Goal: Task Accomplishment & Management: Manage account settings

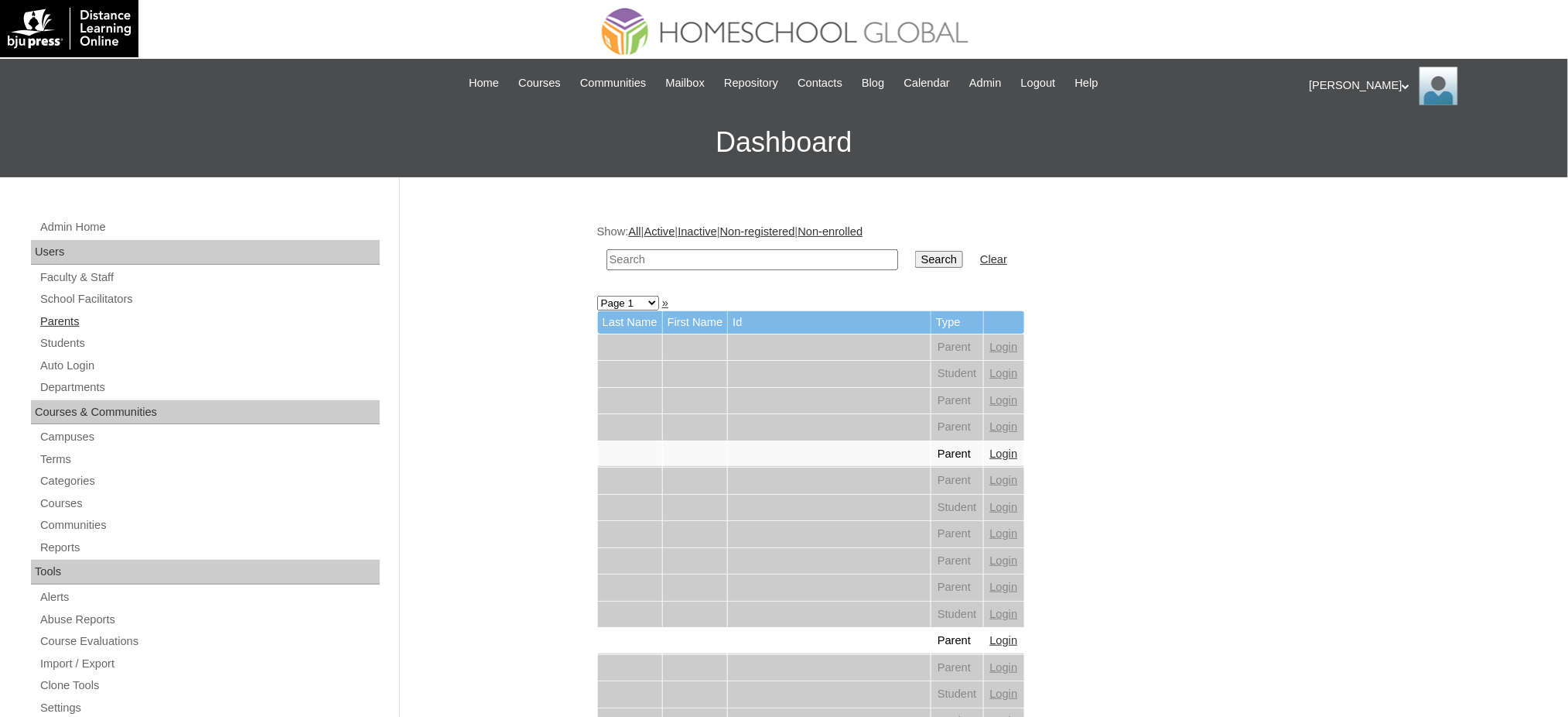
drag, startPoint x: 0, startPoint y: 0, endPoint x: 62, endPoint y: 323, distance: 328.9
click at [62, 323] on link "Parents" at bounding box center [209, 322] width 341 height 19
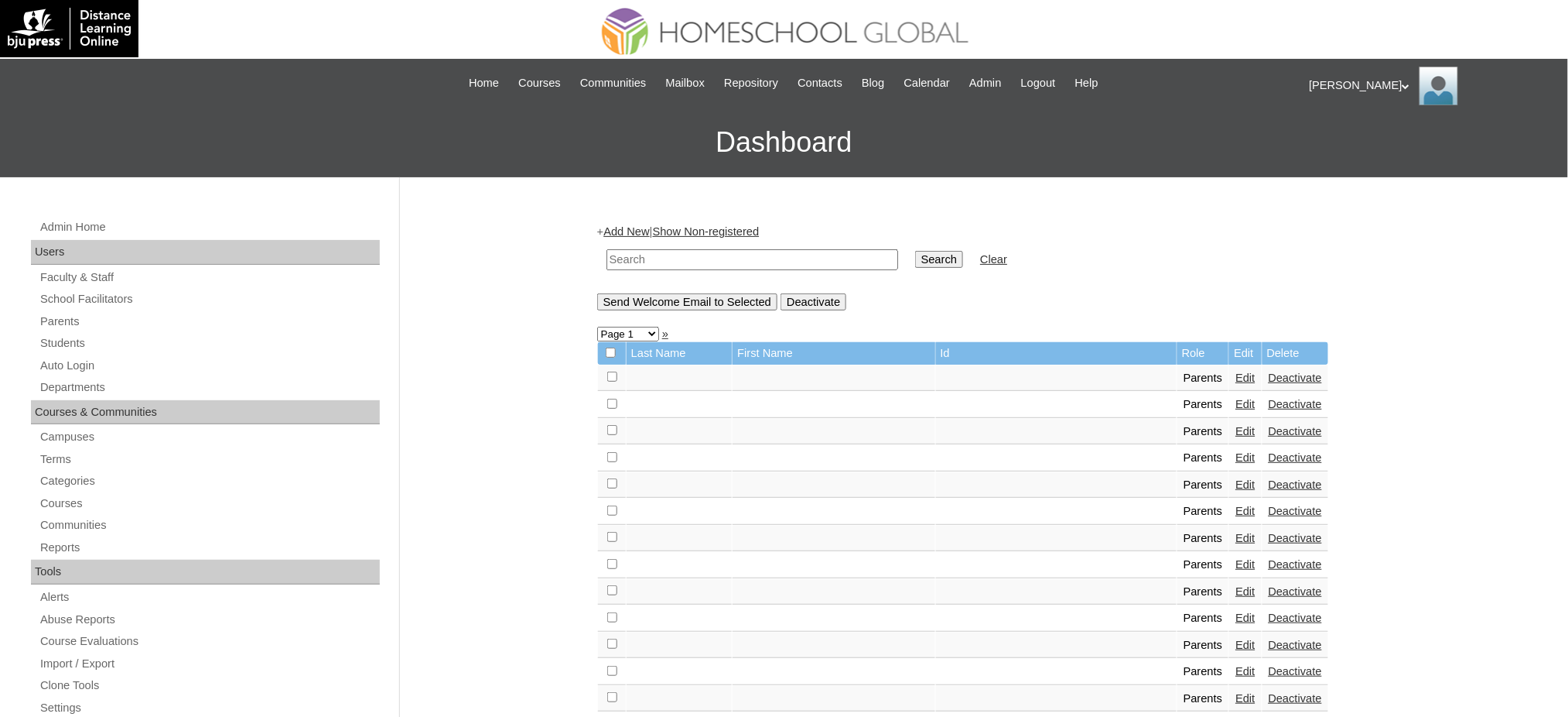
click at [774, 258] on input "text" at bounding box center [752, 260] width 292 height 21
paste input "MHP00131-TECHPH2020"
type input "MHP00131-TECHPH2020"
click at [915, 253] on input "Search" at bounding box center [939, 259] width 48 height 17
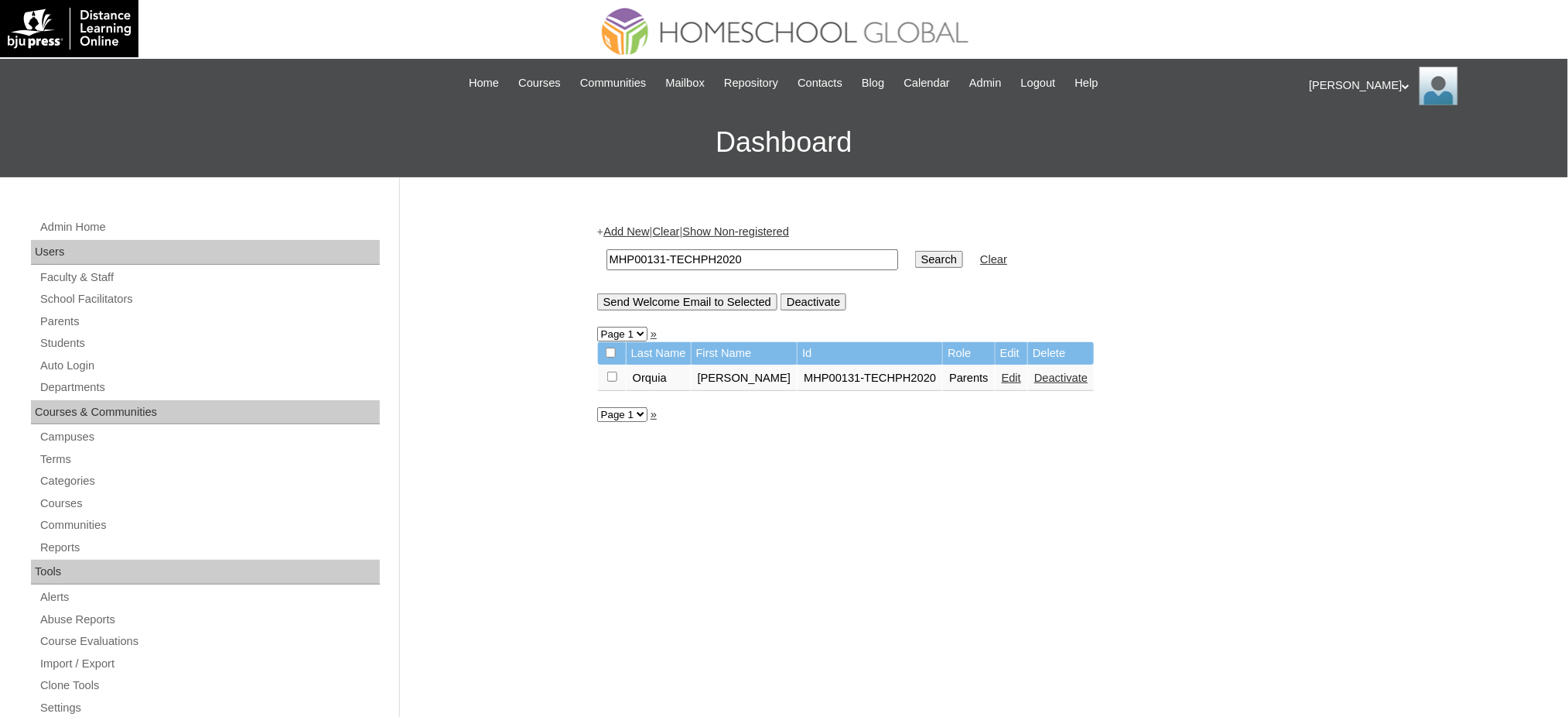
click at [1002, 372] on link "Edit" at bounding box center [1011, 377] width 19 height 13
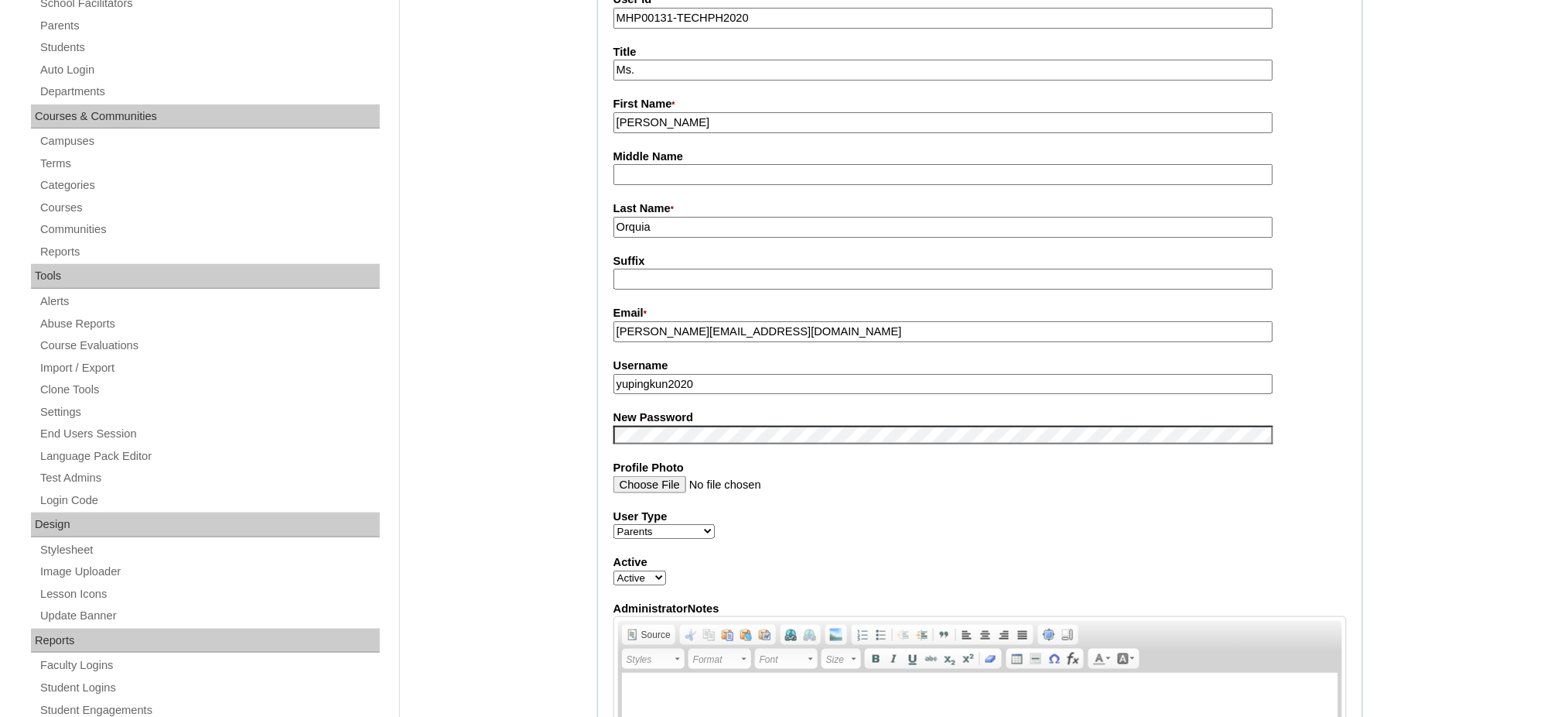
scroll to position [310, 0]
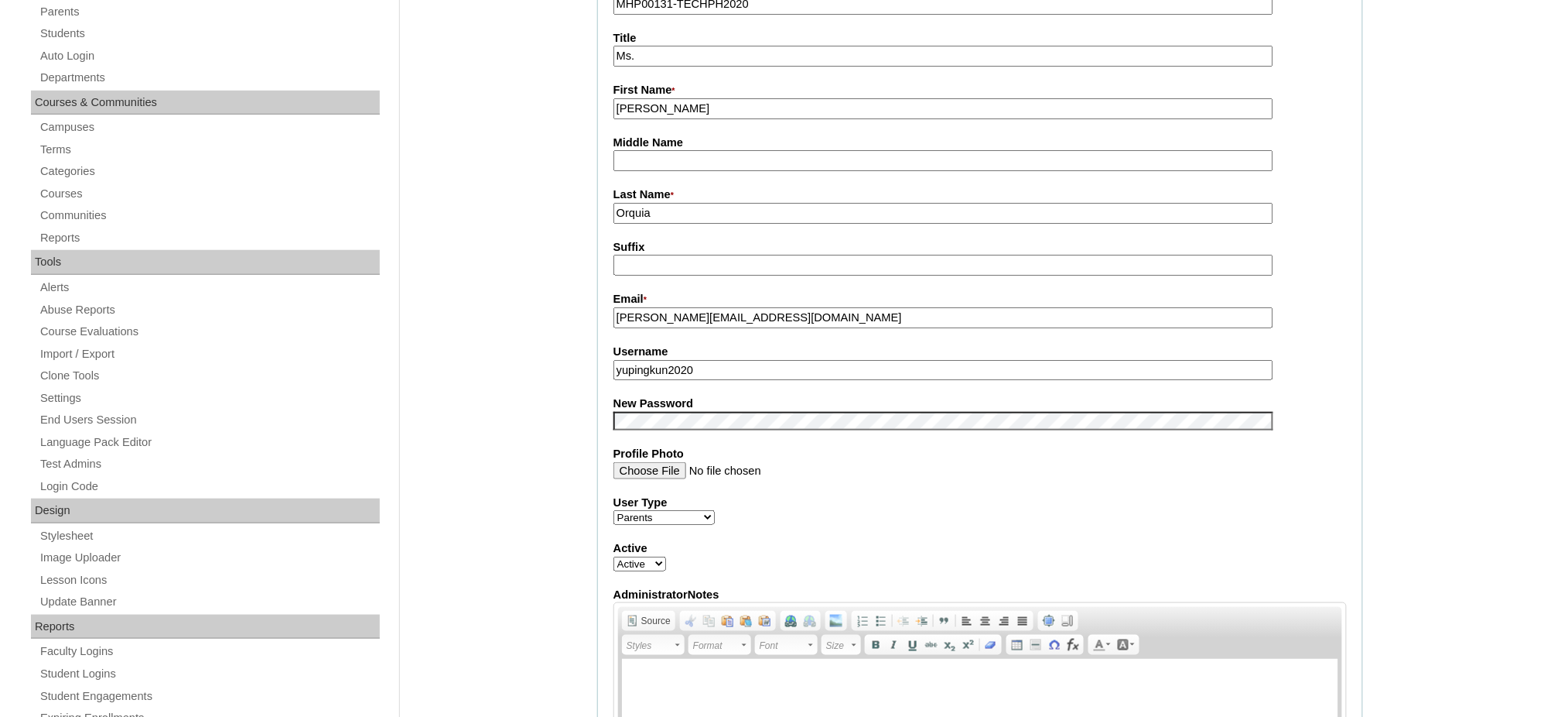
click at [721, 315] on input "libby.tantan@yahoo.com" at bounding box center [944, 318] width 660 height 21
click at [695, 364] on input "yupingkun2020" at bounding box center [944, 371] width 660 height 21
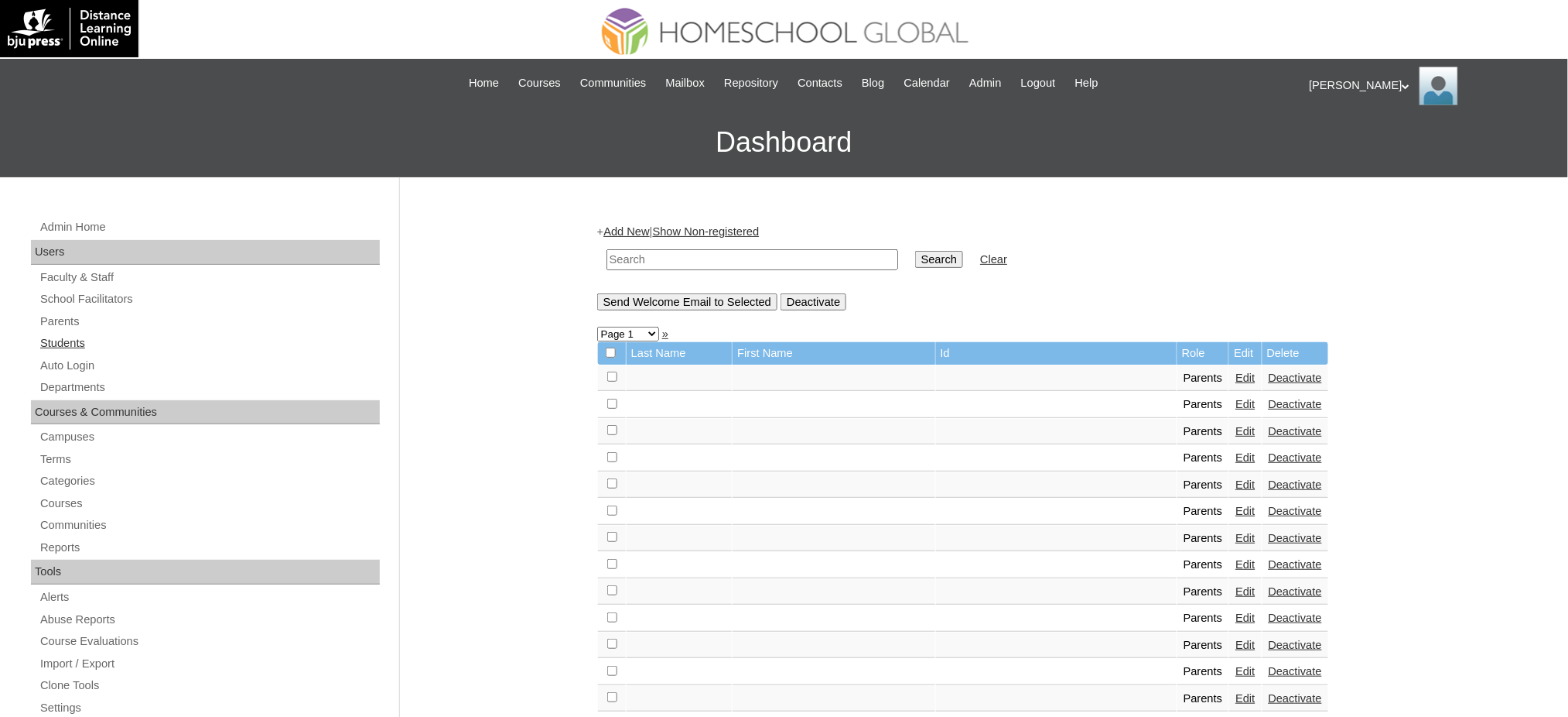
click at [69, 342] on link "Students" at bounding box center [209, 343] width 341 height 19
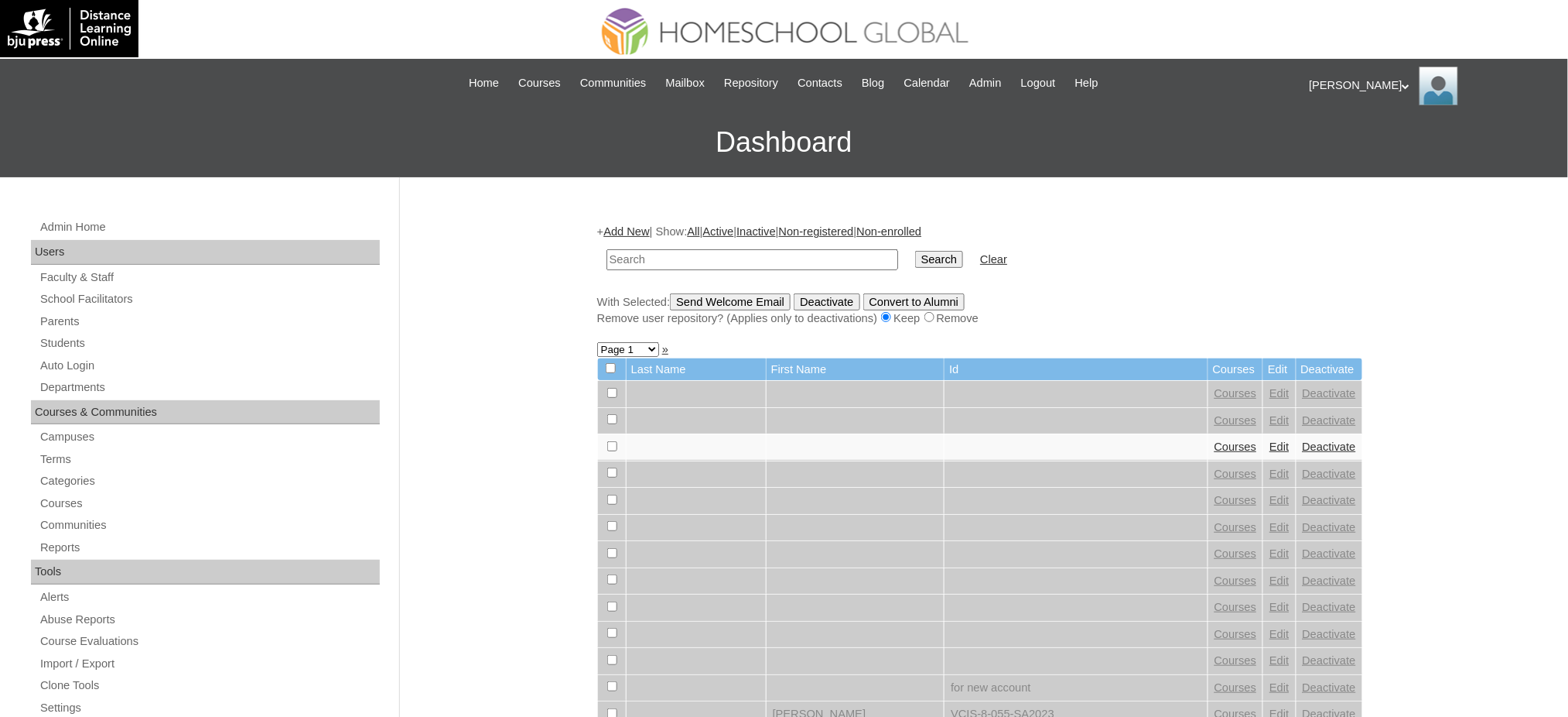
paste input "MHS00165-TECHPH2020"
type input "MHS00165-TECHPH2020"
click at [915, 264] on input "Search" at bounding box center [939, 259] width 48 height 17
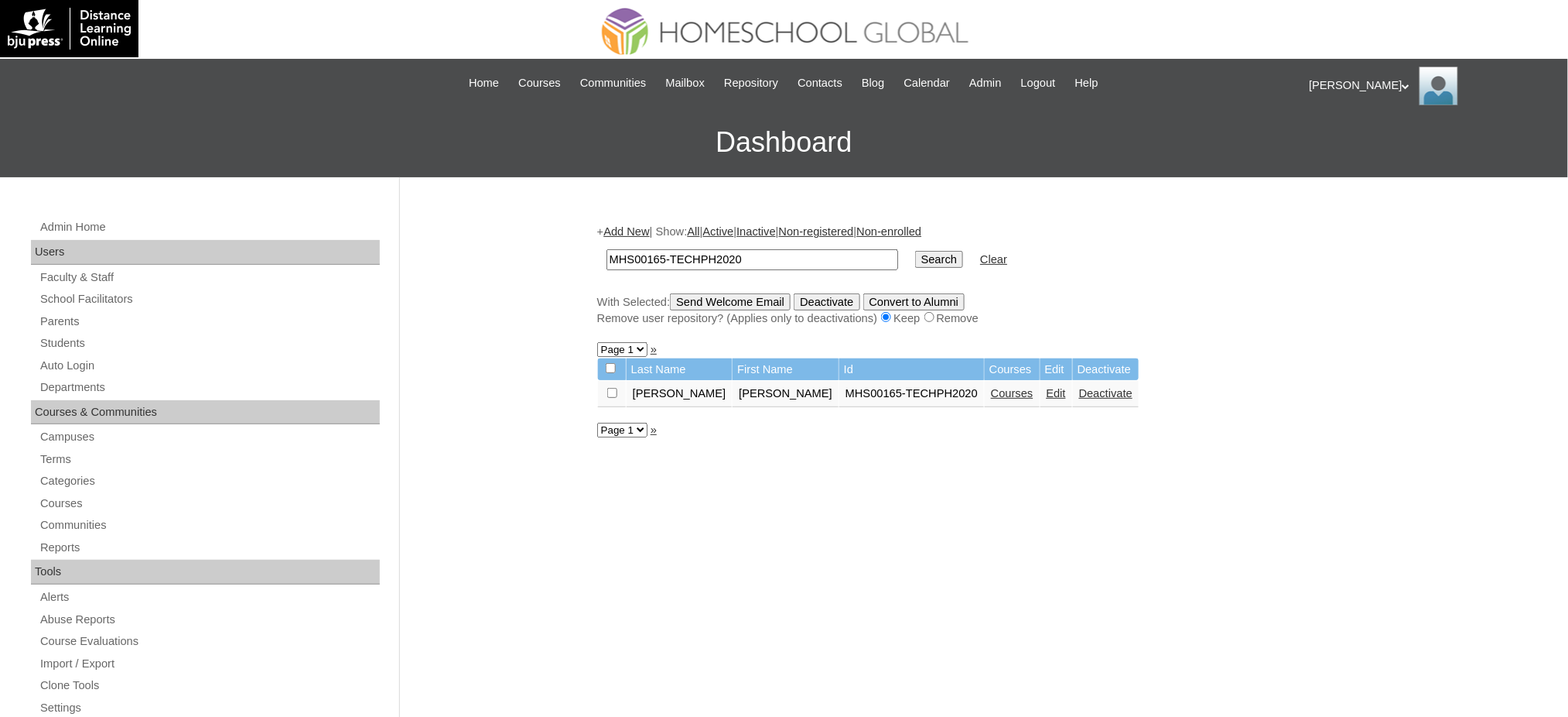
click at [1046, 392] on link "Edit" at bounding box center [1056, 393] width 19 height 13
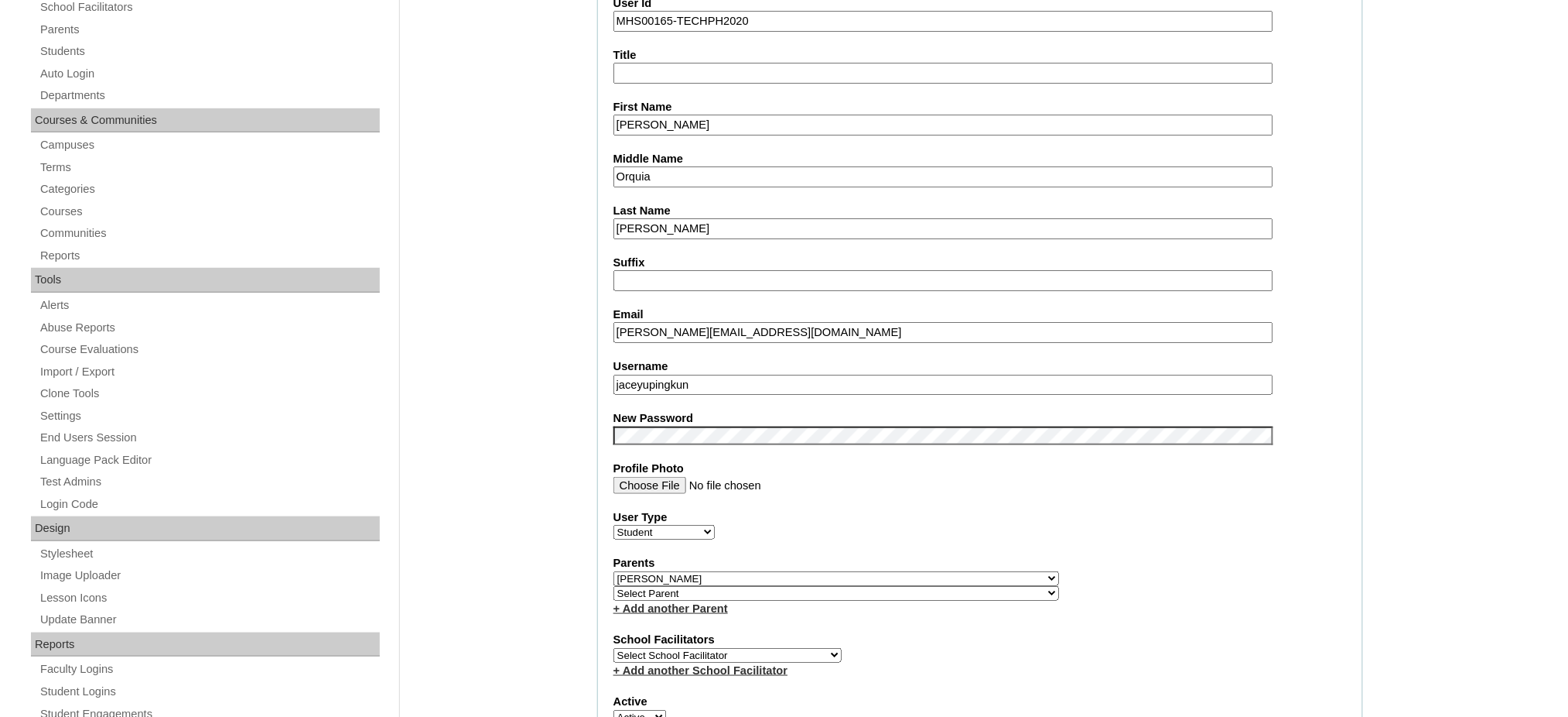
scroll to position [310, 0]
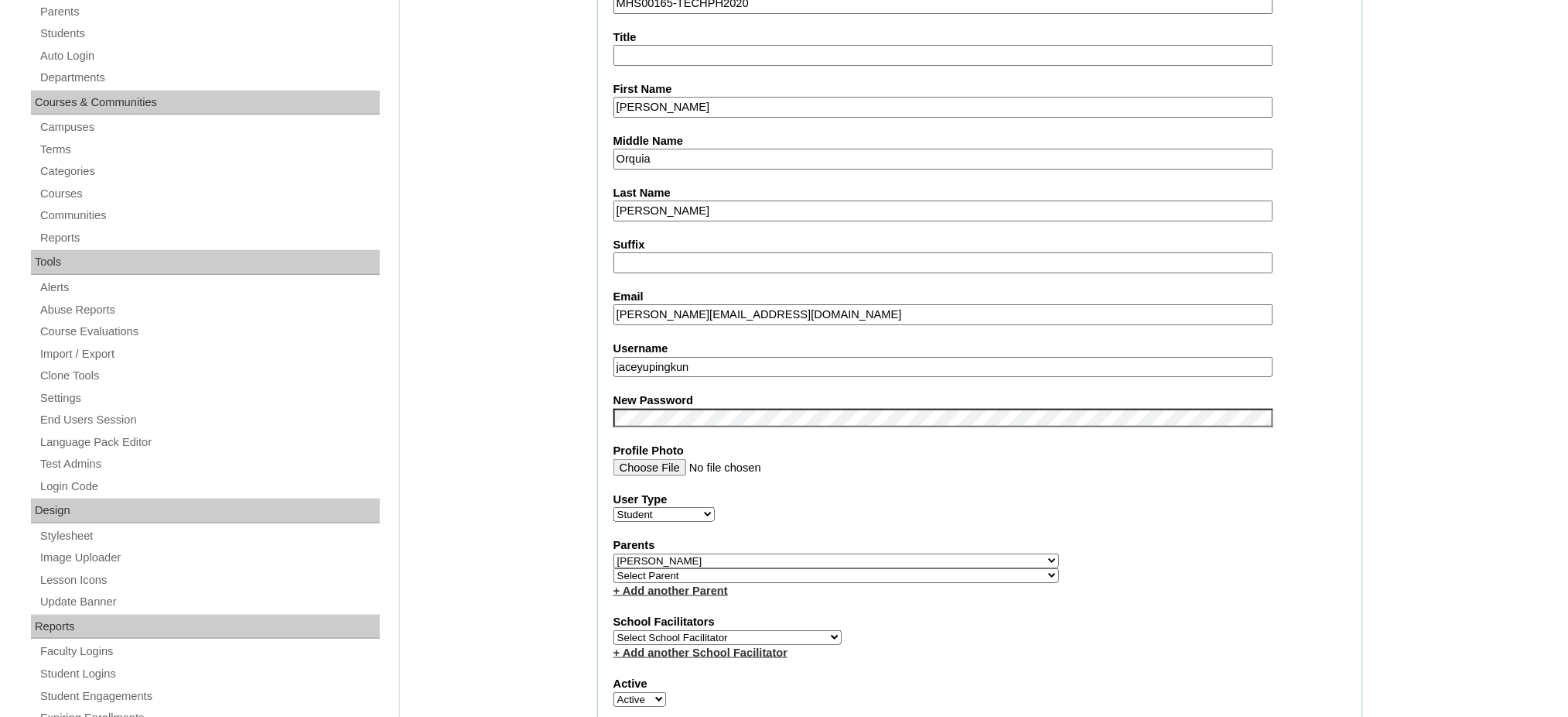
click at [713, 358] on input "jaceyupingkun" at bounding box center [944, 368] width 660 height 21
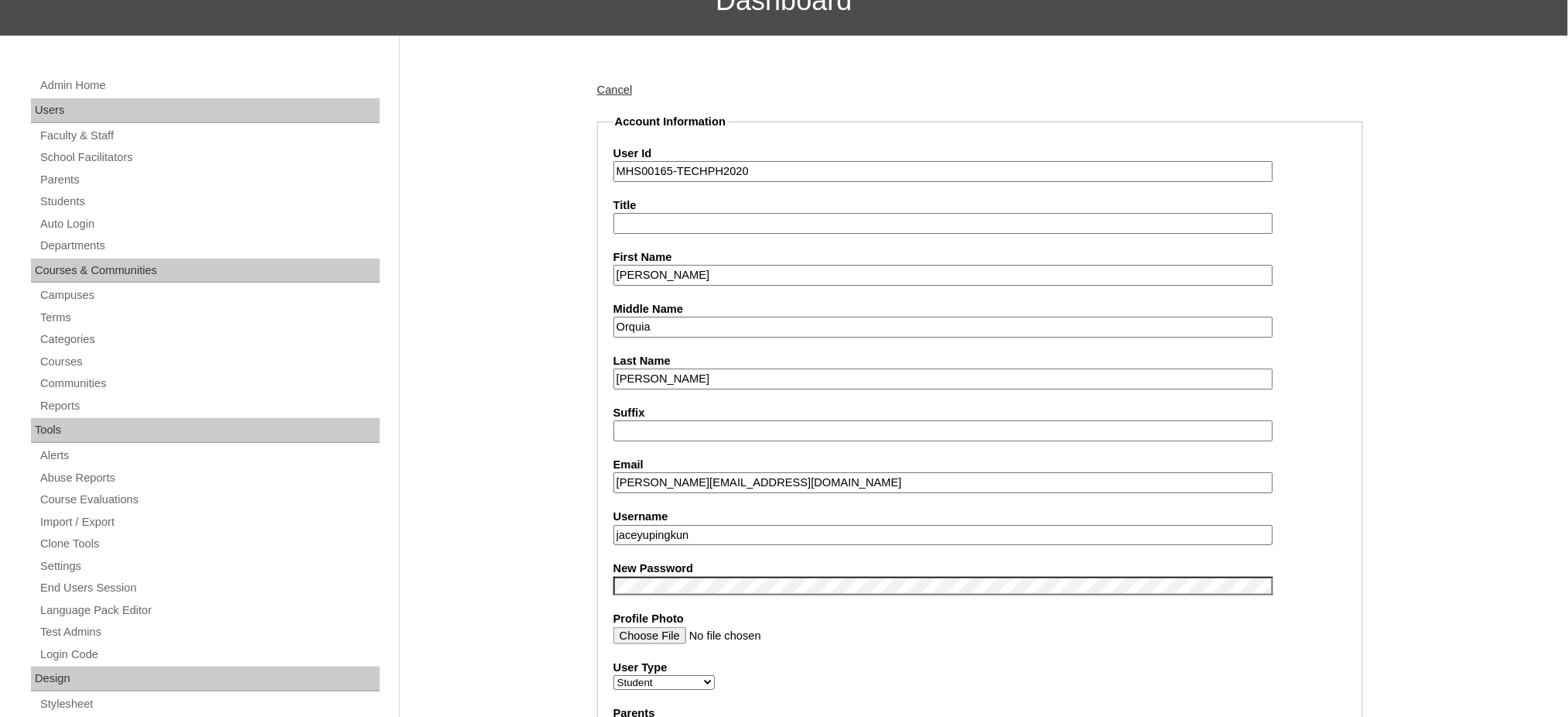
scroll to position [103, 0]
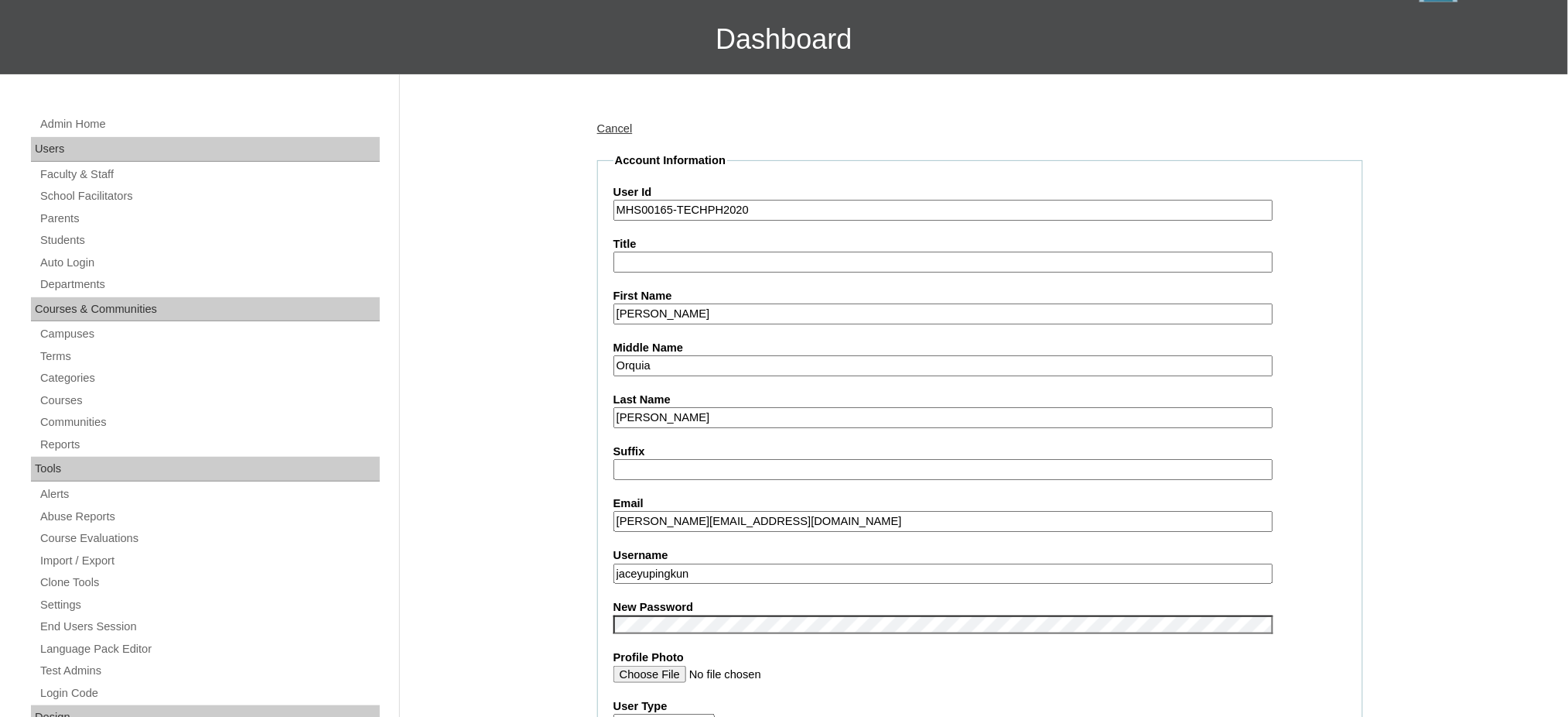
click at [664, 314] on input "Jace Tristan" at bounding box center [944, 314] width 660 height 21
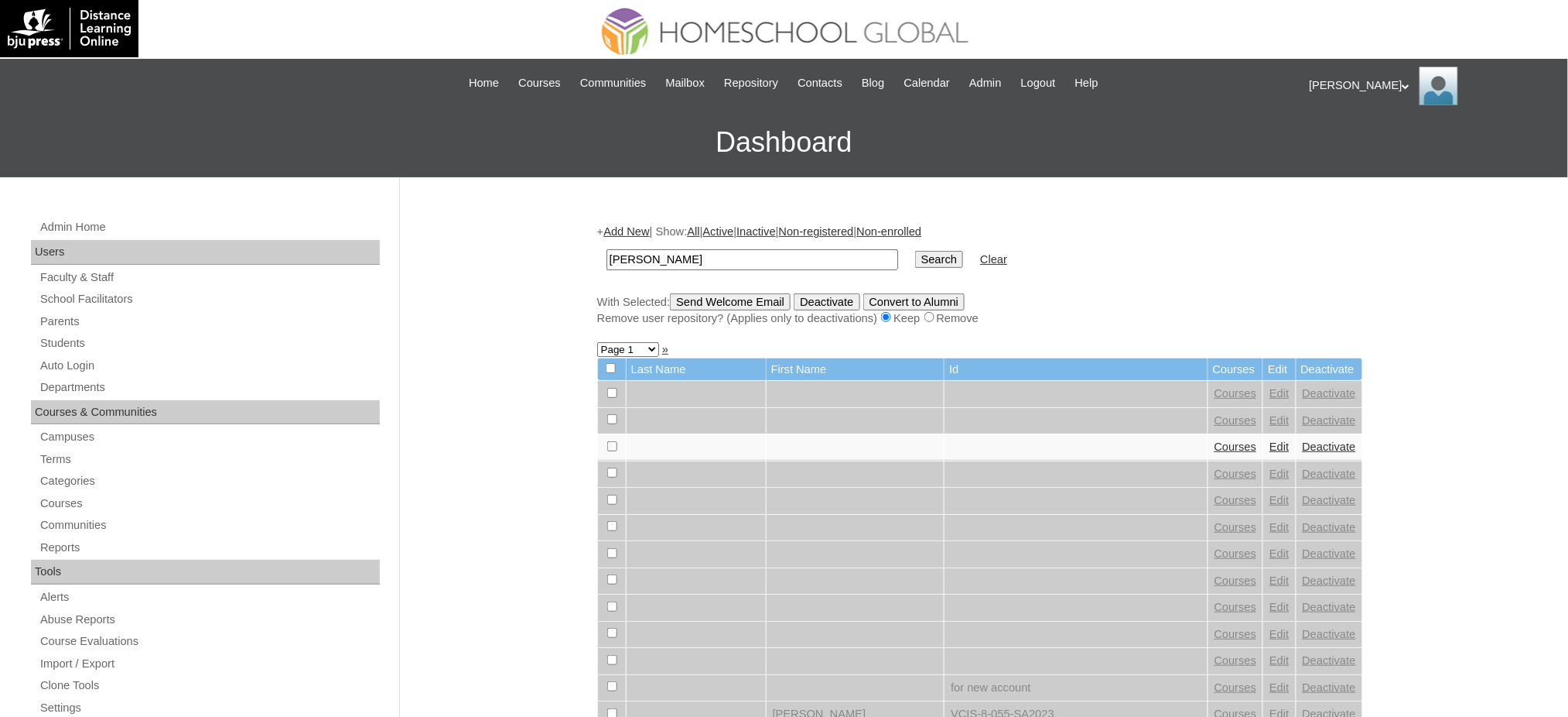
type input "[PERSON_NAME]"
click at [915, 258] on input "Search" at bounding box center [939, 259] width 48 height 17
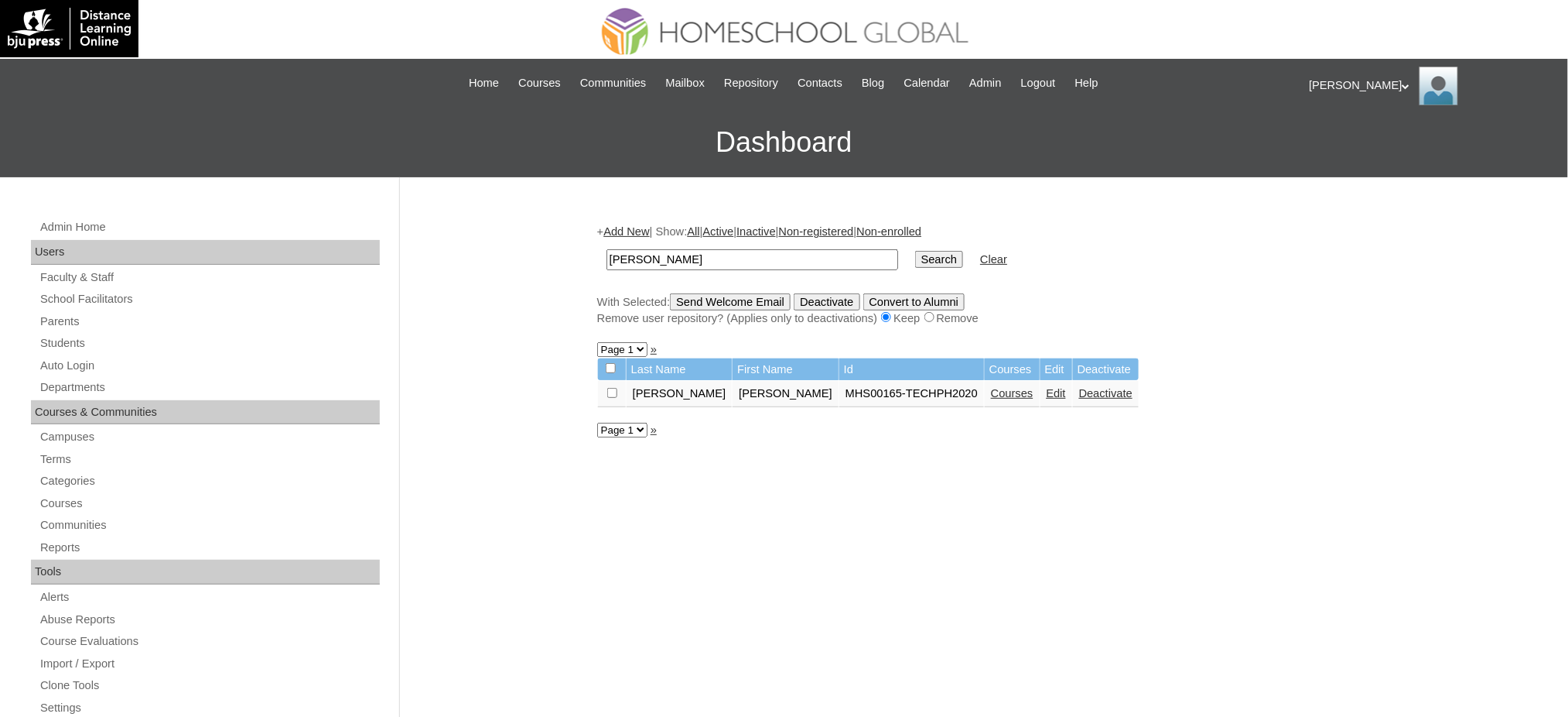
click at [991, 390] on link "Courses" at bounding box center [1012, 393] width 43 height 13
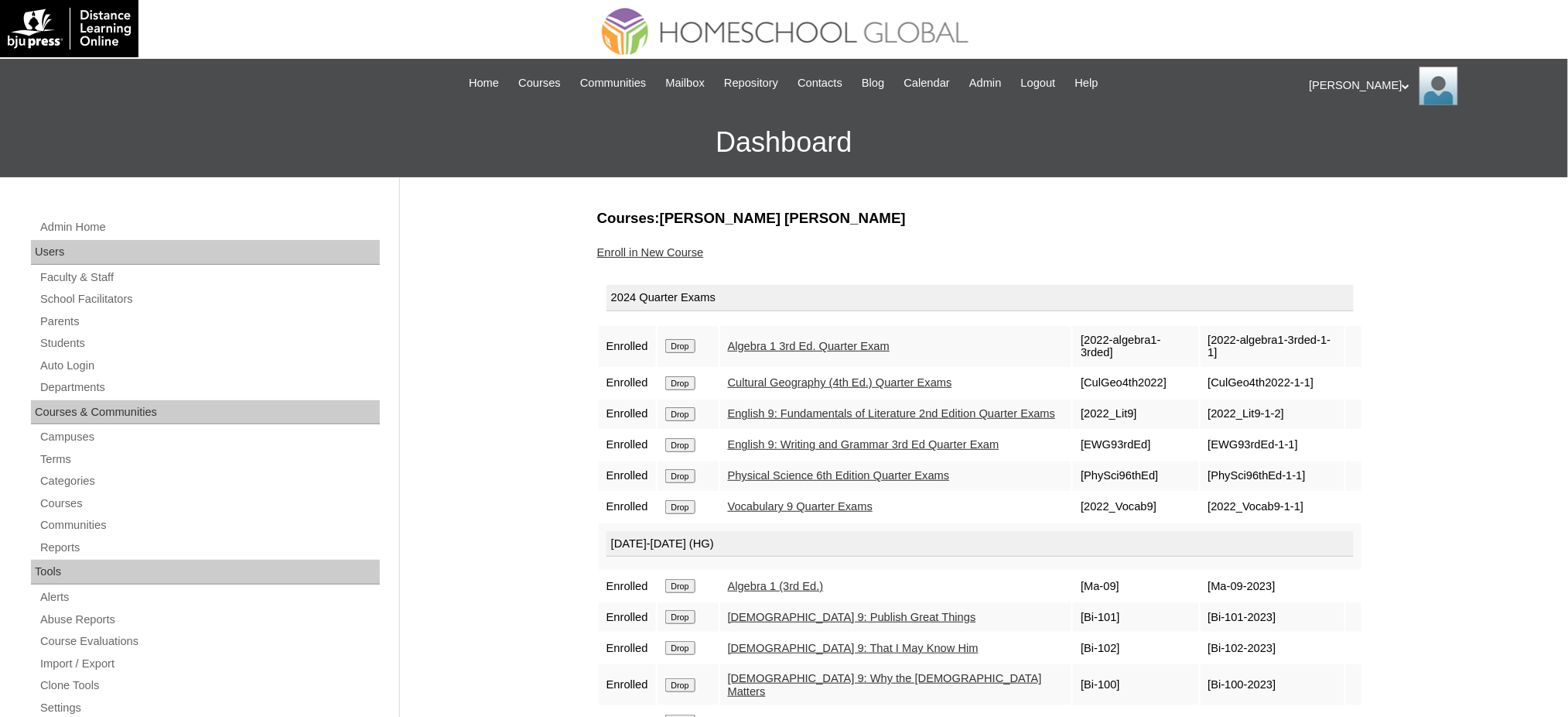
click at [688, 341] on input "Drop" at bounding box center [680, 345] width 30 height 14
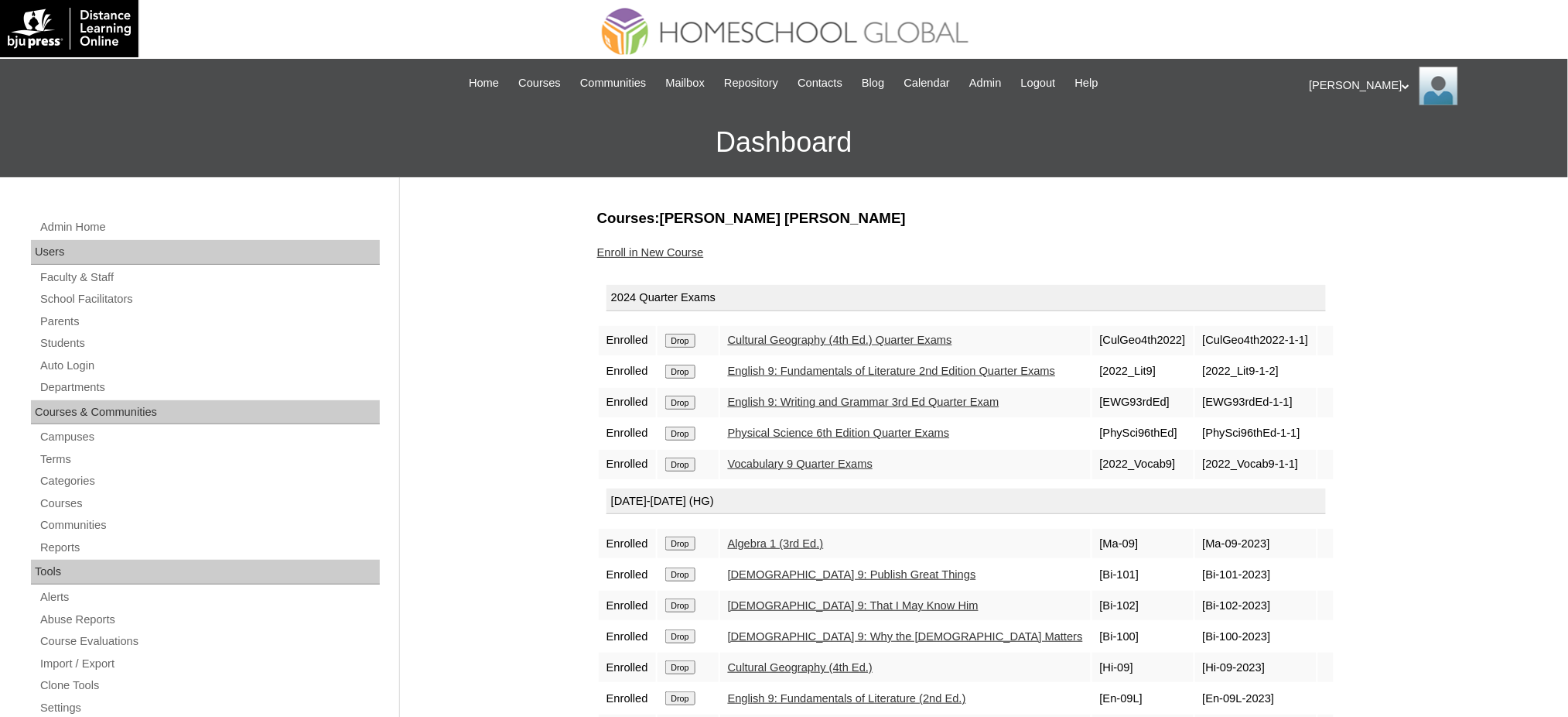
click at [687, 334] on input "Drop" at bounding box center [680, 341] width 30 height 14
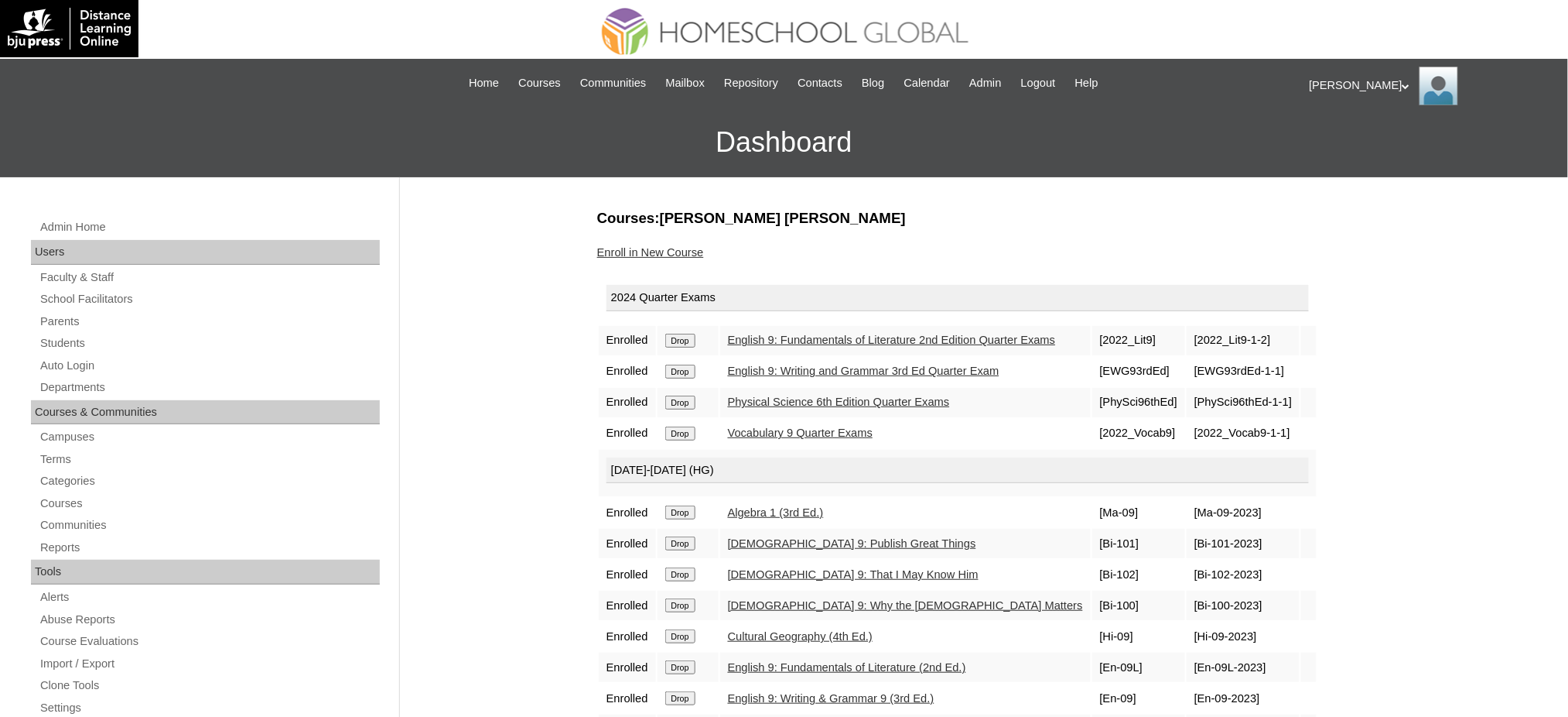
click at [687, 342] on input "Drop" at bounding box center [680, 341] width 30 height 14
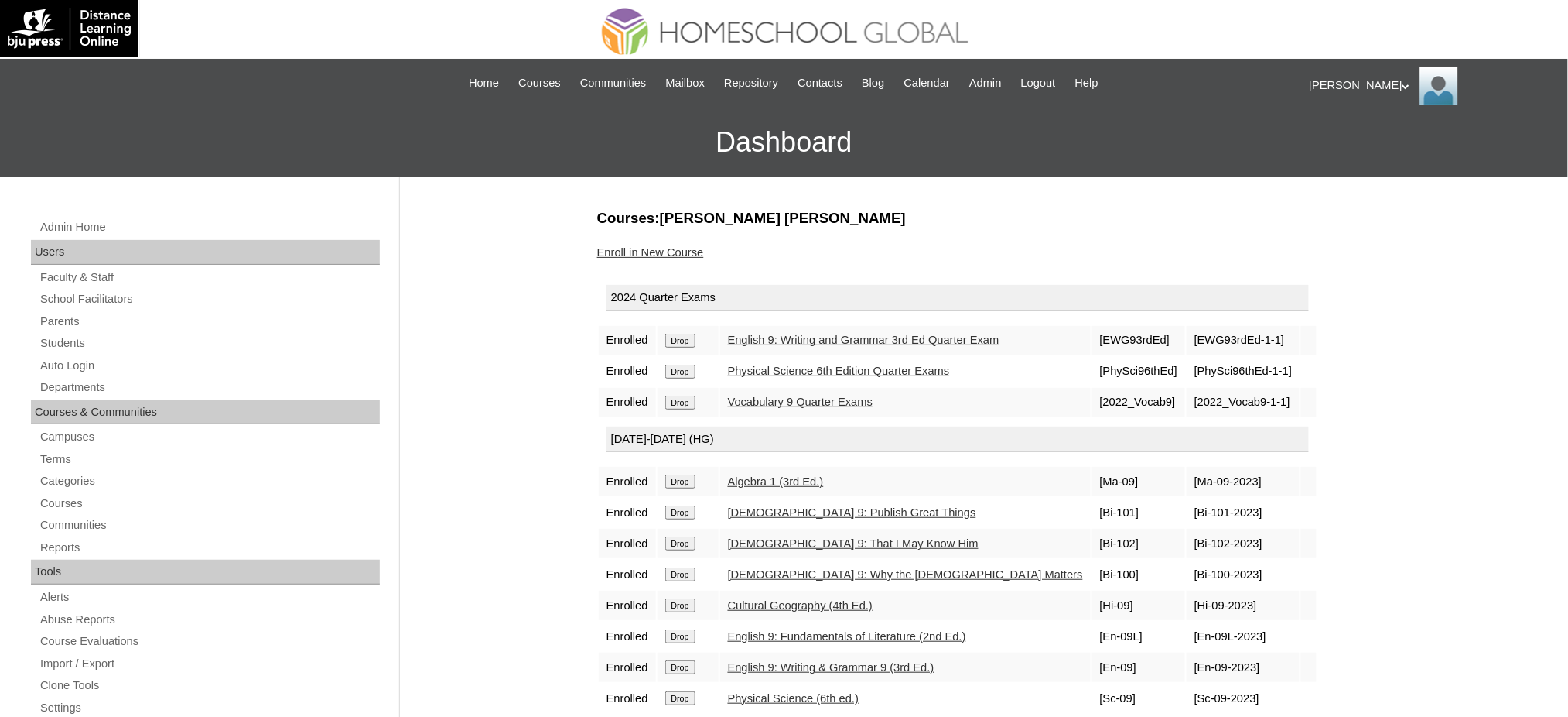
click at [695, 342] on input "Drop" at bounding box center [680, 341] width 30 height 14
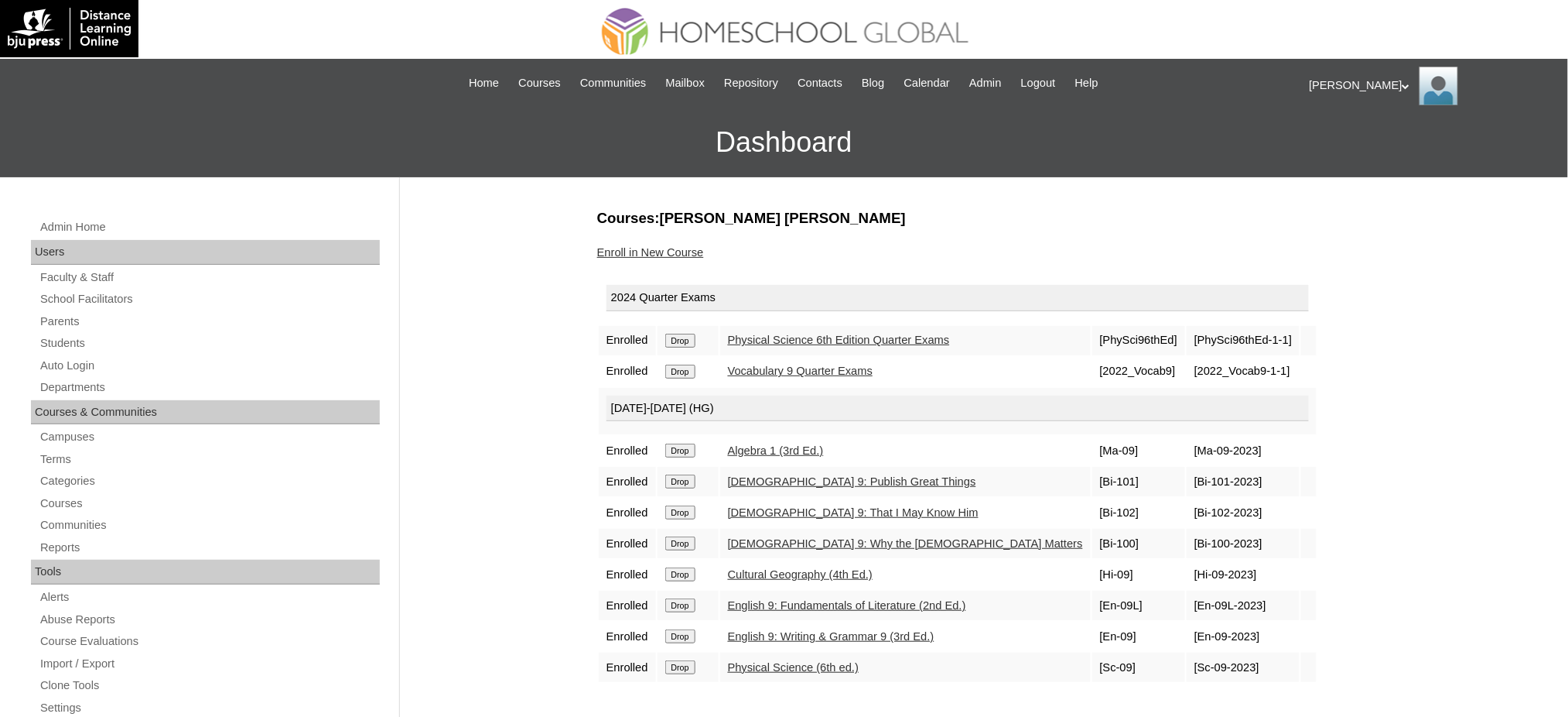
click at [681, 338] on input "Drop" at bounding box center [680, 341] width 30 height 14
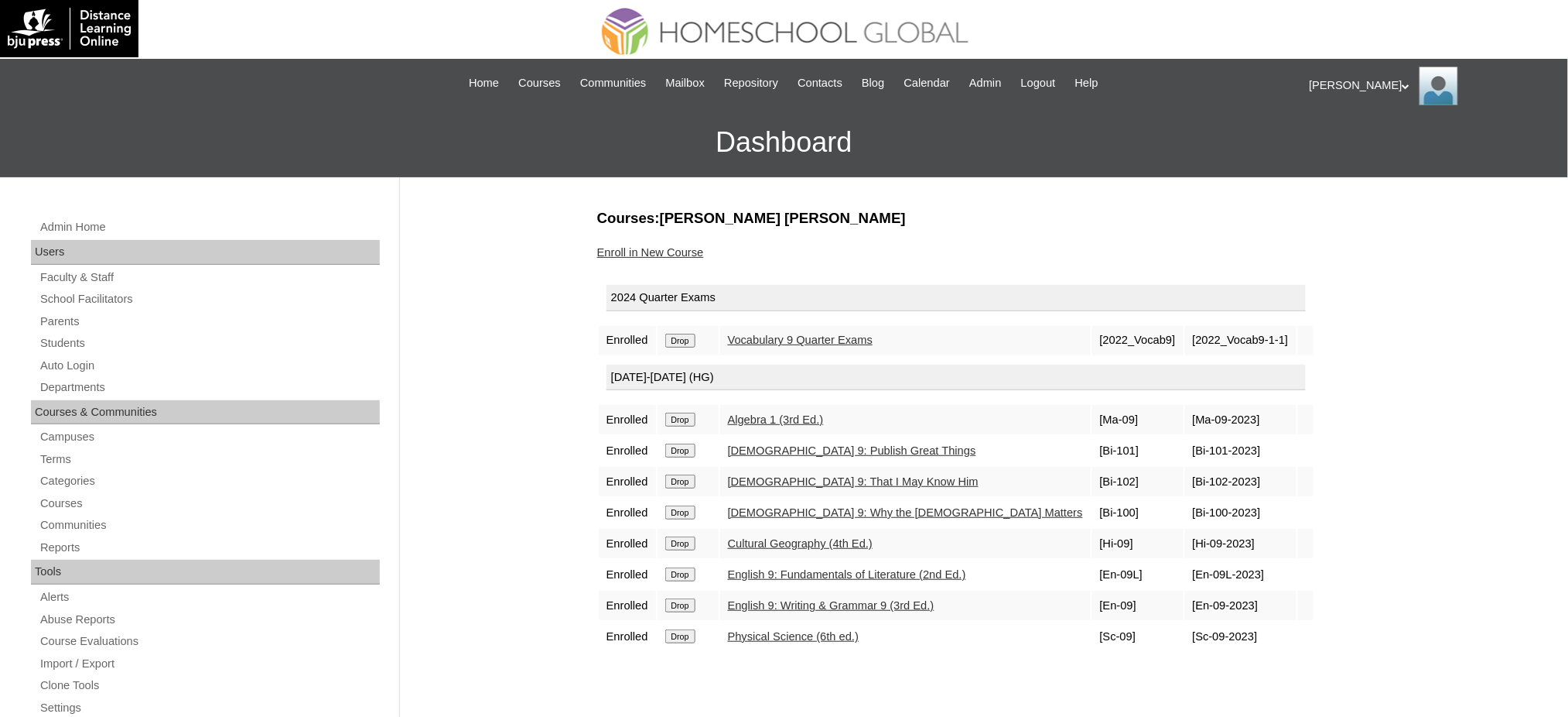
click at [681, 342] on input "Drop" at bounding box center [680, 341] width 30 height 14
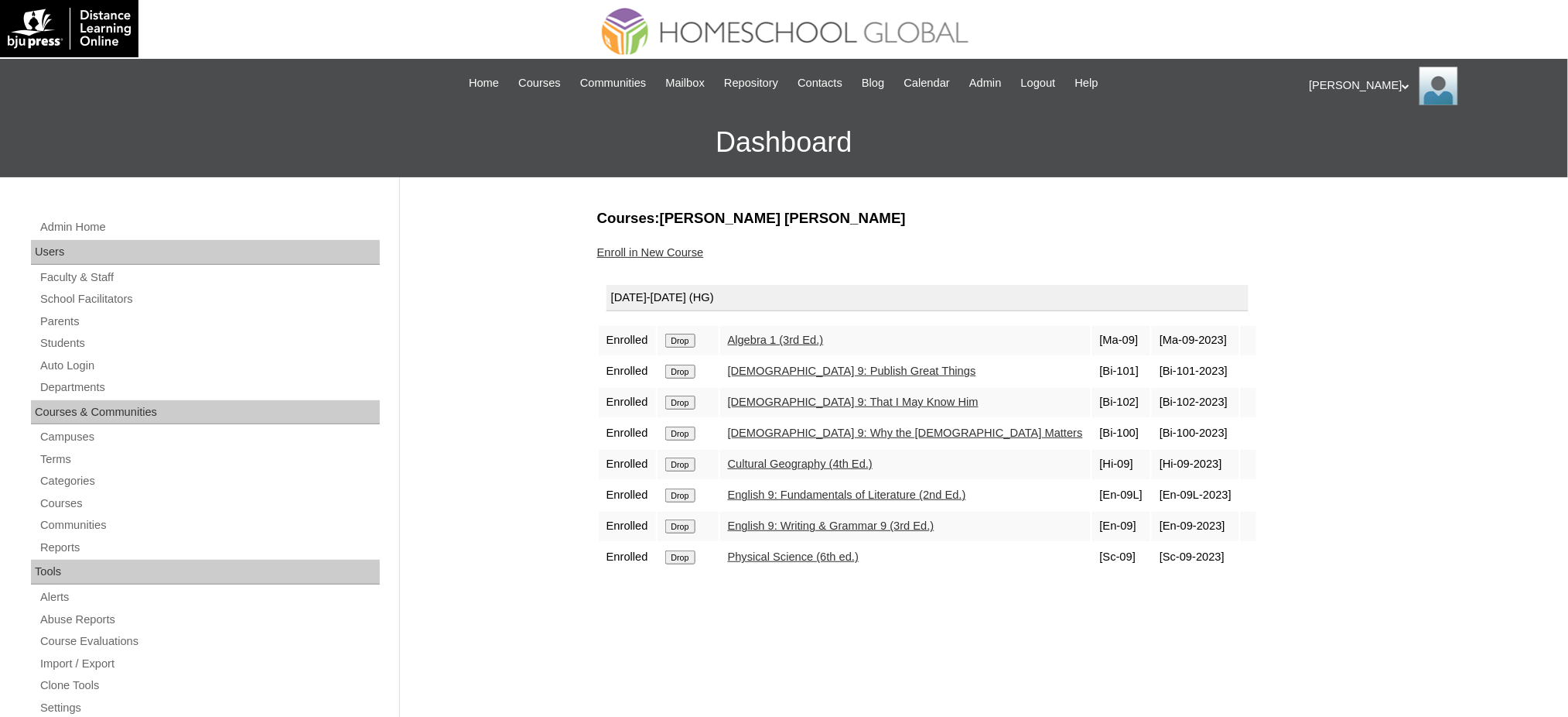
click at [693, 342] on input "Drop" at bounding box center [680, 341] width 30 height 14
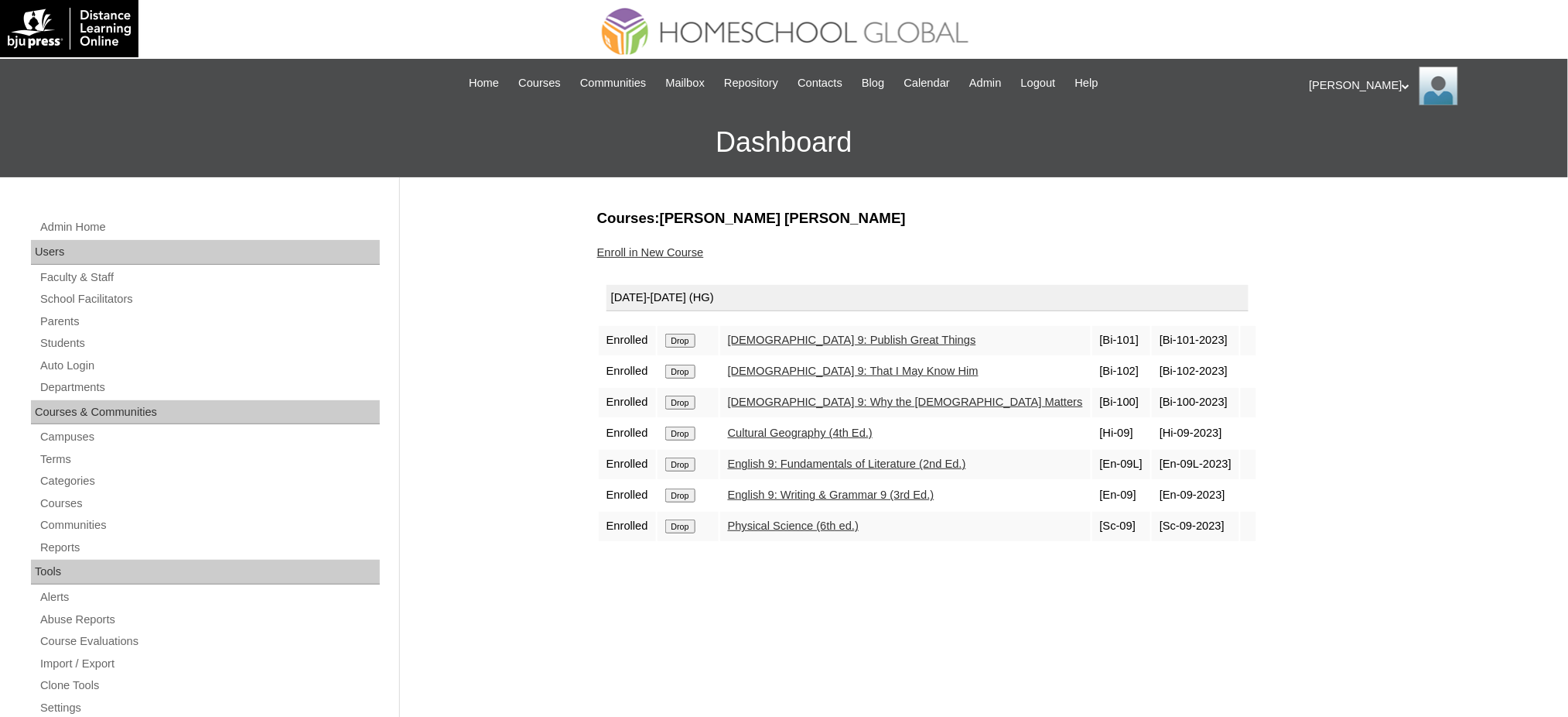
click at [690, 341] on input "Drop" at bounding box center [680, 341] width 30 height 14
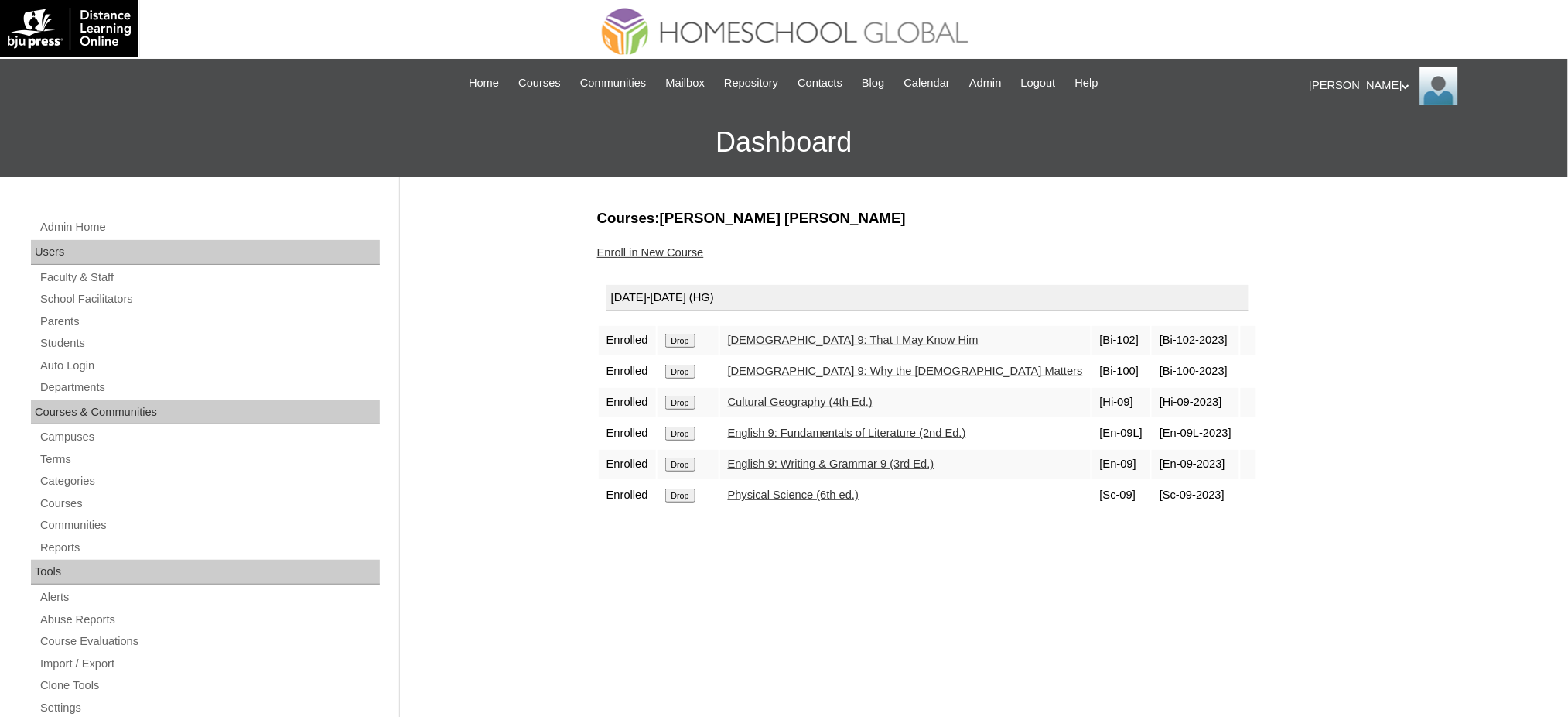
click at [689, 338] on input "Drop" at bounding box center [680, 341] width 30 height 14
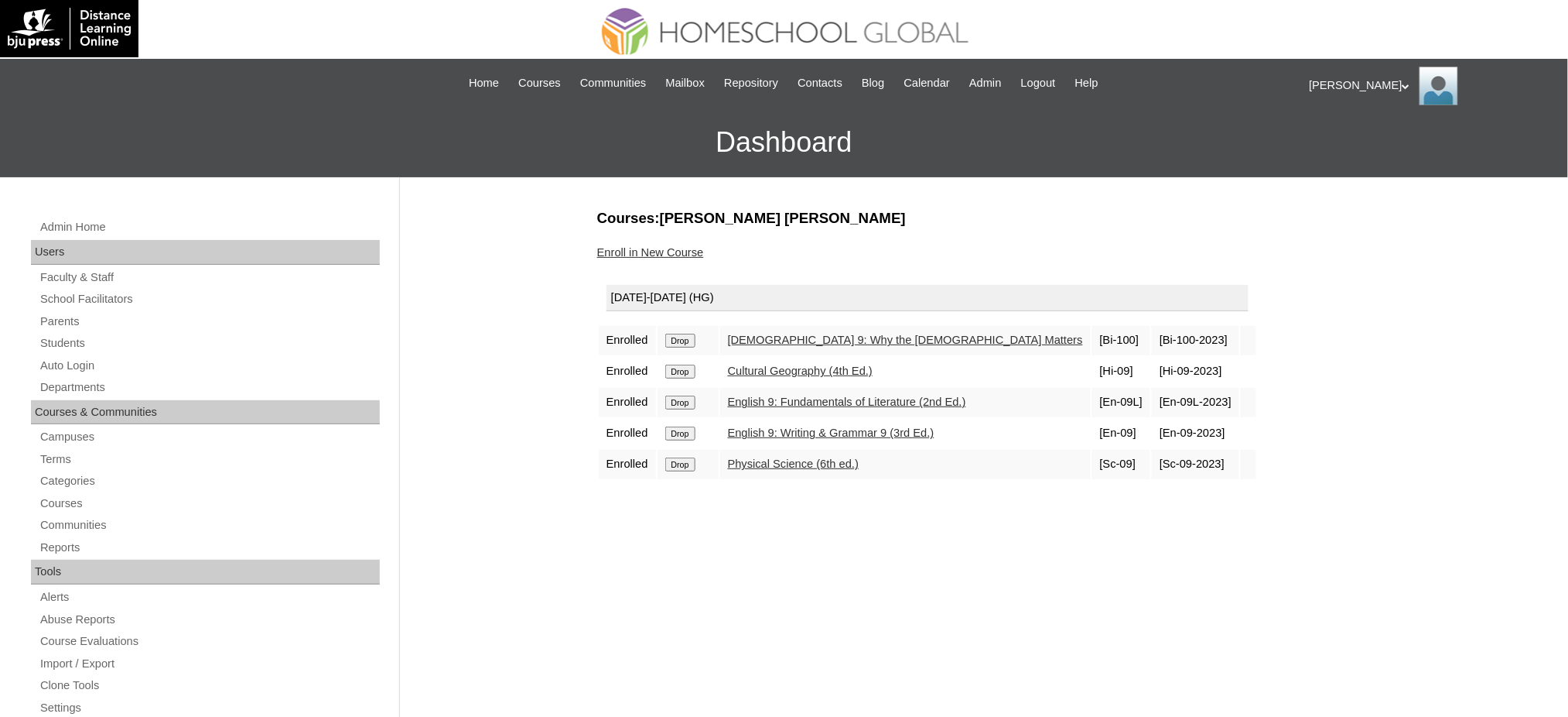
click at [683, 342] on input "Drop" at bounding box center [680, 341] width 30 height 14
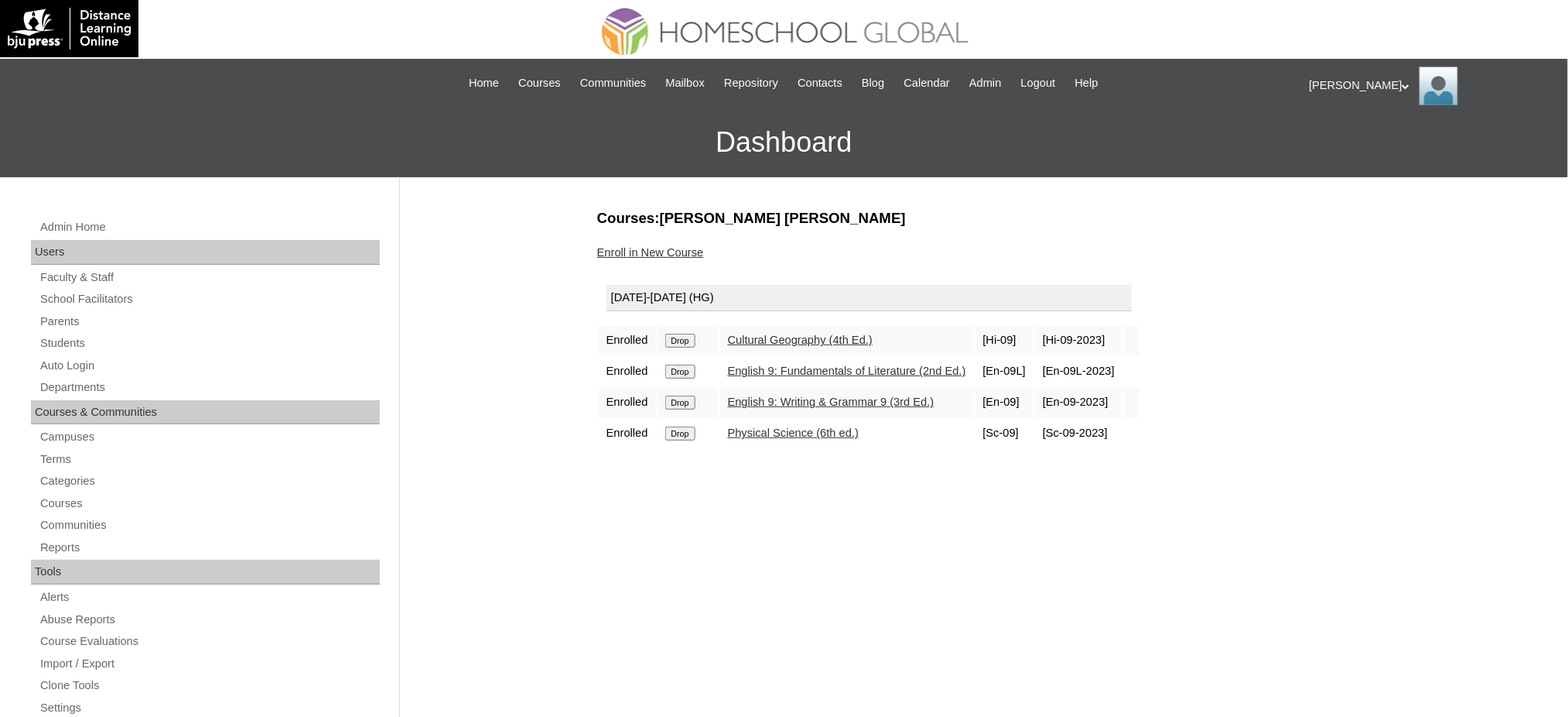
click at [666, 342] on input "Drop" at bounding box center [680, 341] width 30 height 14
click at [691, 339] on input "Drop" at bounding box center [680, 341] width 30 height 14
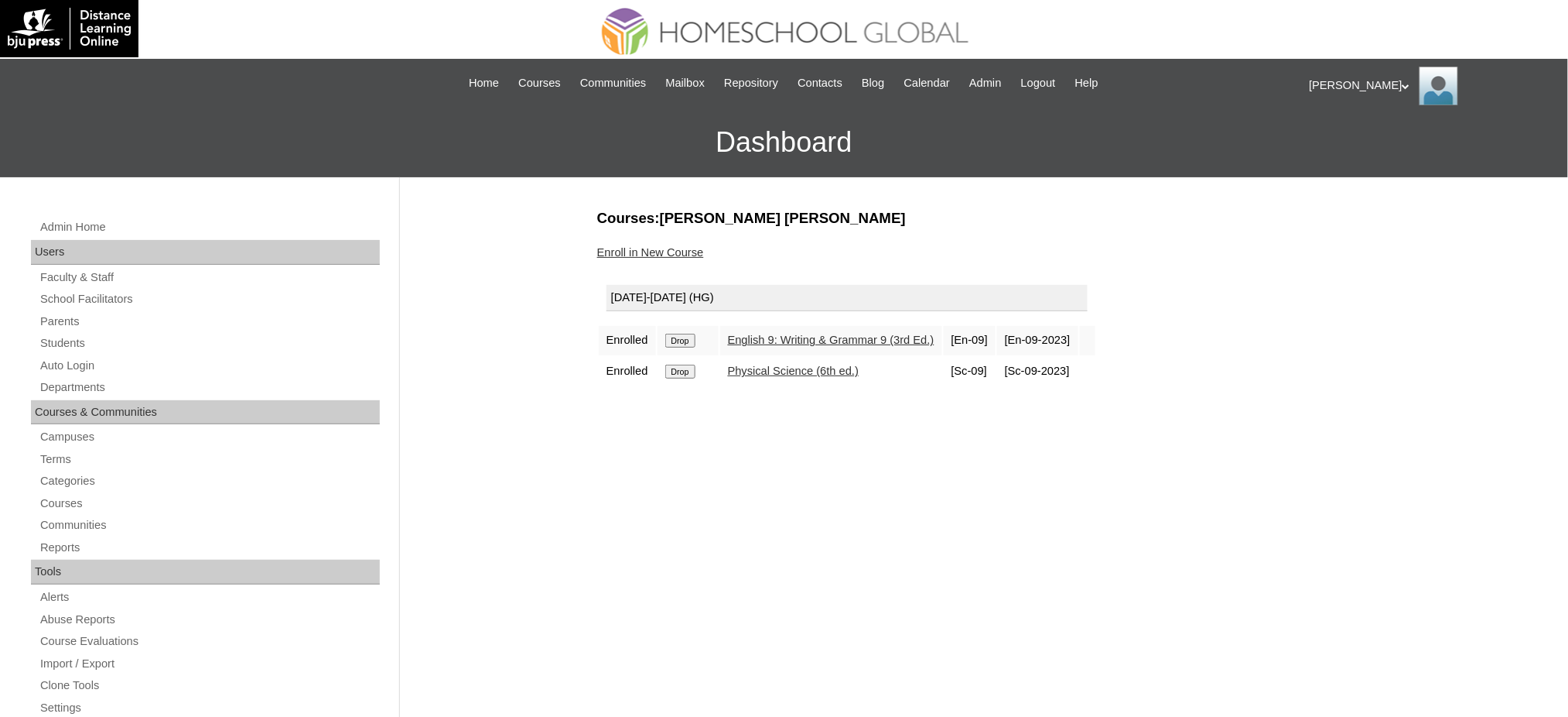
click at [687, 338] on input "Drop" at bounding box center [680, 341] width 30 height 14
click at [695, 339] on input "Drop" at bounding box center [680, 341] width 30 height 14
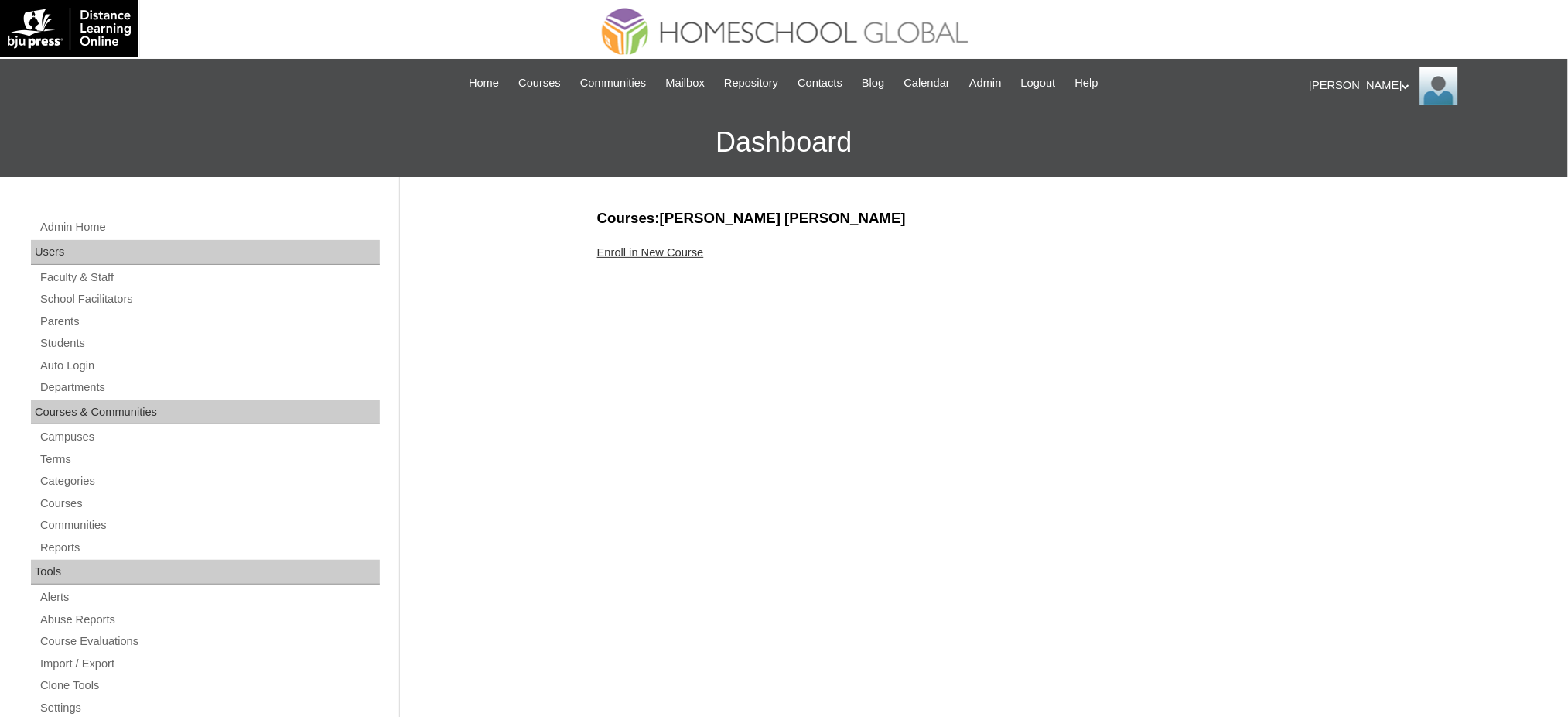
click at [660, 250] on link "Enroll in New Course" at bounding box center [651, 252] width 107 height 13
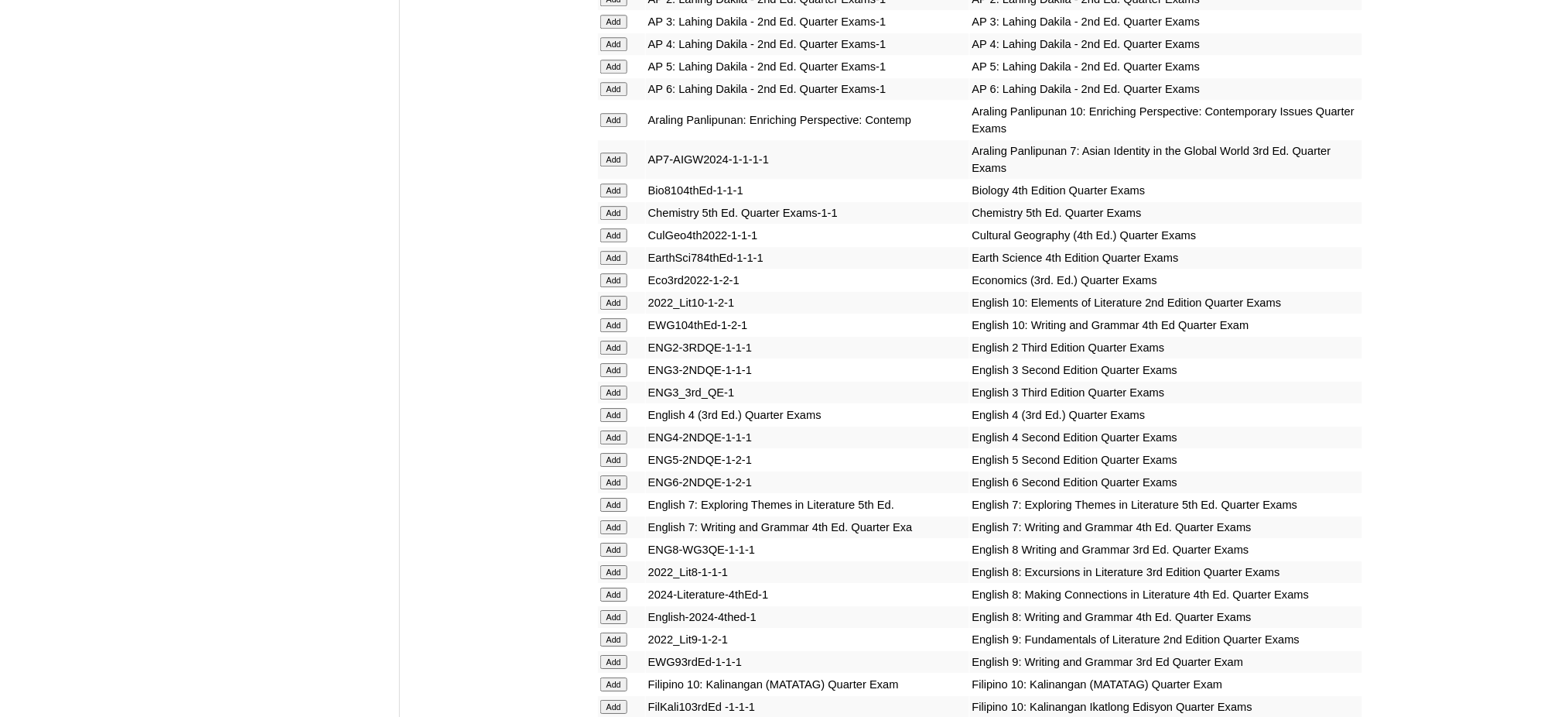
scroll to position [1548, 0]
click at [610, 185] on input "Add" at bounding box center [614, 192] width 27 height 14
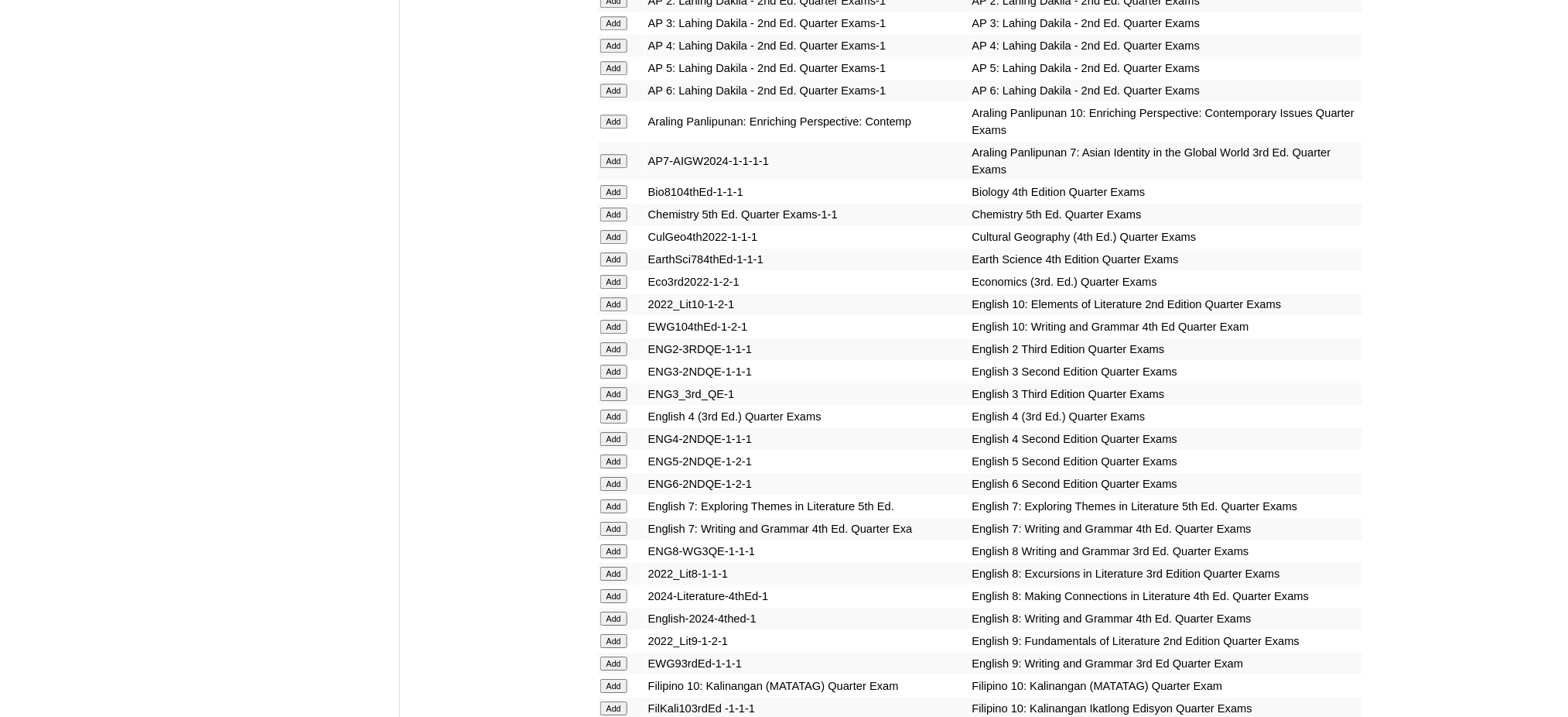
click at [610, 185] on input "Add" at bounding box center [614, 192] width 27 height 14
click at [615, 297] on input "Add" at bounding box center [614, 304] width 27 height 14
click at [609, 320] on input "Add" at bounding box center [614, 327] width 27 height 14
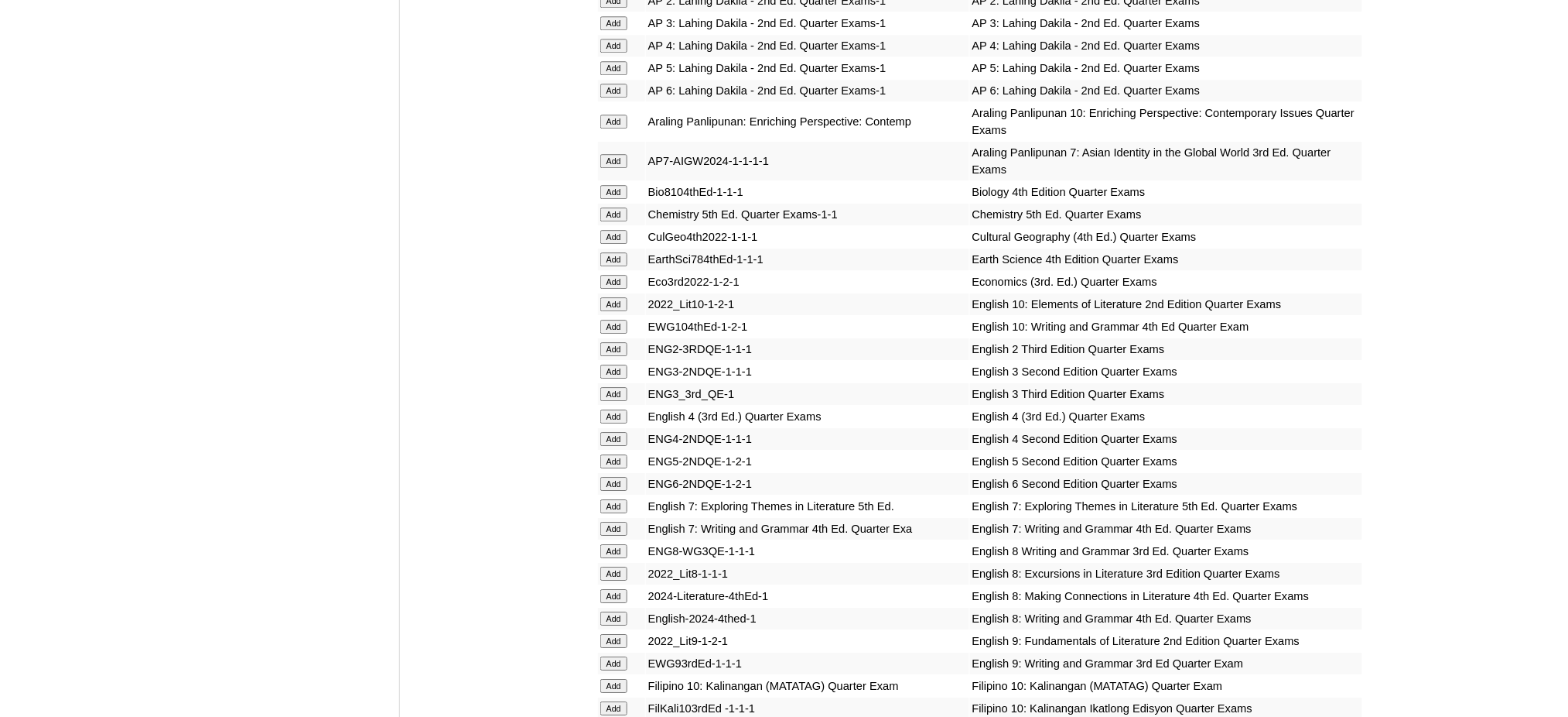
click at [609, 320] on input "Add" at bounding box center [614, 327] width 27 height 14
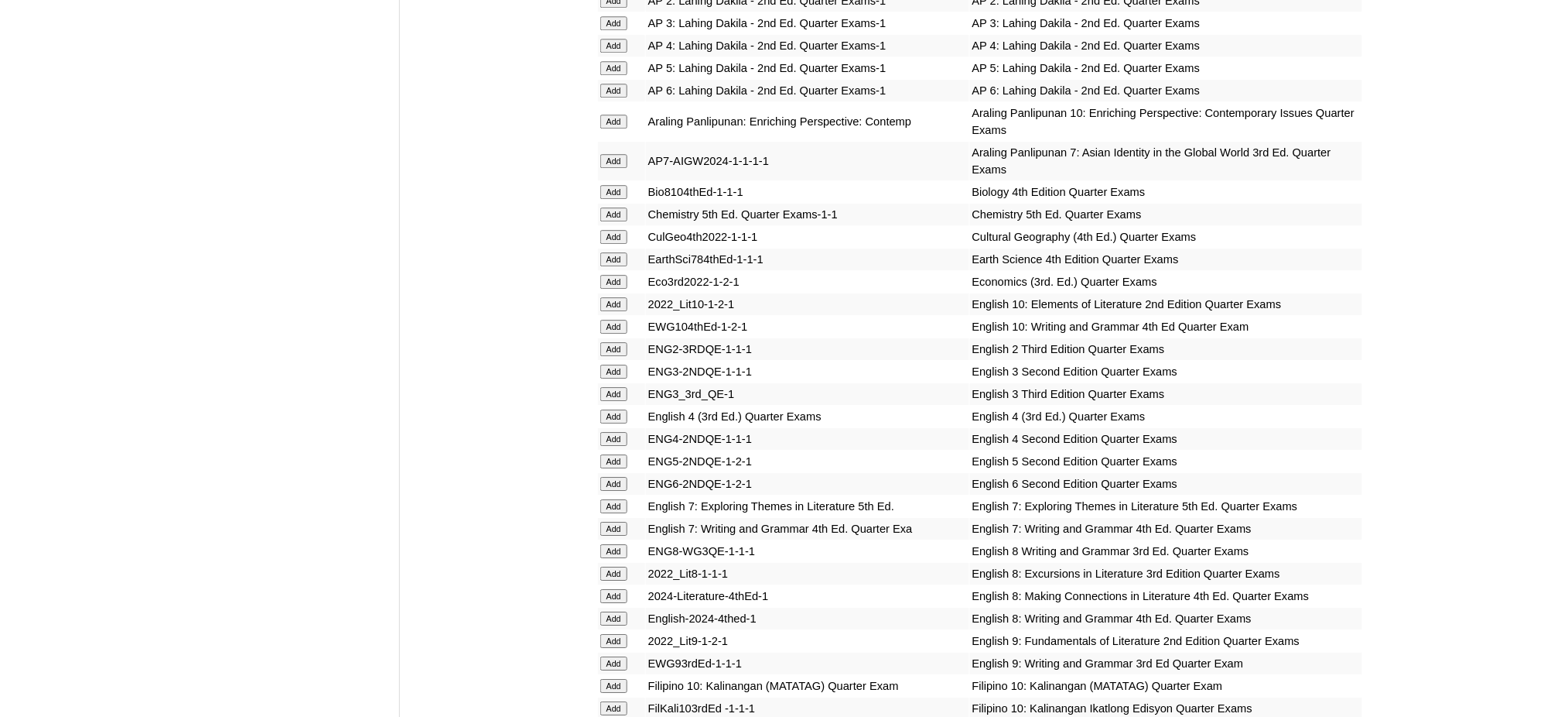
click at [609, 320] on input "Add" at bounding box center [614, 327] width 27 height 14
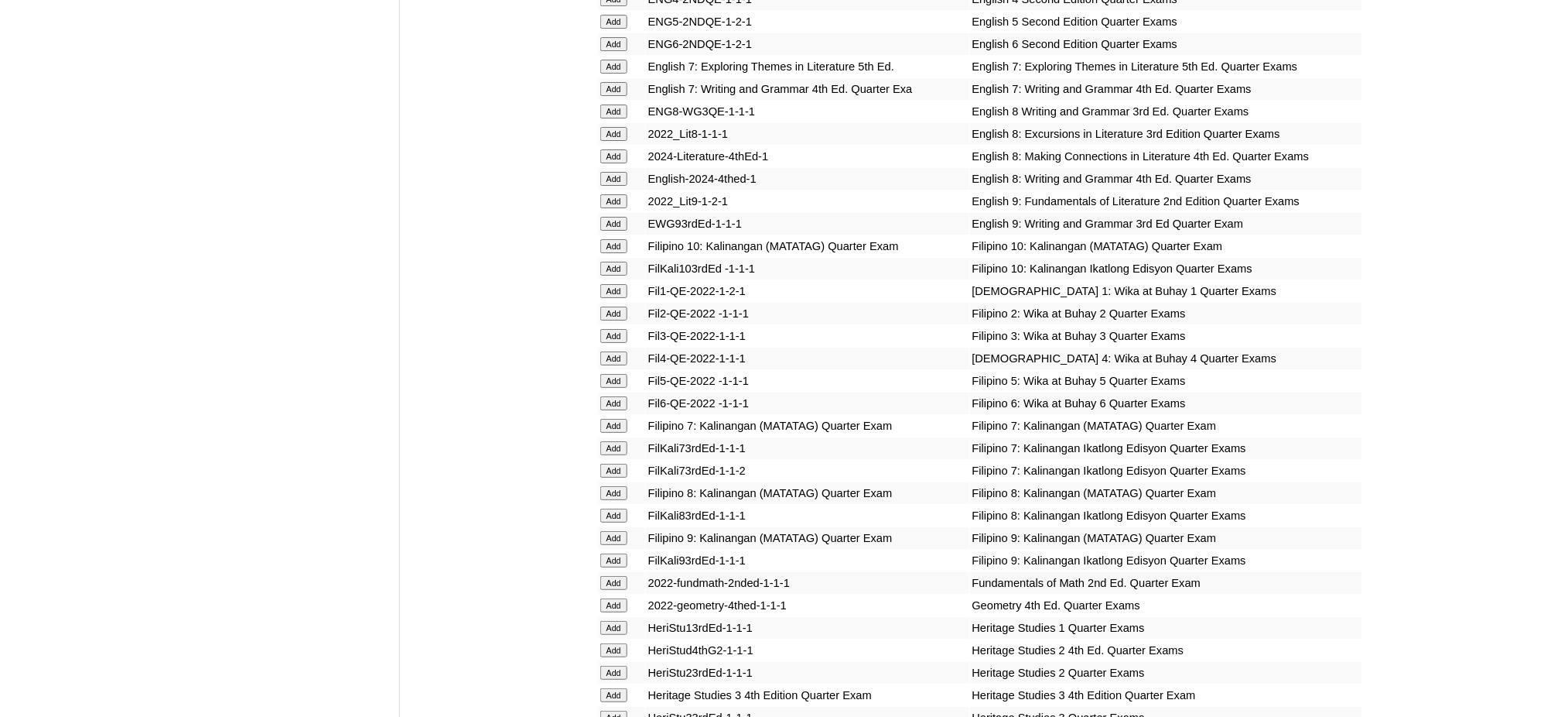
scroll to position [2167, 0]
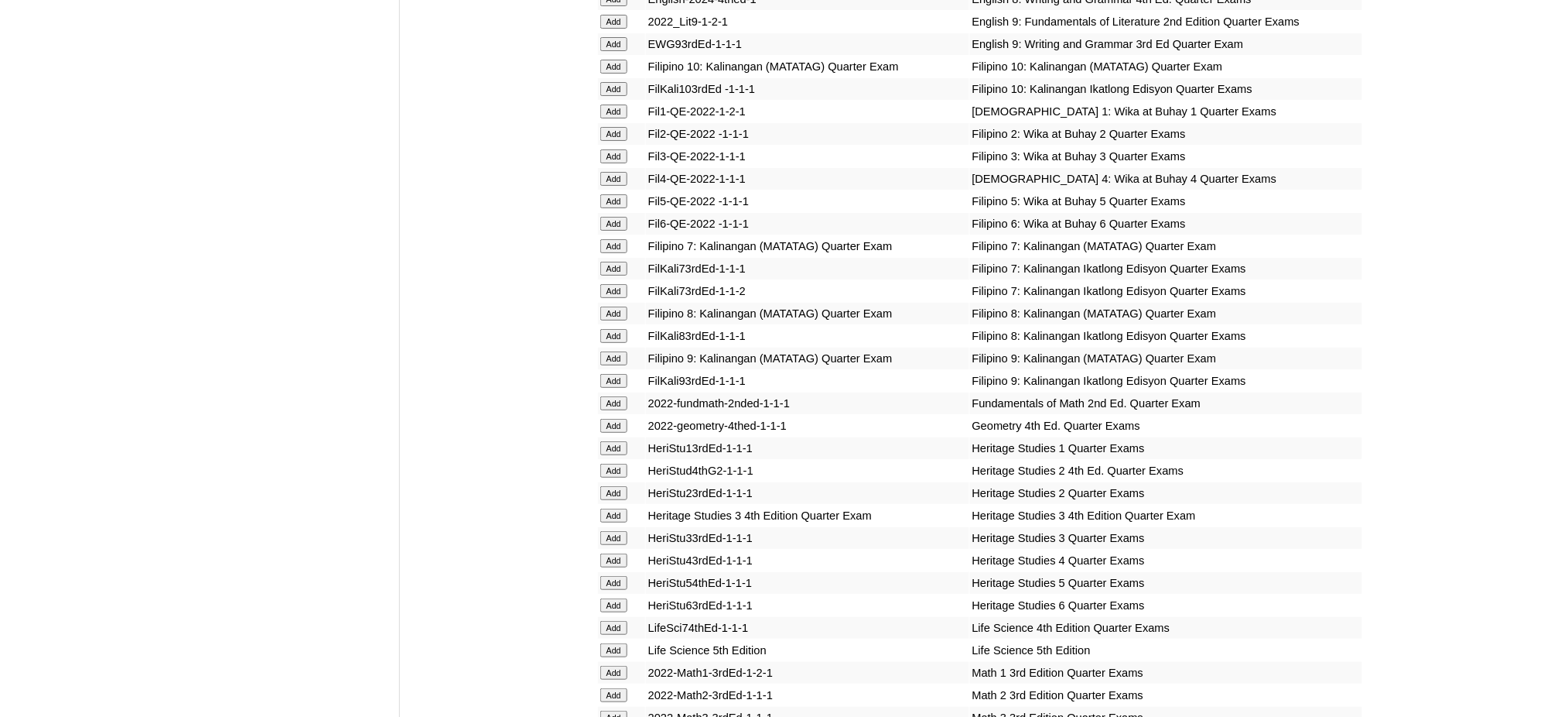
click at [615, 419] on input "Add" at bounding box center [614, 426] width 27 height 14
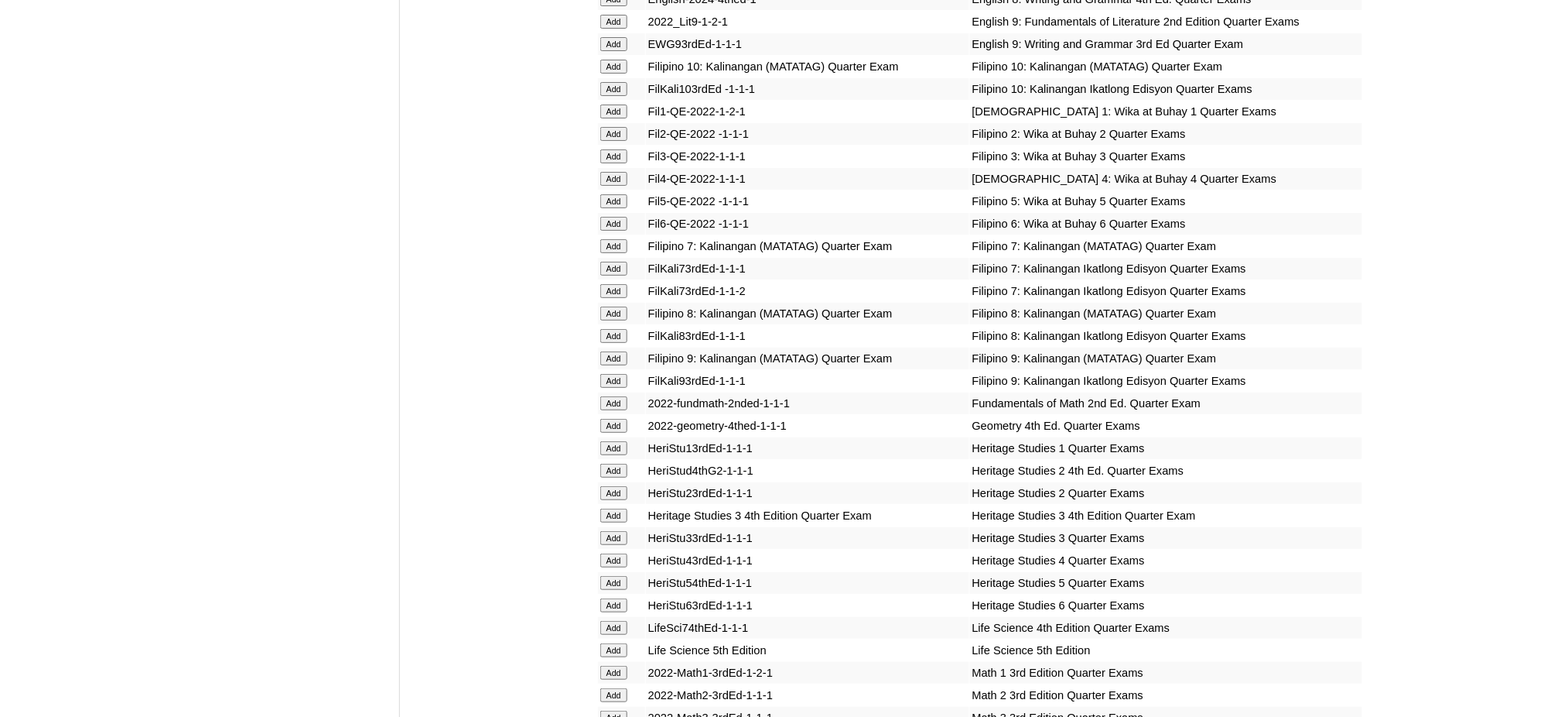
click at [615, 419] on input "Add" at bounding box center [614, 426] width 27 height 14
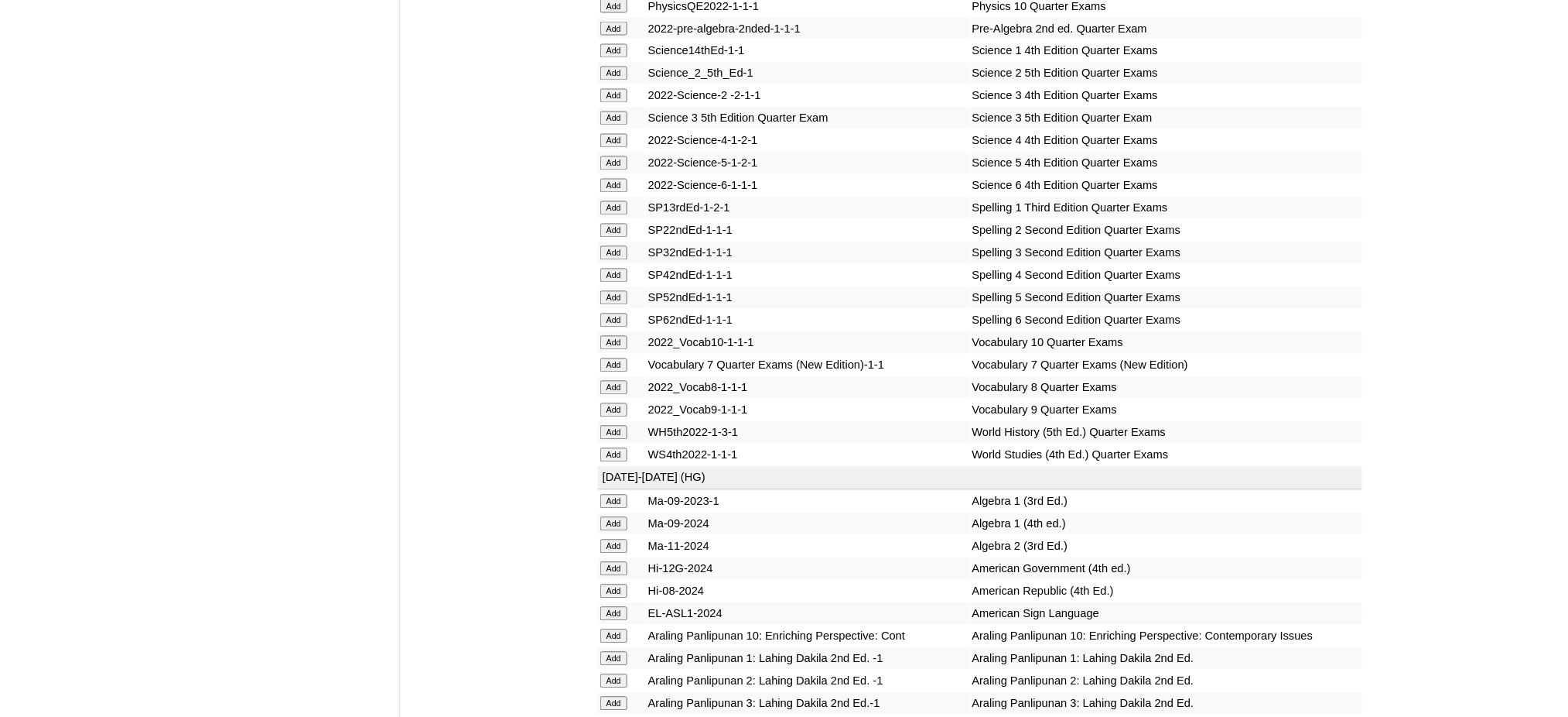
scroll to position [3199, 0]
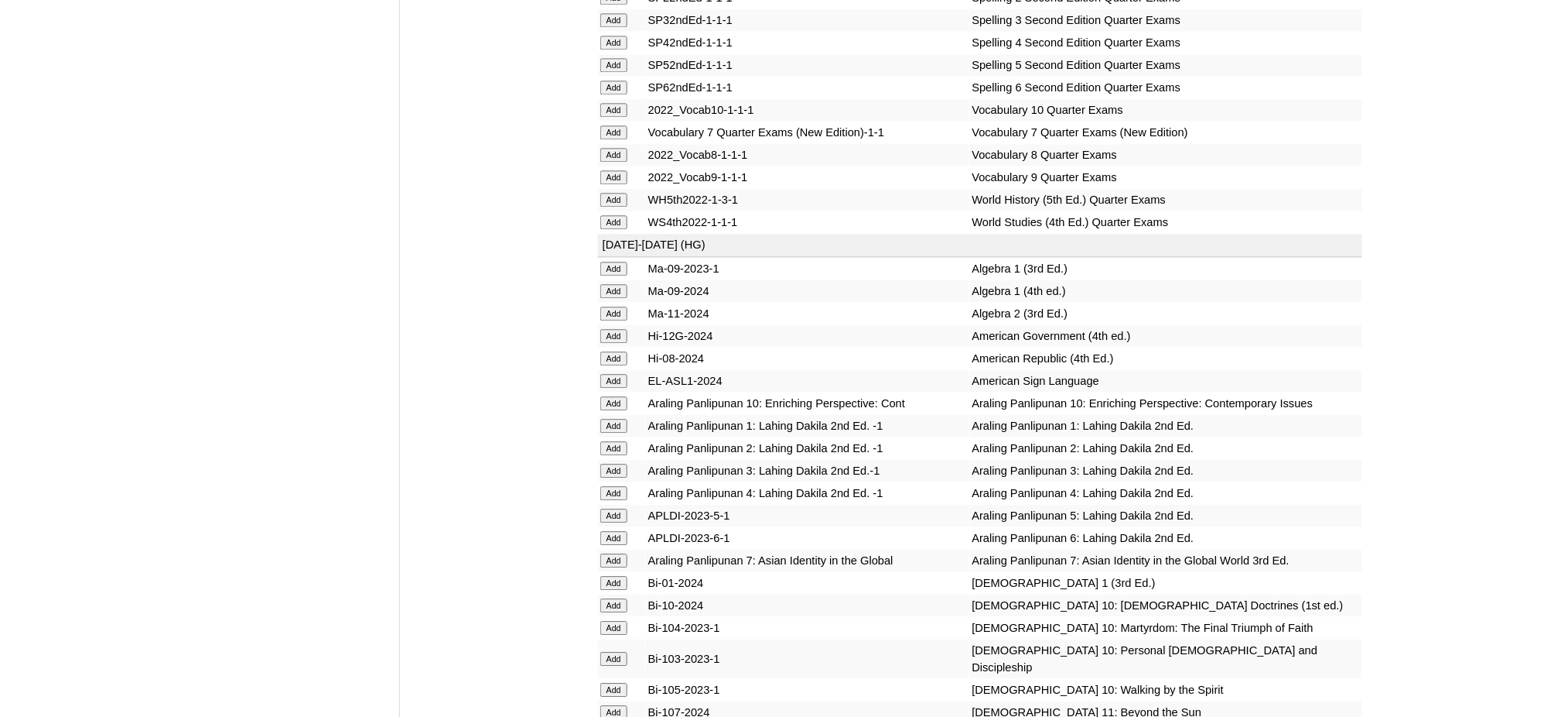
scroll to position [3406, 0]
click at [622, 101] on input "Add" at bounding box center [614, 108] width 27 height 14
click at [610, 190] on input "Add" at bounding box center [614, 197] width 27 height 14
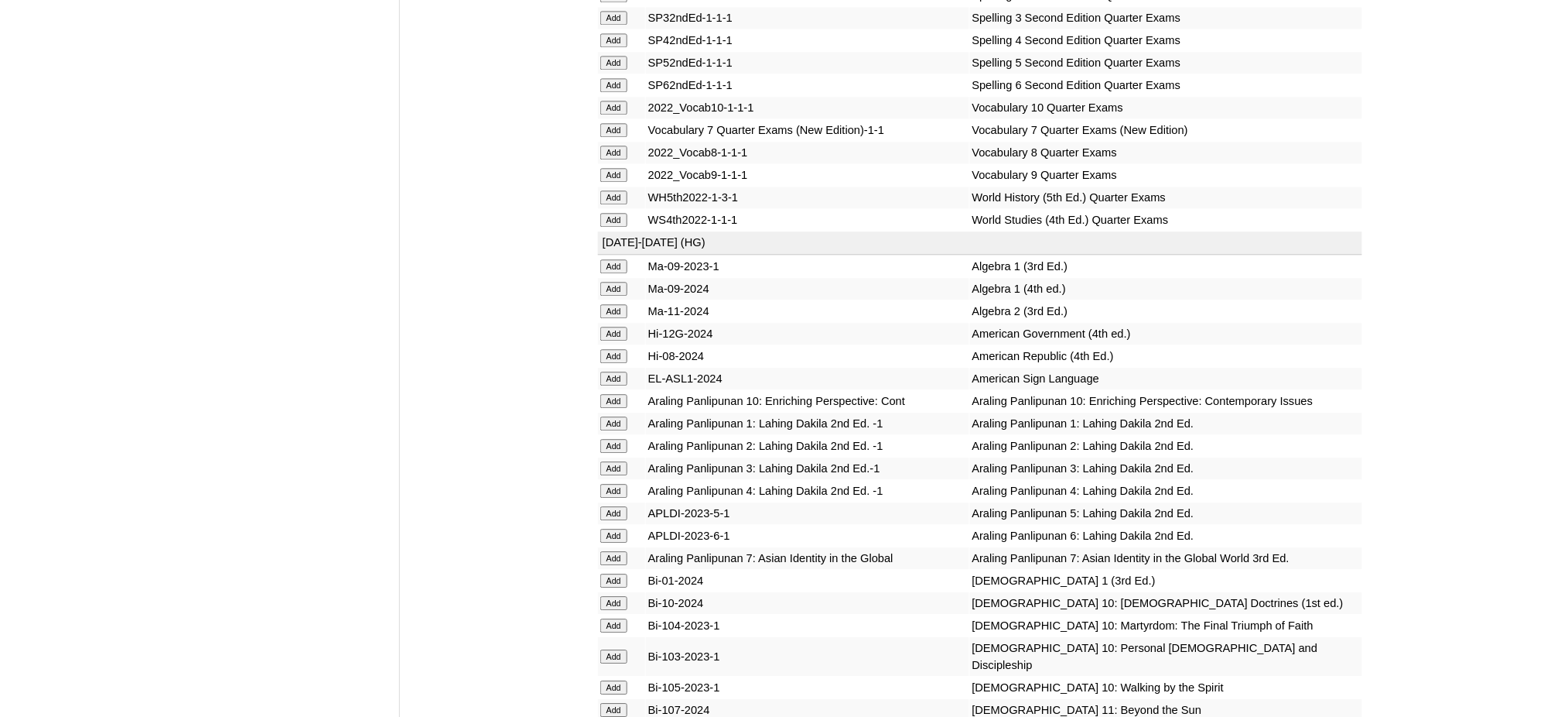
click at [610, 190] on input "Add" at bounding box center [614, 197] width 27 height 14
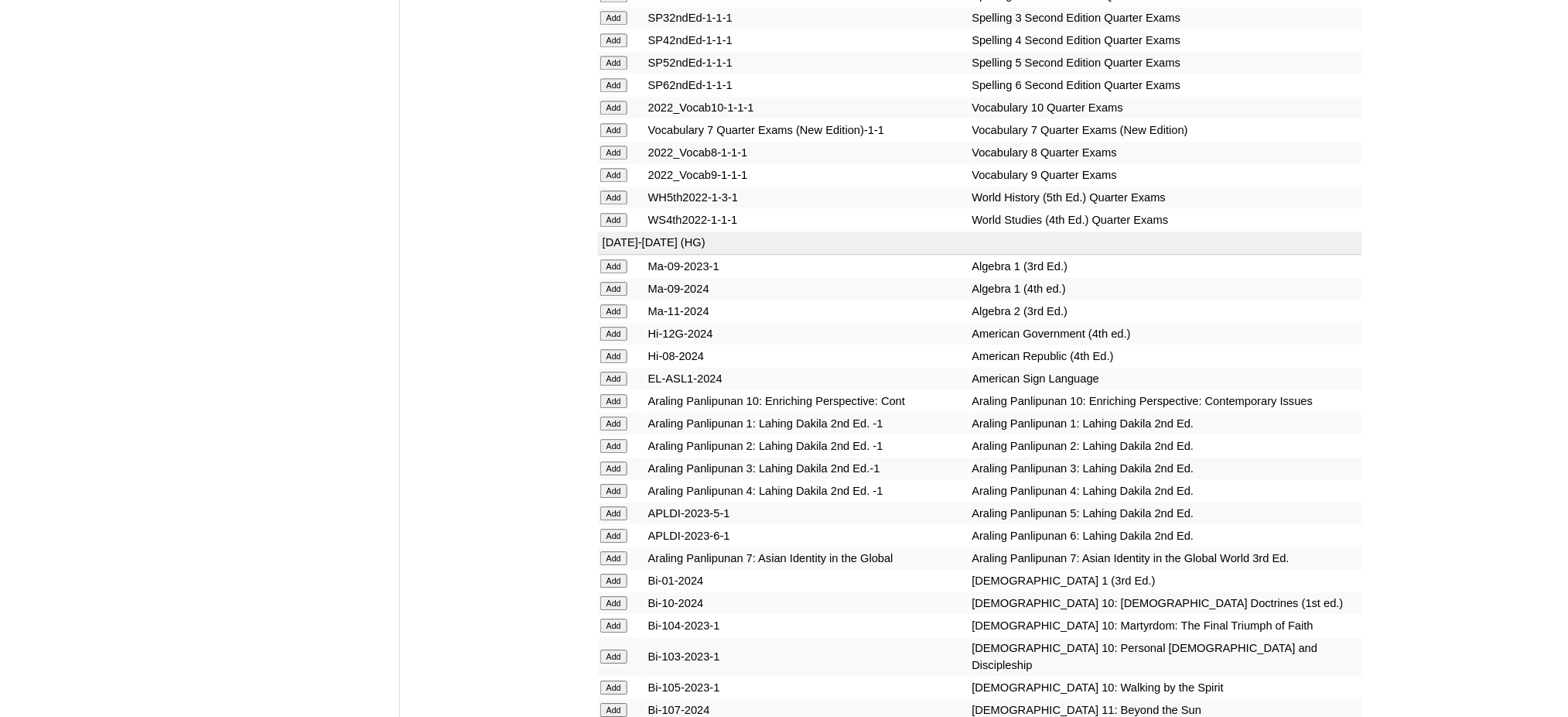
click at [610, 190] on input "Add" at bounding box center [614, 197] width 27 height 14
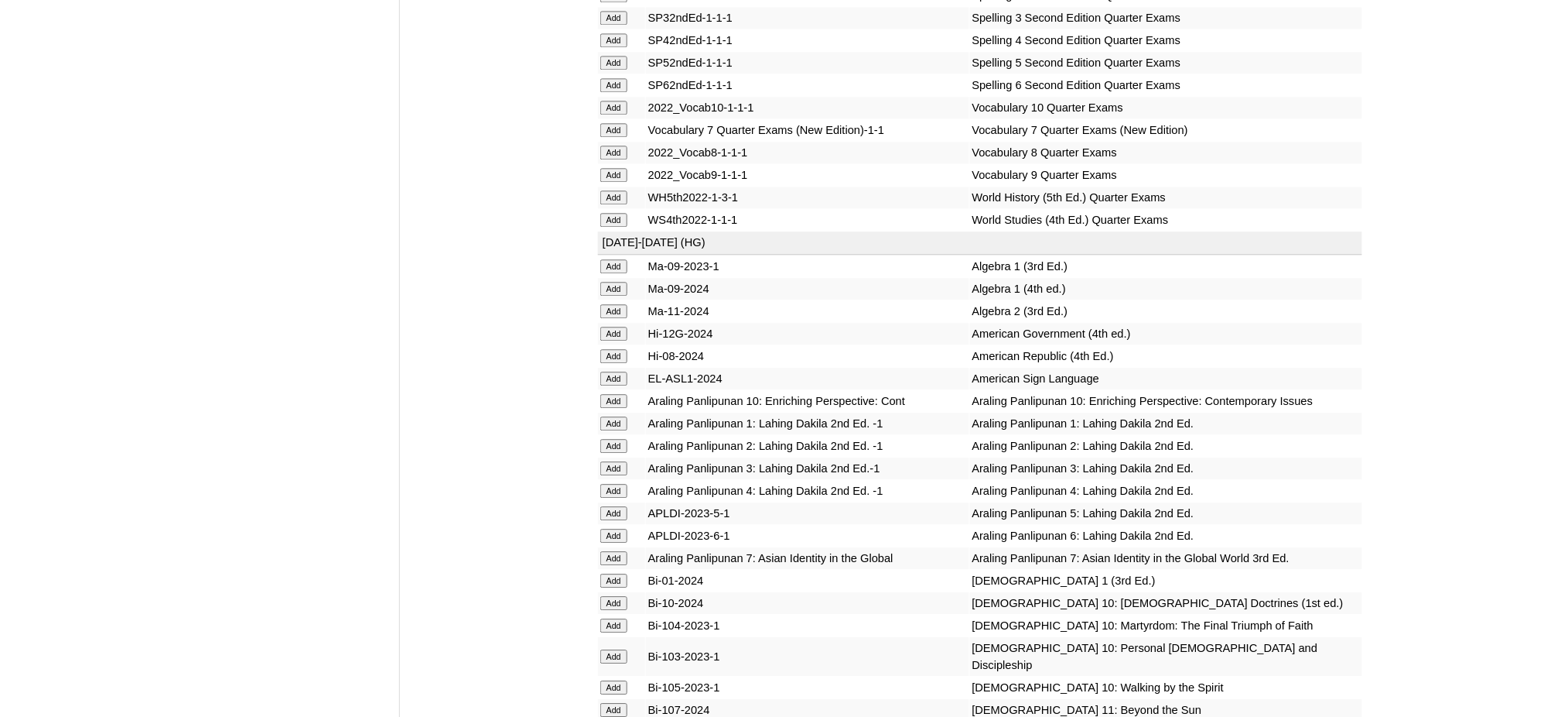
click at [610, 190] on input "Add" at bounding box center [614, 197] width 27 height 14
click at [617, 596] on input "Add" at bounding box center [614, 603] width 27 height 14
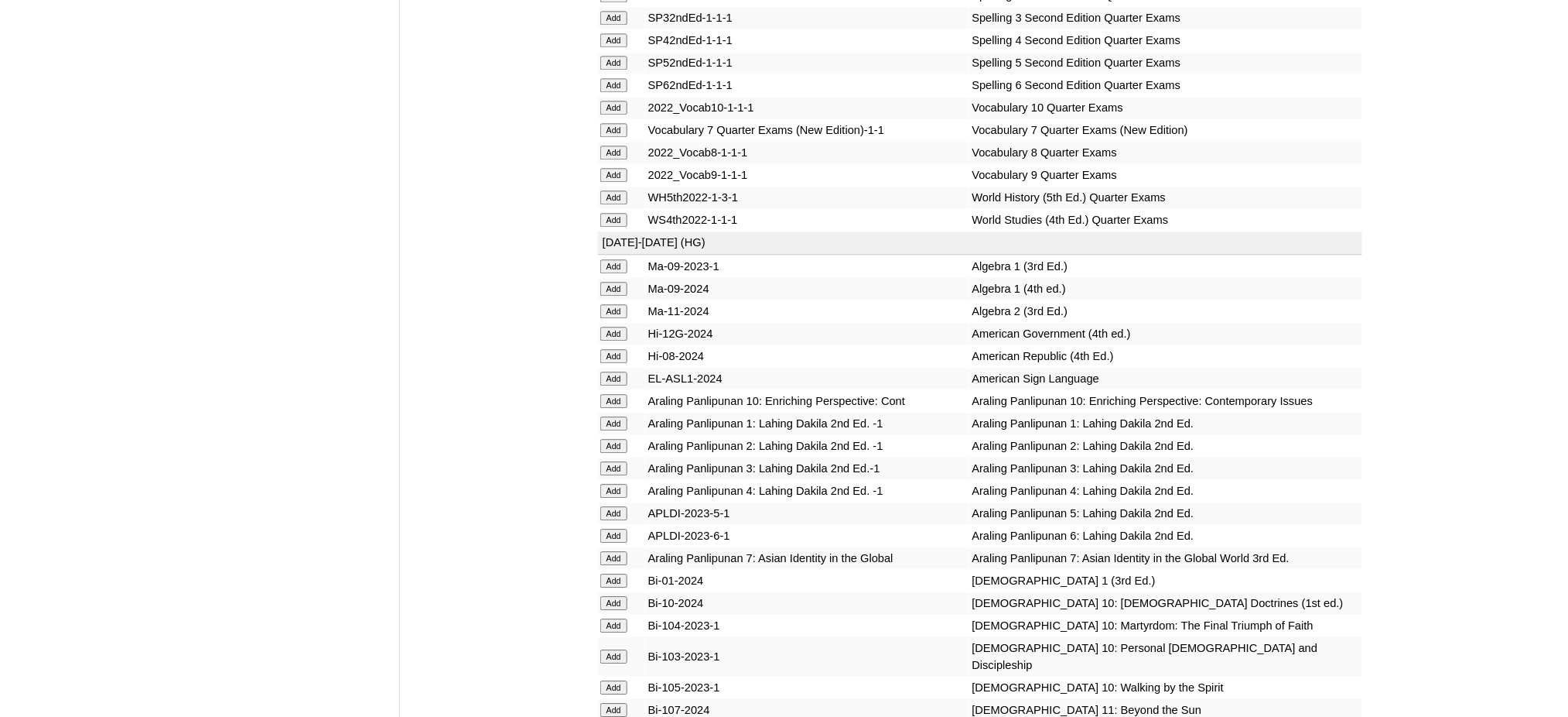
click at [617, 596] on input "Add" at bounding box center [614, 603] width 27 height 14
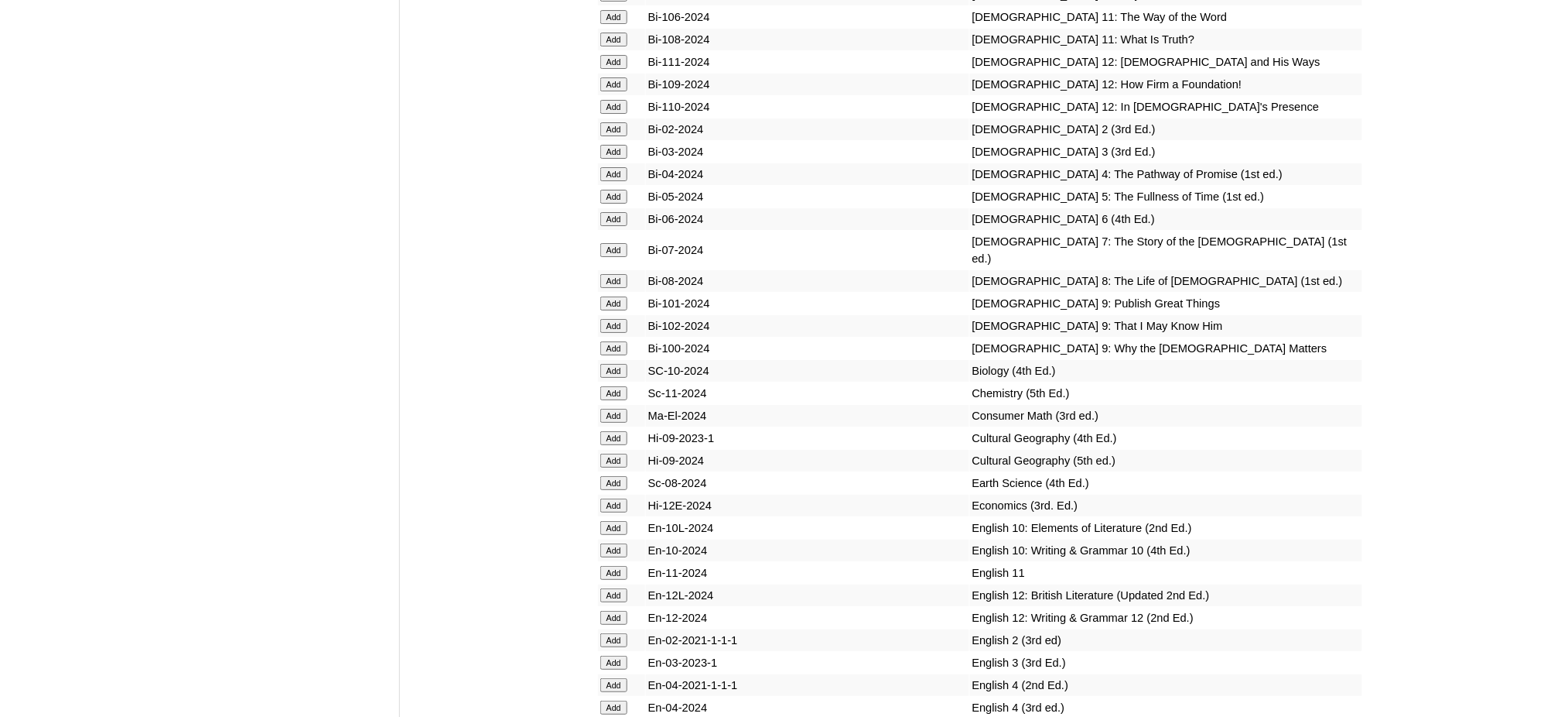
scroll to position [4128, 0]
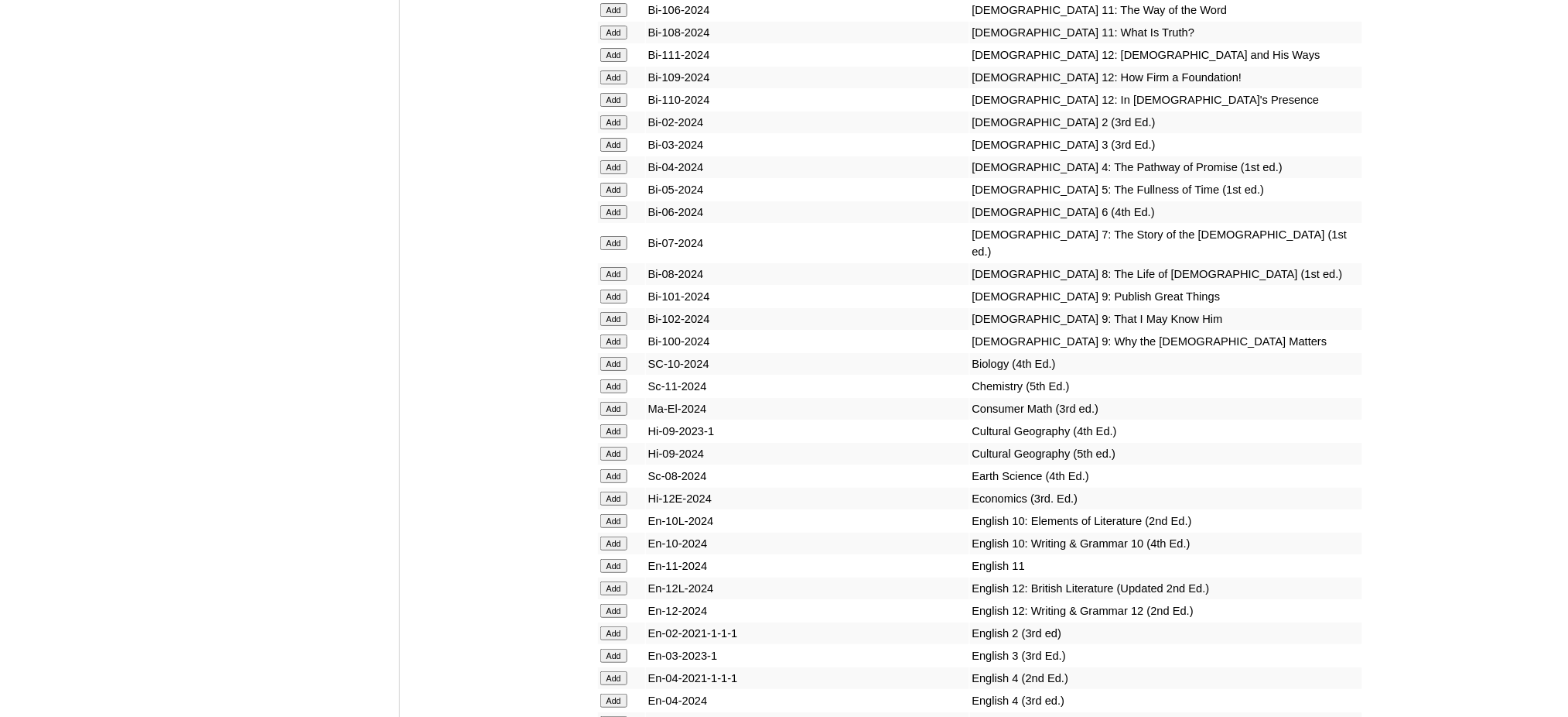
click at [618, 357] on input "Add" at bounding box center [614, 364] width 27 height 14
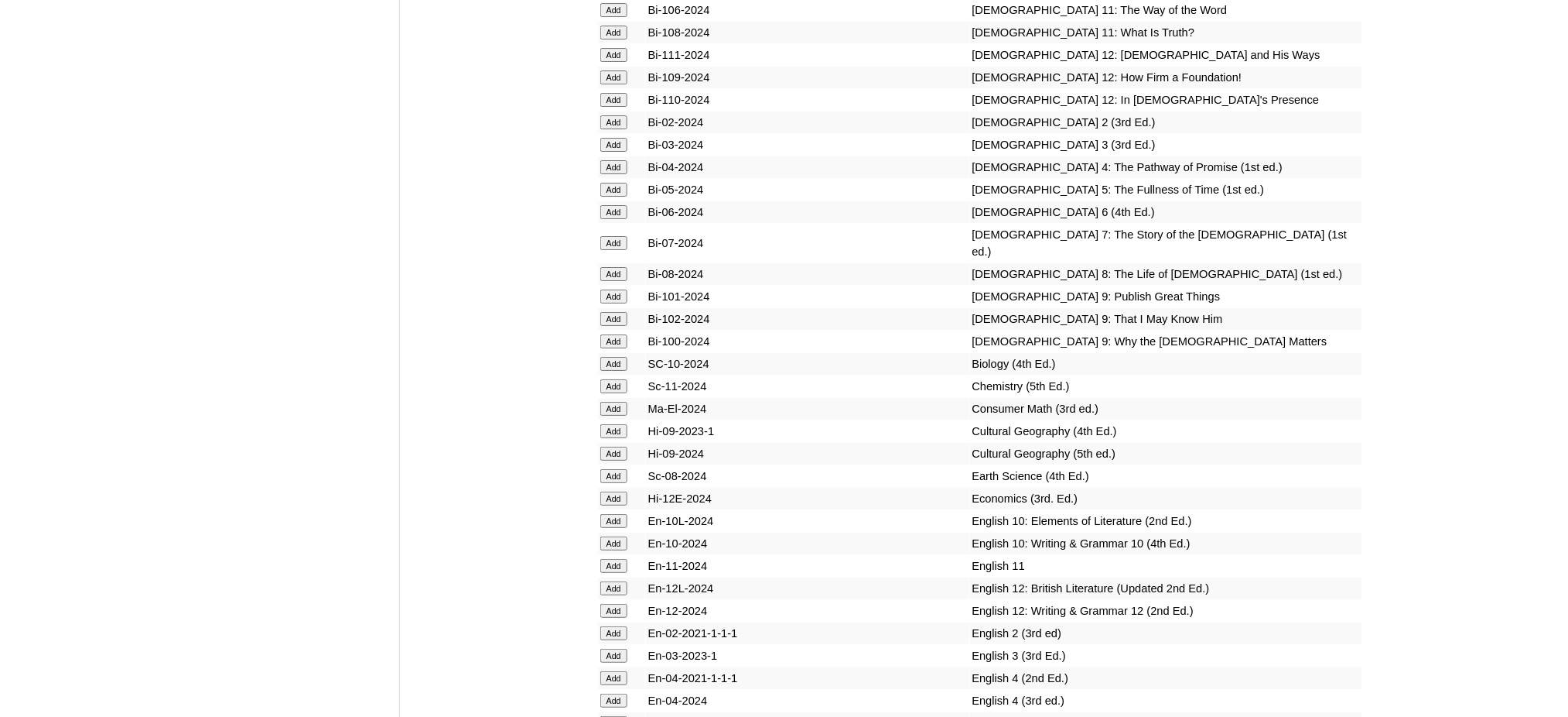
click at [618, 357] on input "Add" at bounding box center [614, 364] width 27 height 14
click at [615, 514] on input "Add" at bounding box center [614, 521] width 27 height 14
click at [616, 514] on input "Add" at bounding box center [614, 521] width 27 height 14
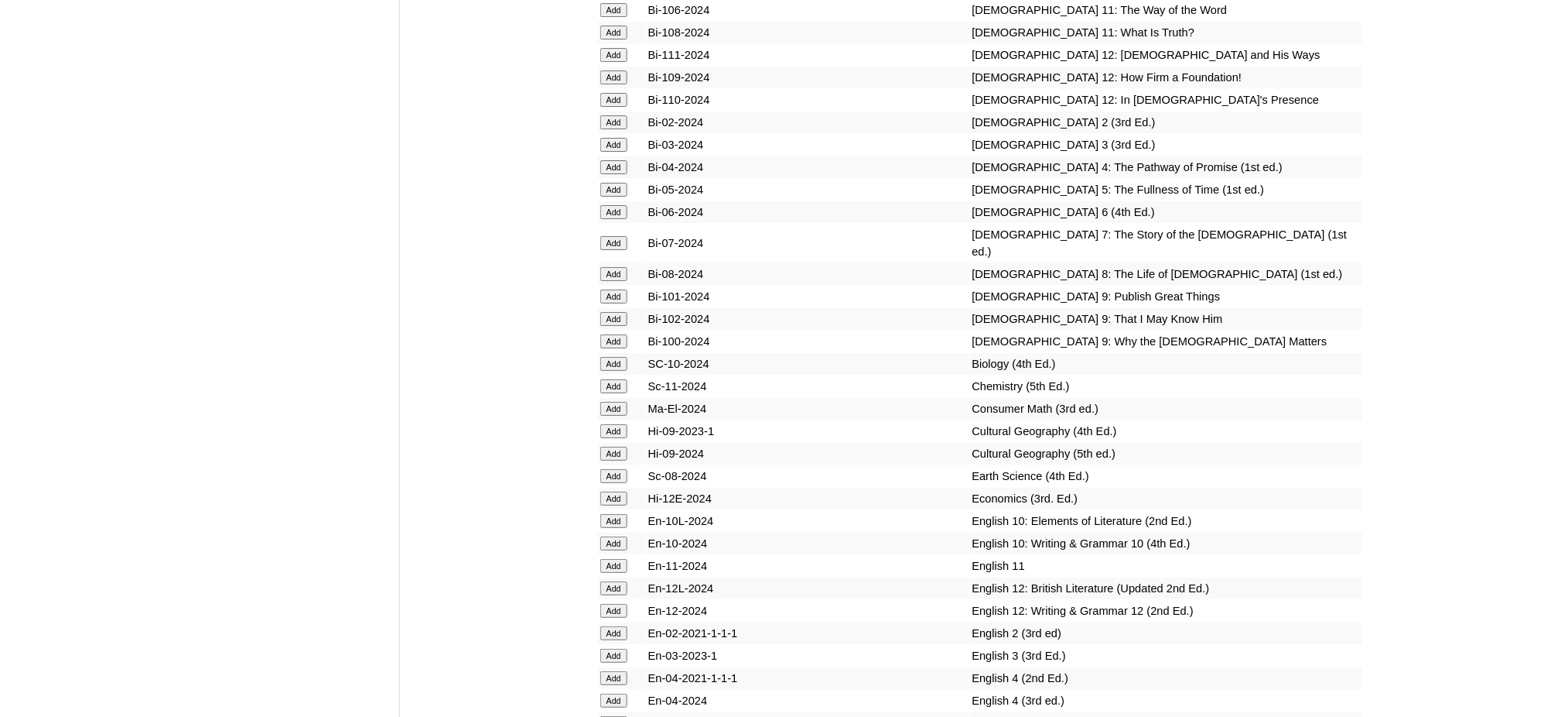
click at [618, 537] on input "Add" at bounding box center [614, 543] width 27 height 14
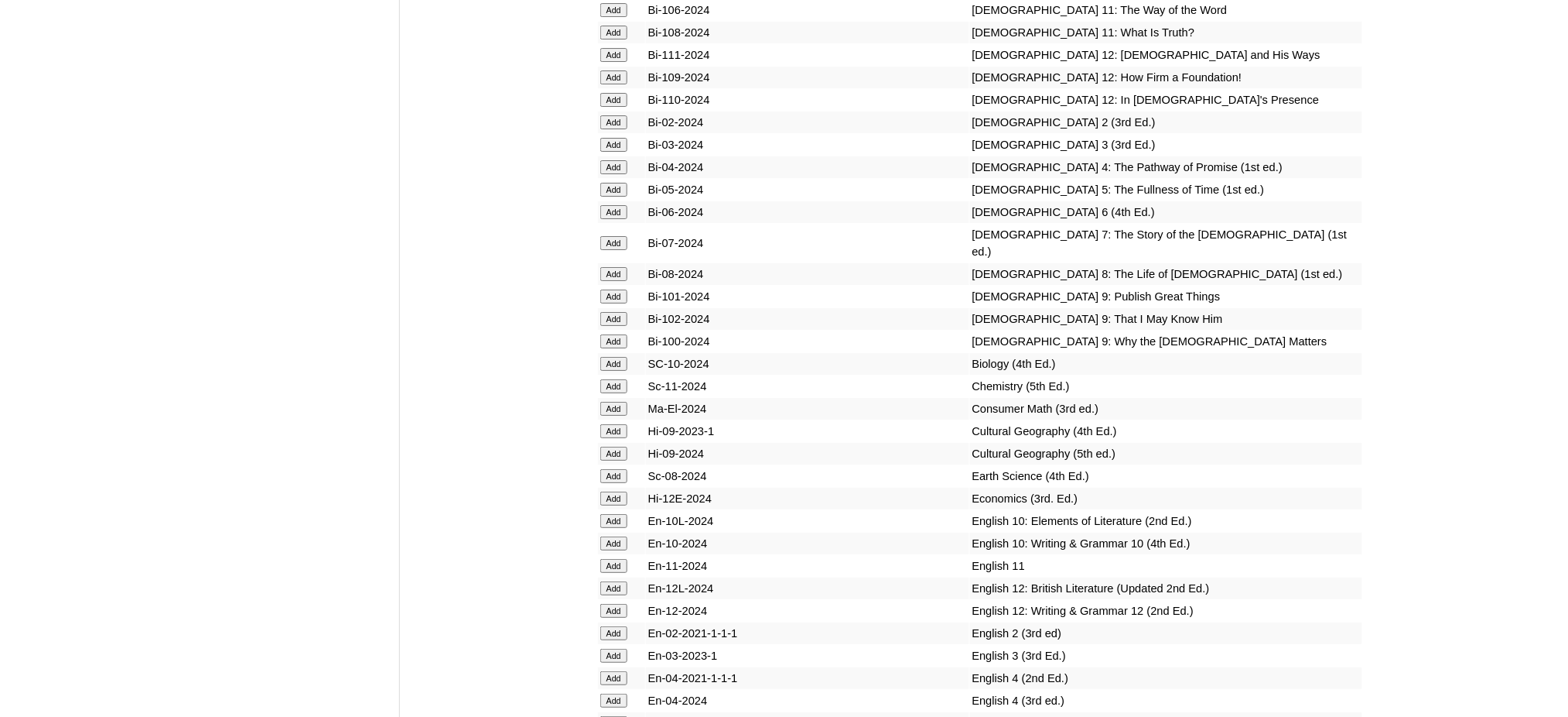
click at [618, 537] on input "Add" at bounding box center [614, 543] width 27 height 14
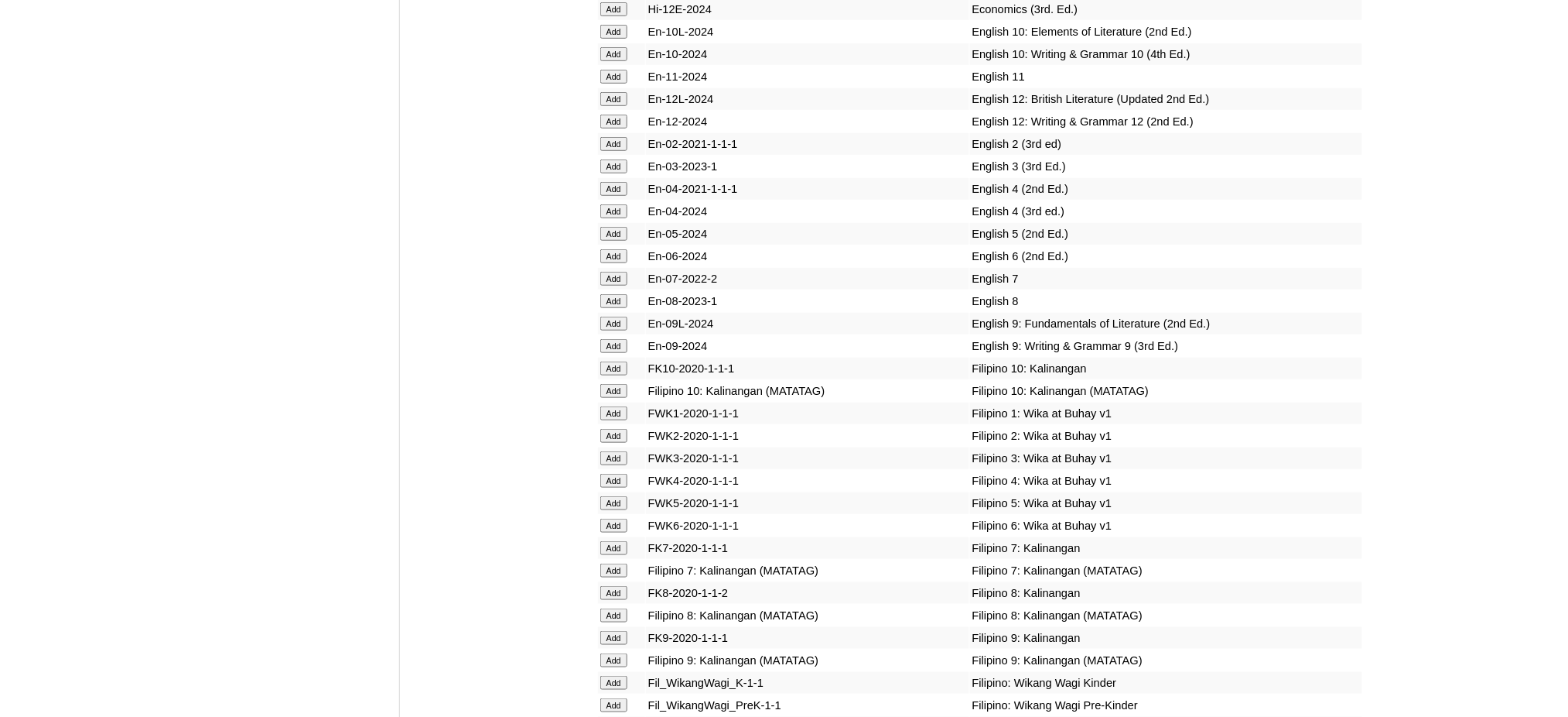
scroll to position [4644, 0]
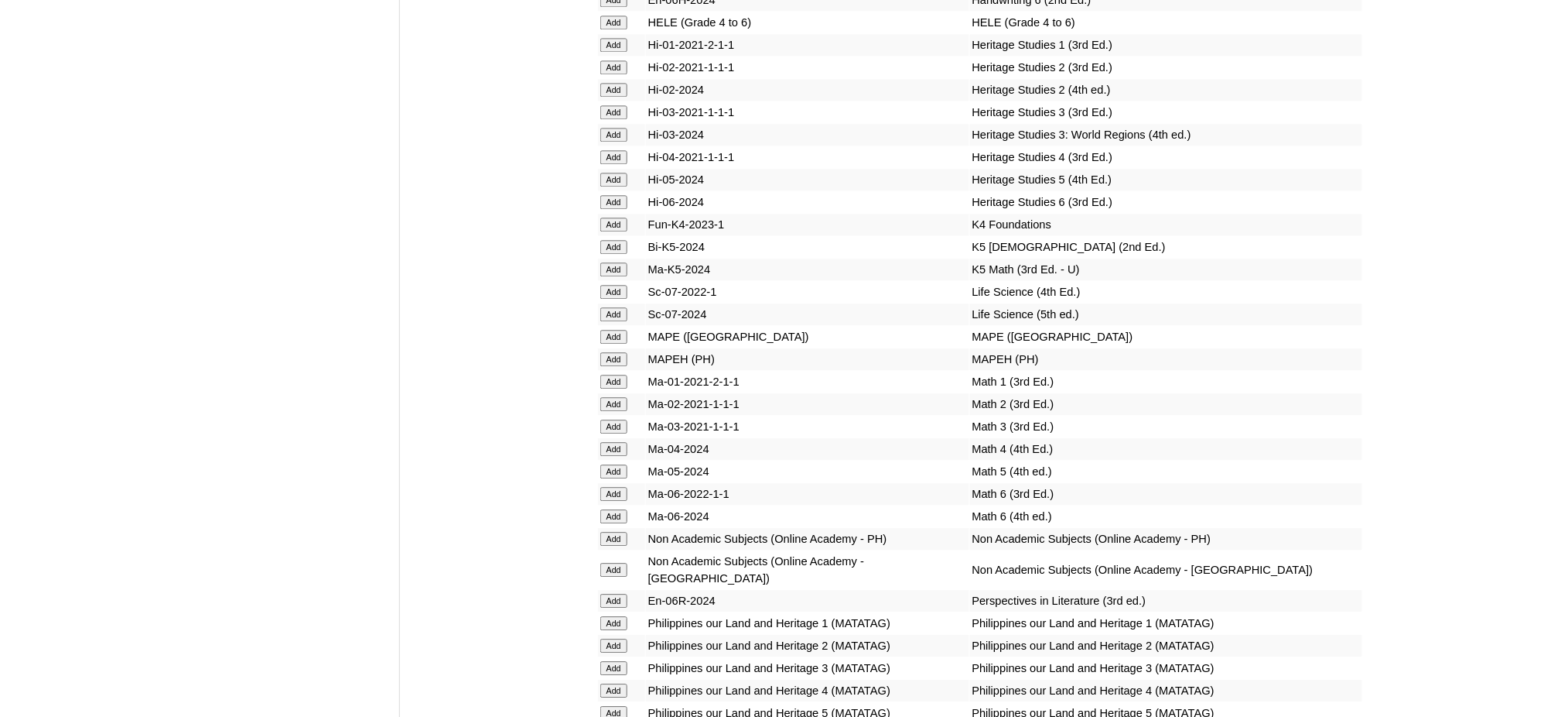
scroll to position [5573, 0]
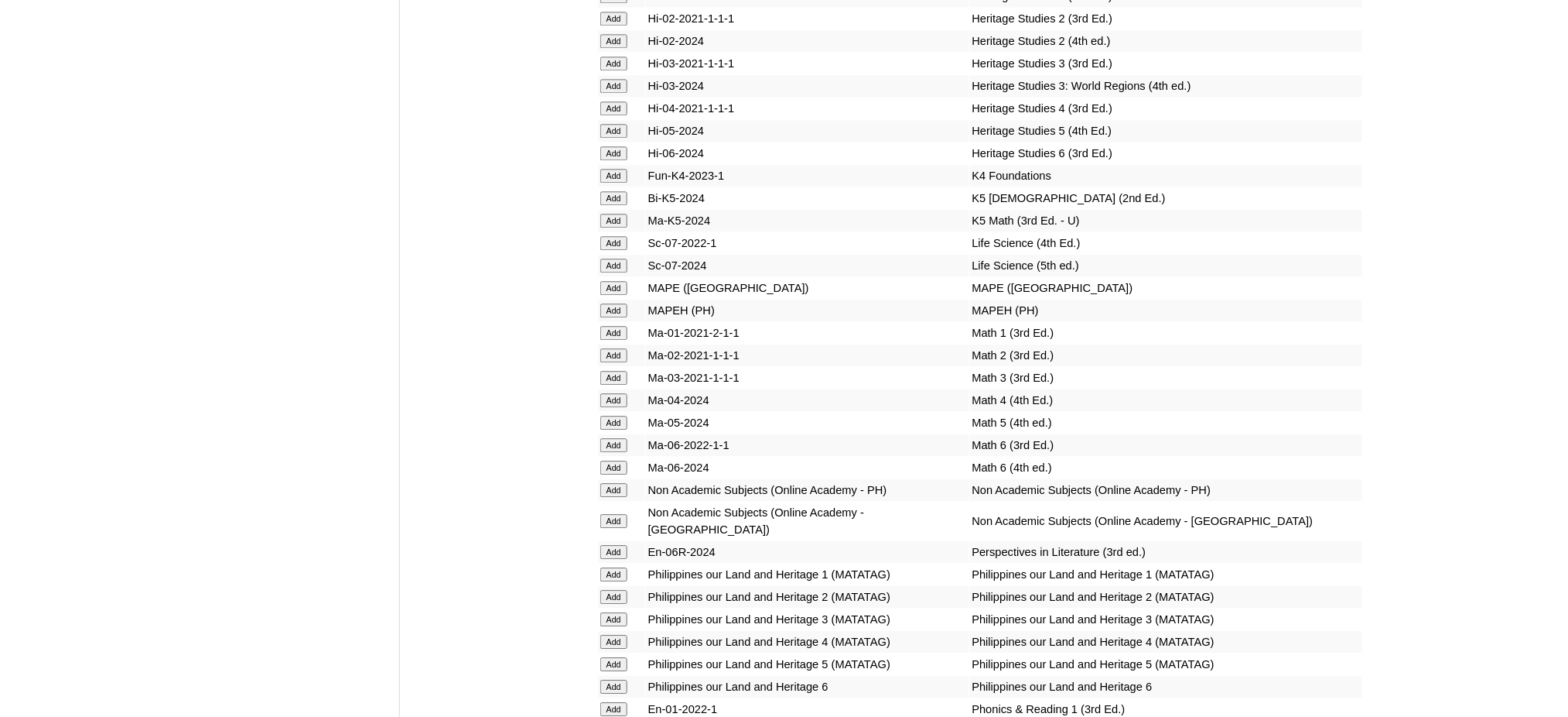
click at [619, 304] on input "Add" at bounding box center [614, 310] width 27 height 14
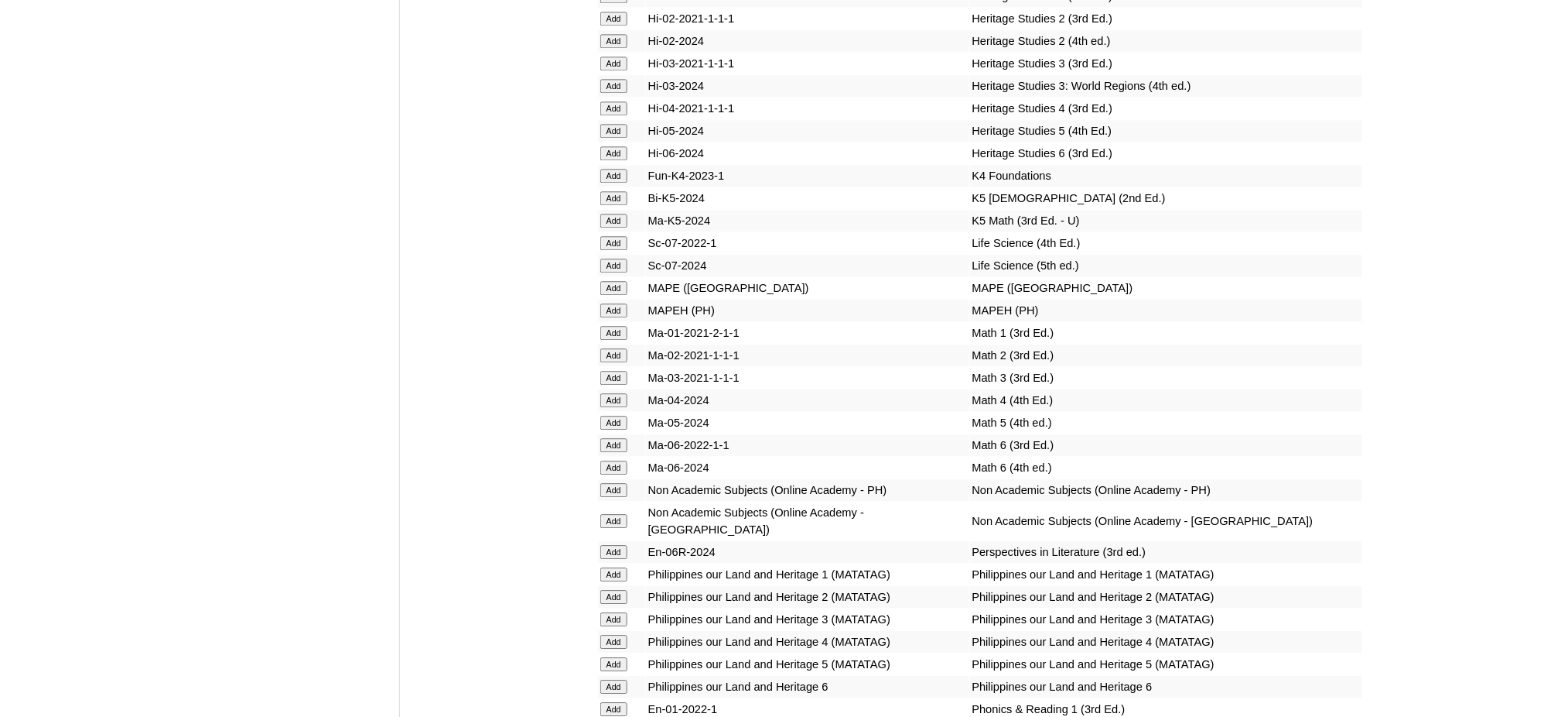
click at [619, 304] on input "Add" at bounding box center [614, 310] width 27 height 14
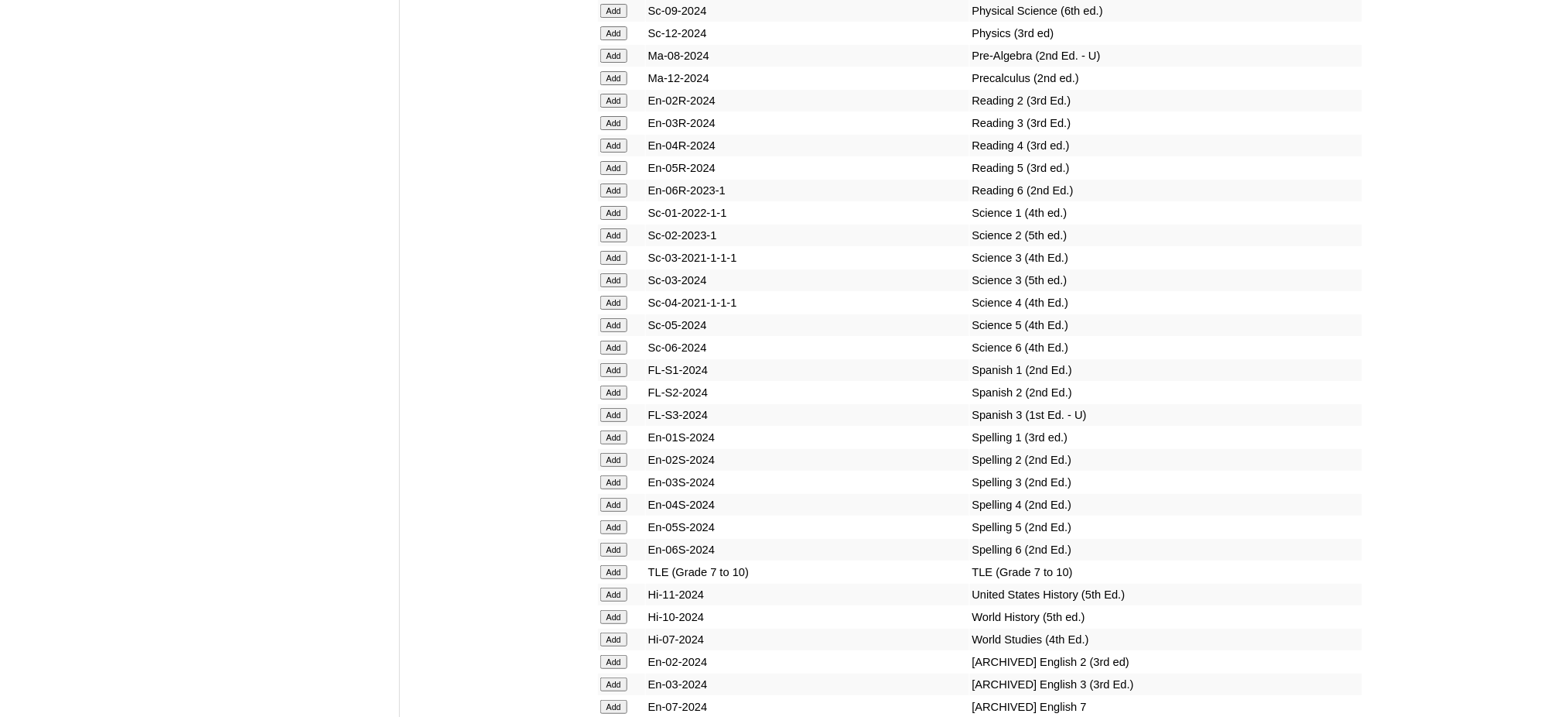
scroll to position [6399, 0]
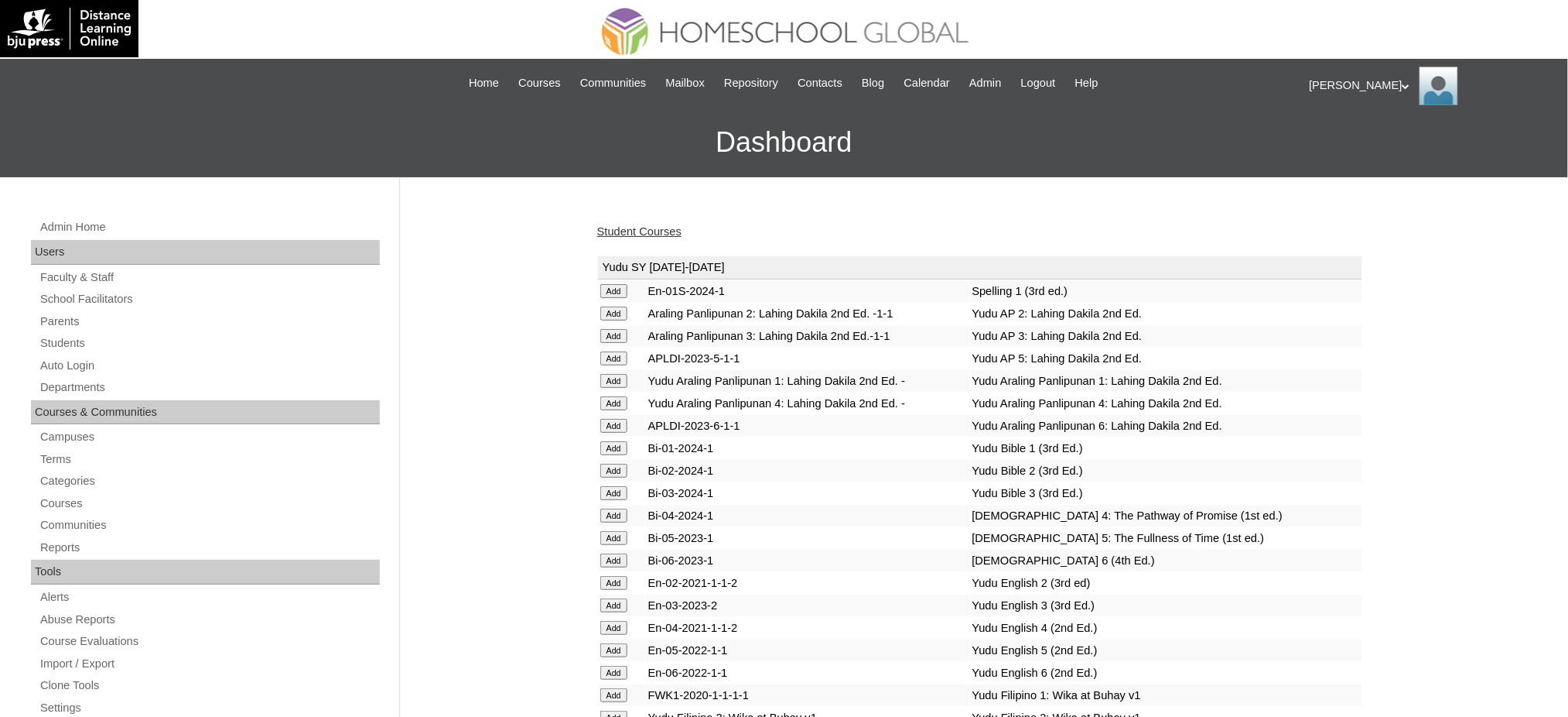
click at [616, 230] on link "Student Courses" at bounding box center [639, 231] width 84 height 13
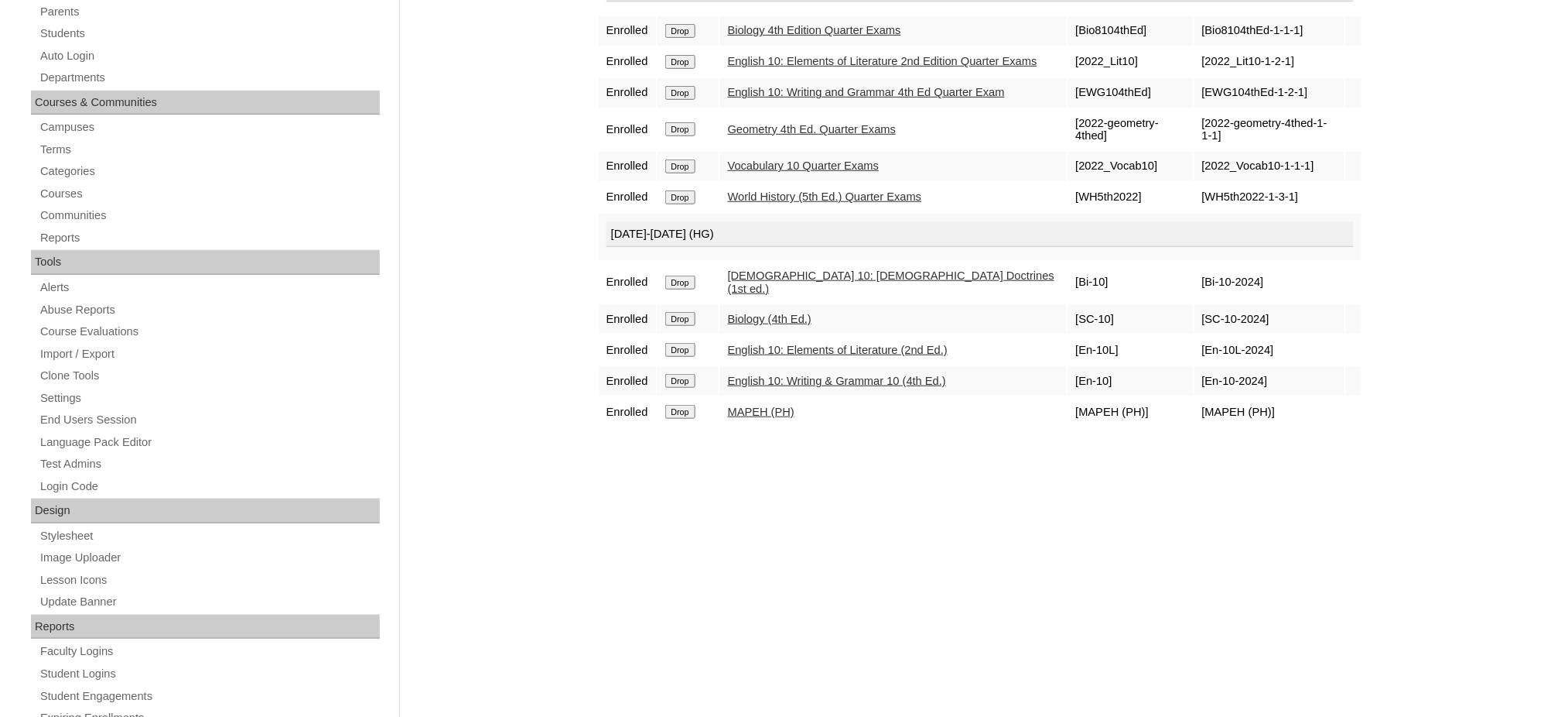
scroll to position [206, 0]
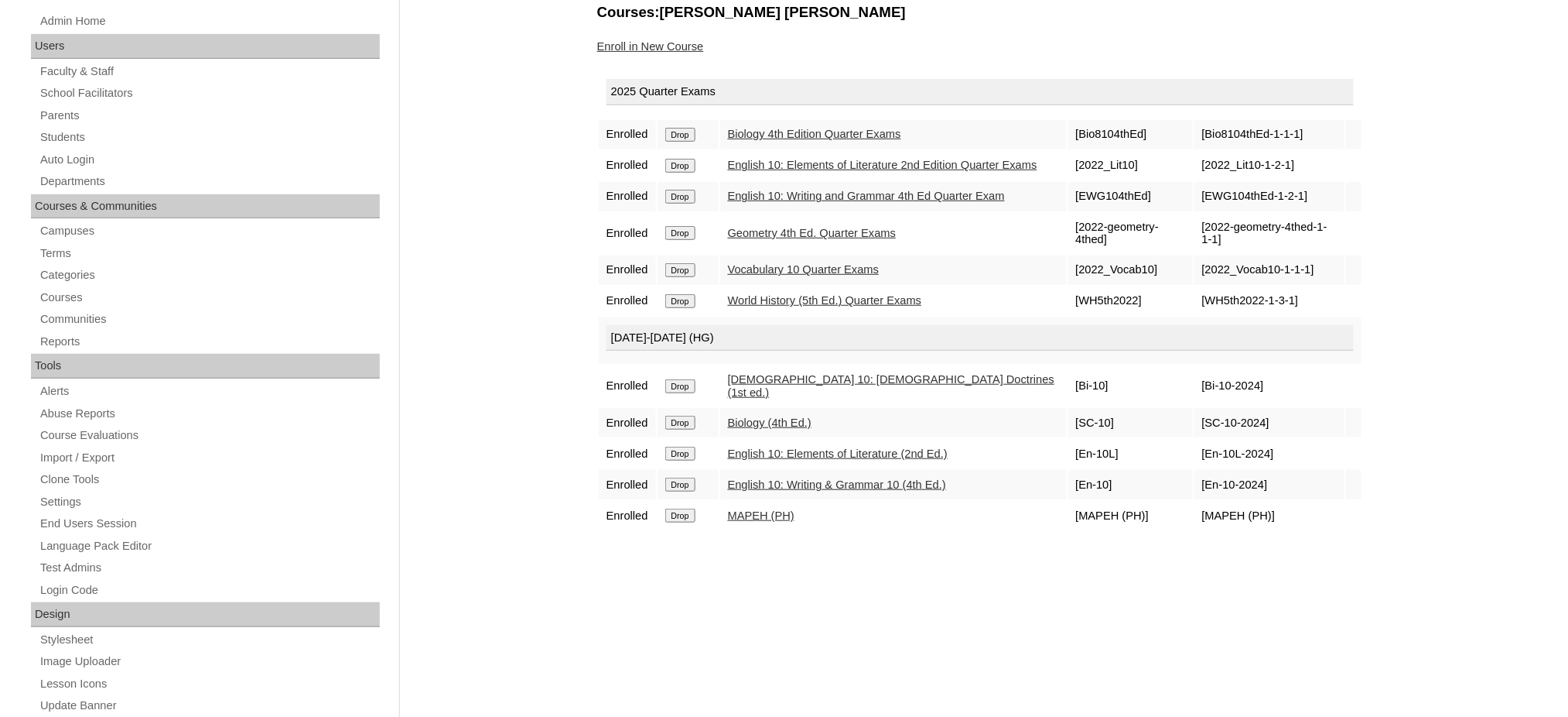
click at [657, 44] on link "Enroll in New Course" at bounding box center [651, 46] width 107 height 13
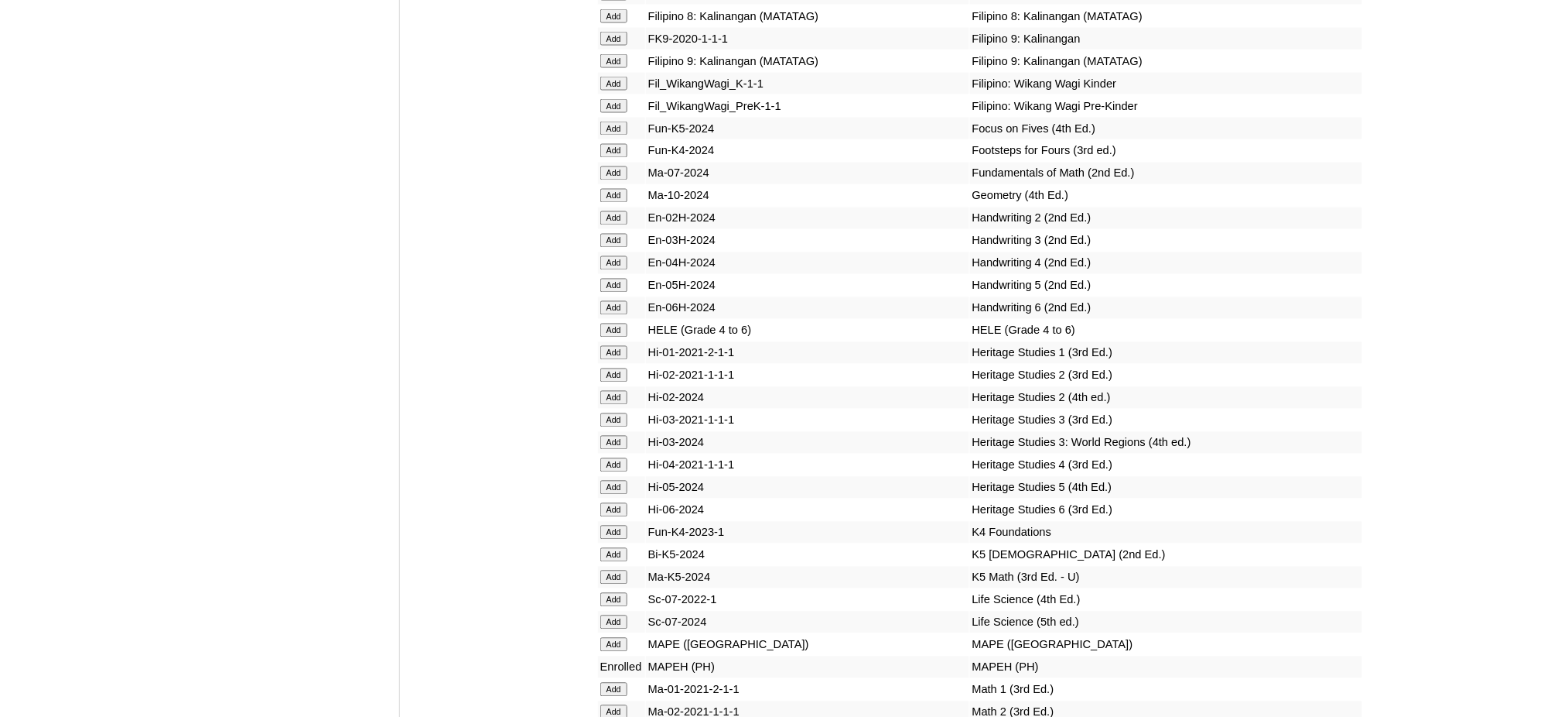
scroll to position [5263, 0]
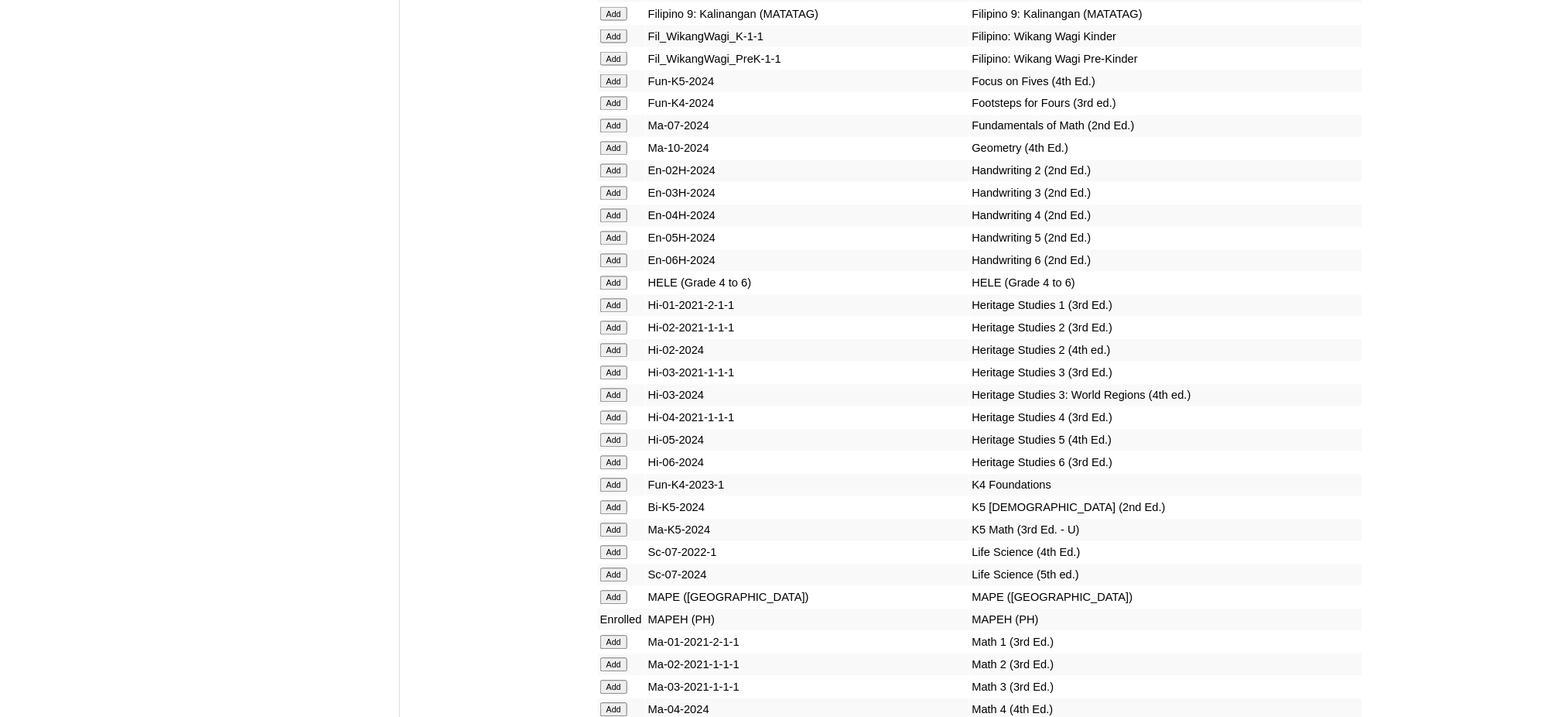
click at [604, 142] on input "Add" at bounding box center [614, 148] width 27 height 14
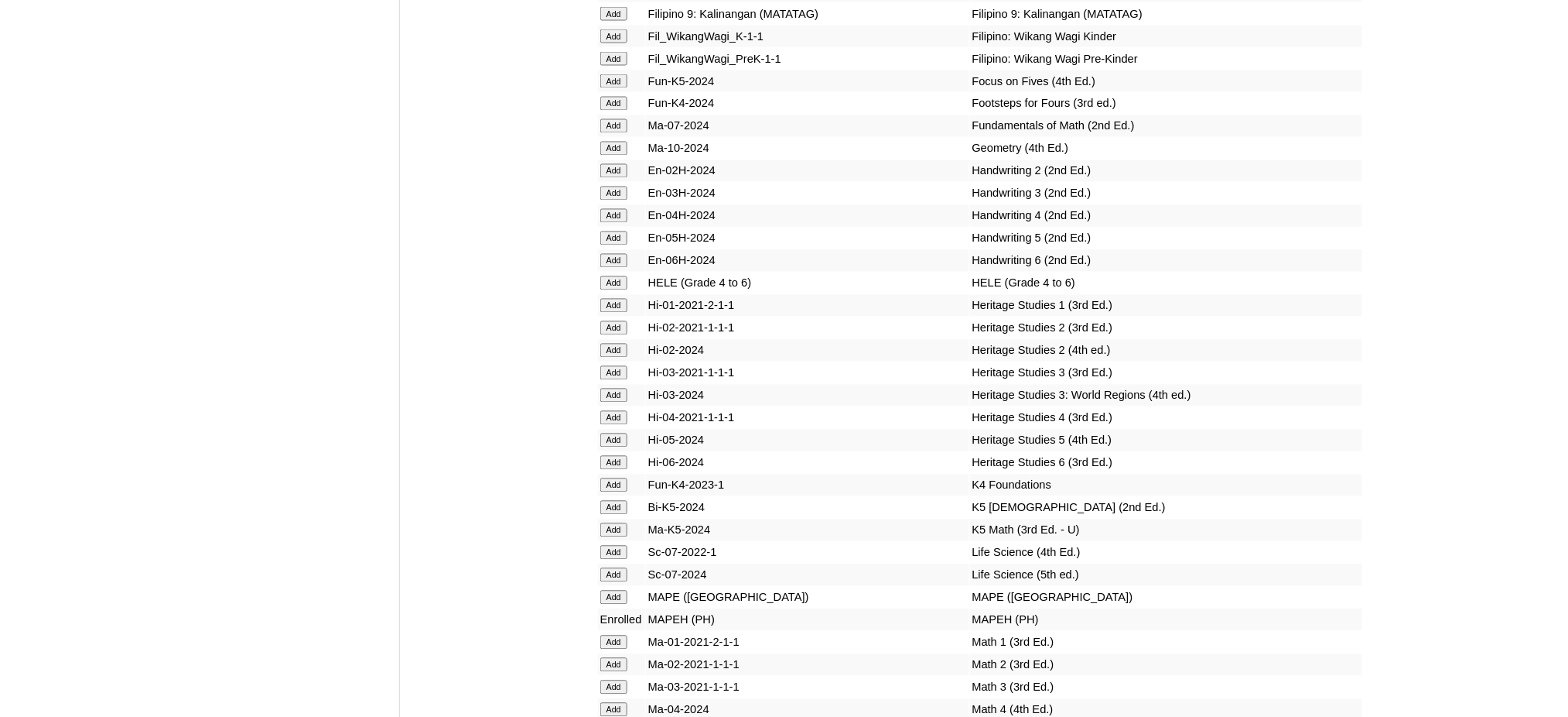
click at [604, 142] on input "Add" at bounding box center [614, 148] width 27 height 14
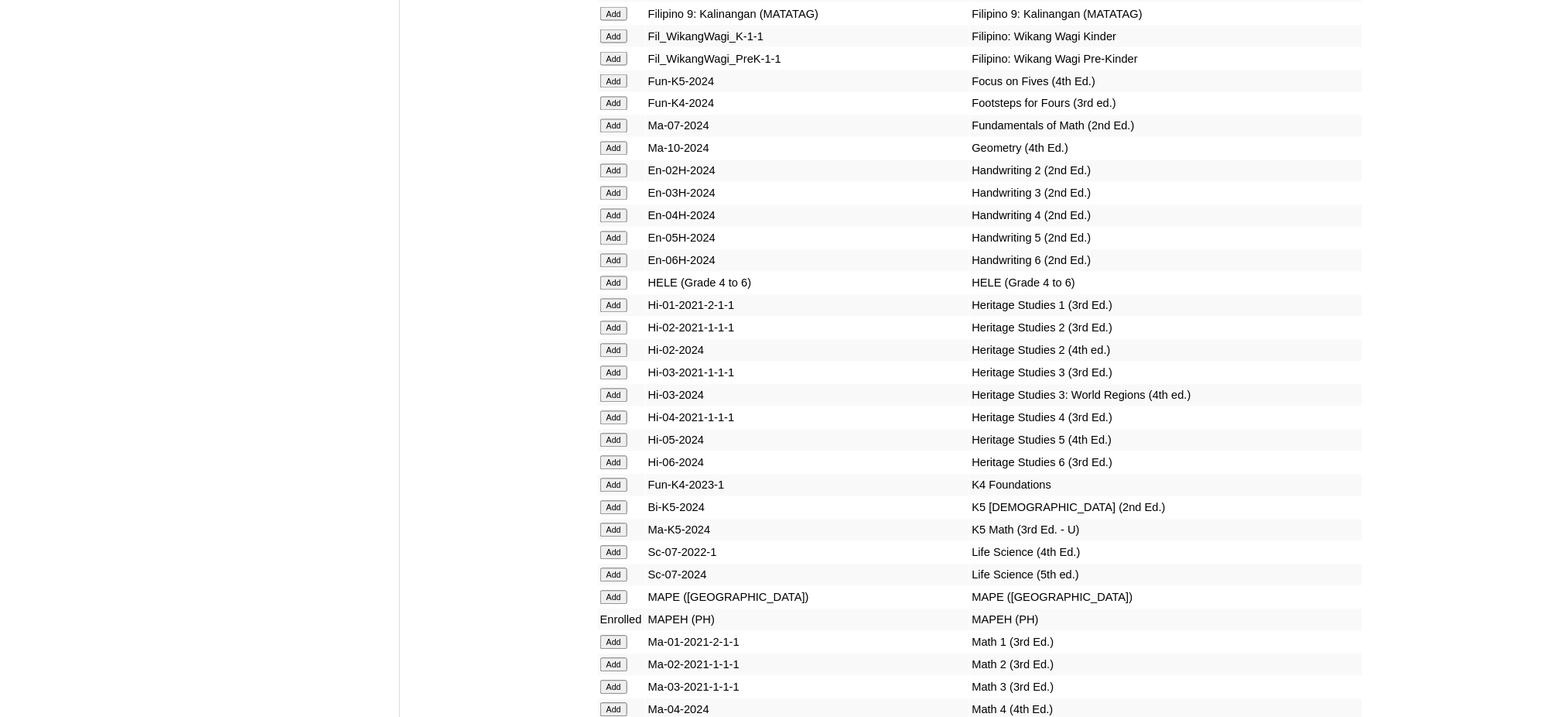
click at [604, 142] on input "Add" at bounding box center [614, 148] width 27 height 14
click at [624, 591] on input "Add" at bounding box center [614, 598] width 27 height 14
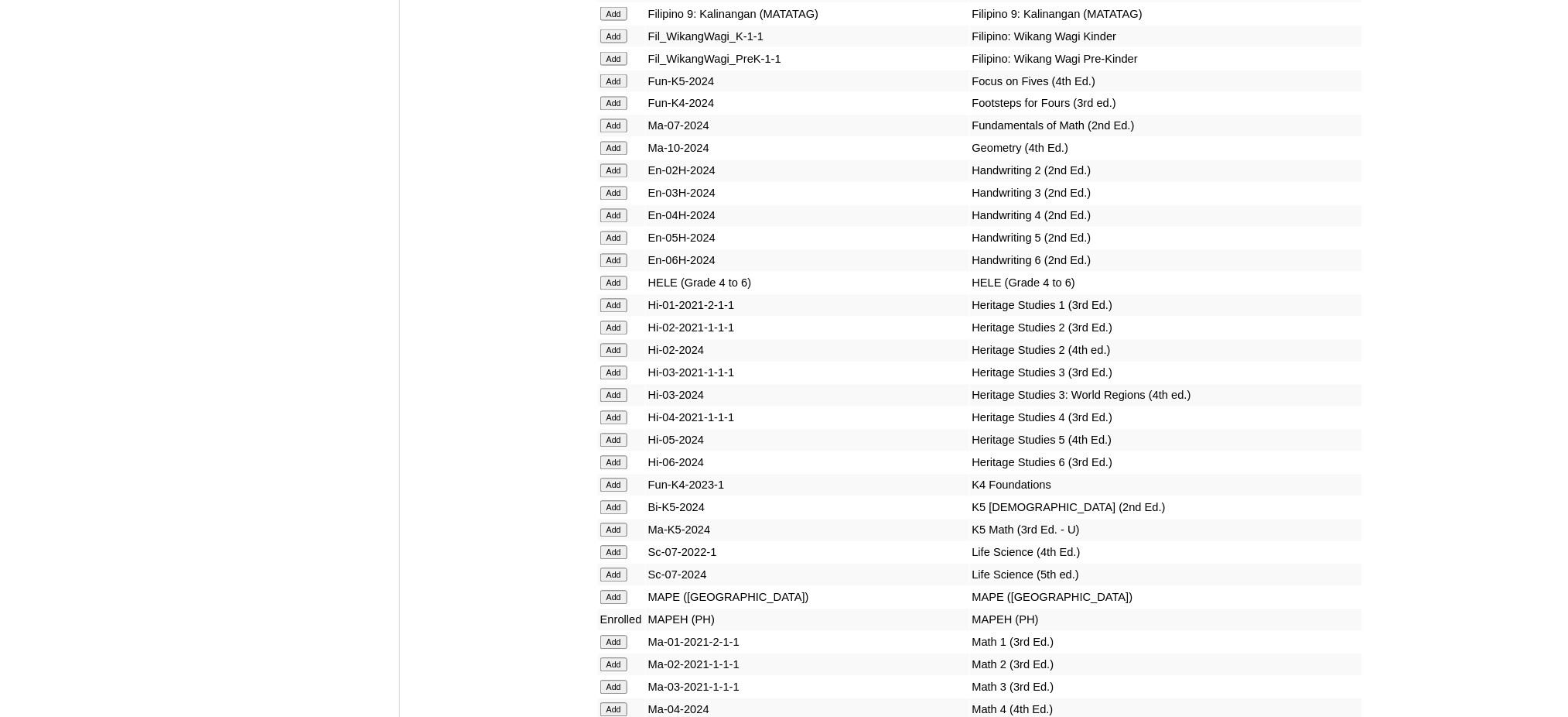
click at [624, 591] on input "Add" at bounding box center [614, 598] width 27 height 14
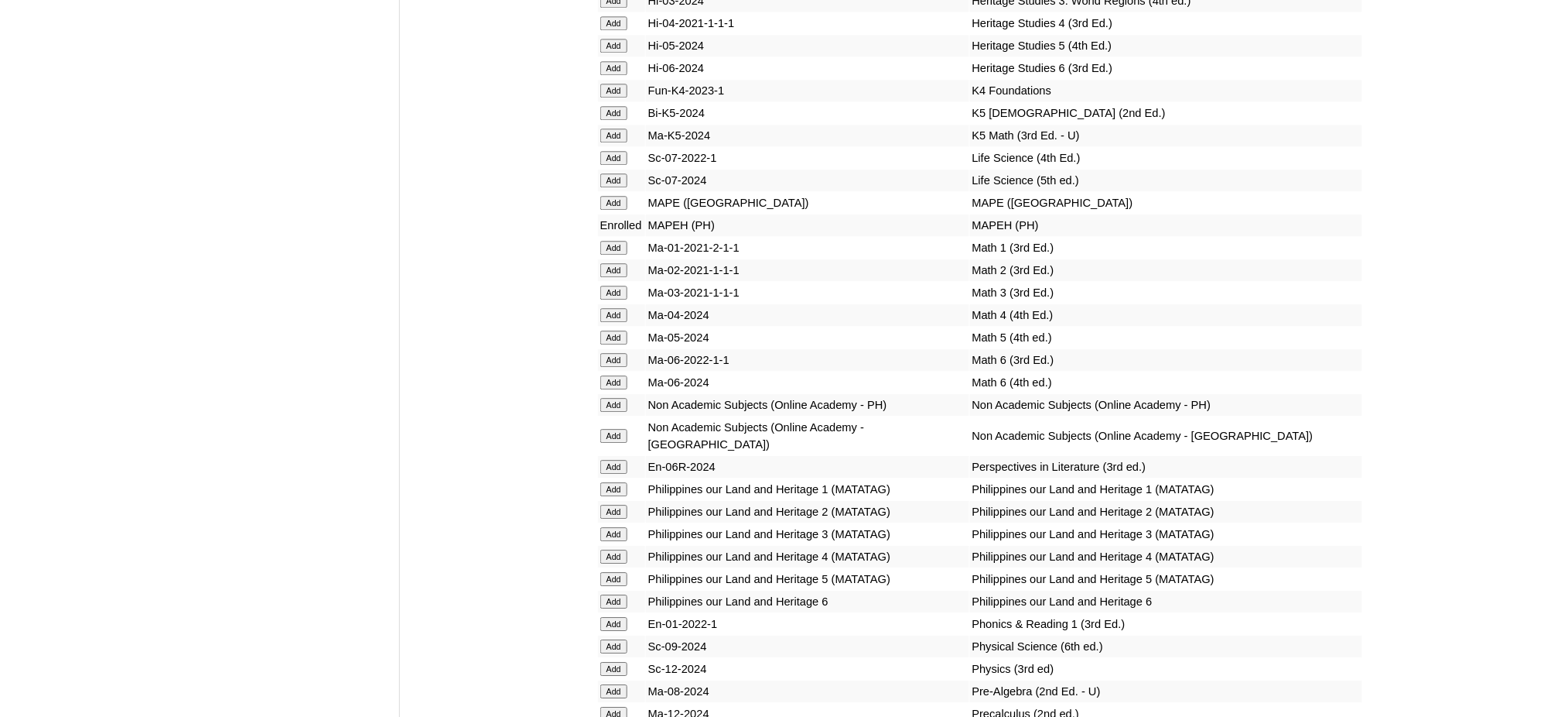
scroll to position [5676, 0]
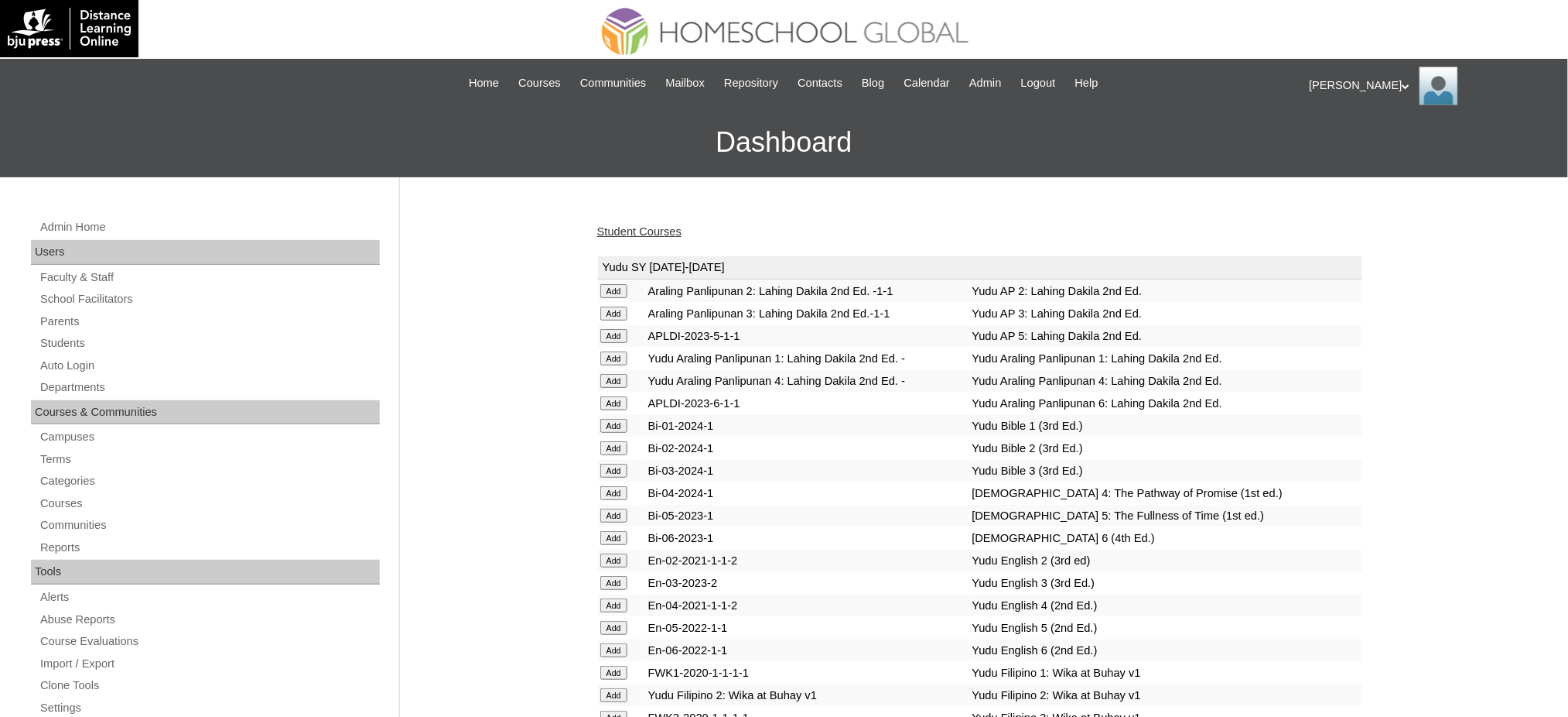
click at [636, 230] on link "Student Courses" at bounding box center [639, 231] width 84 height 13
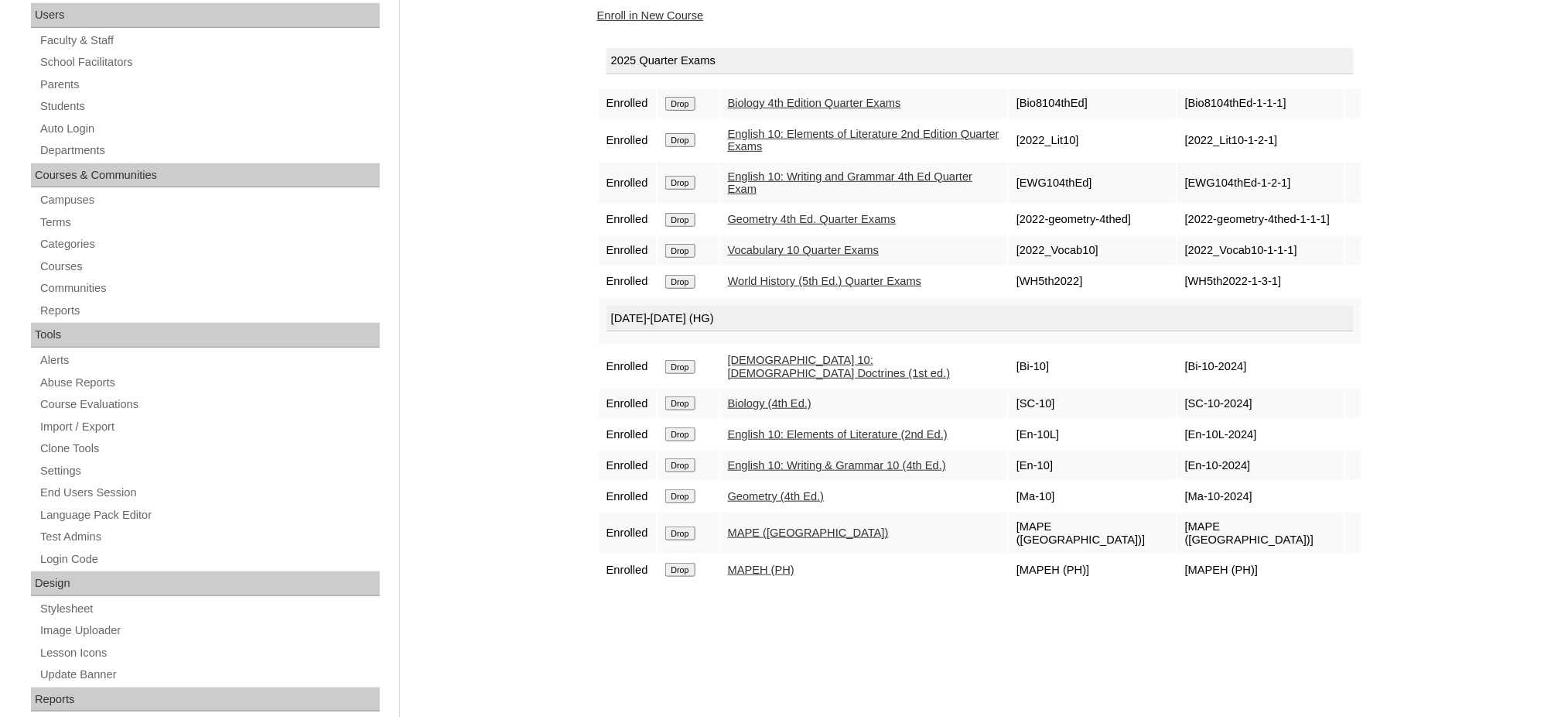
scroll to position [310, 0]
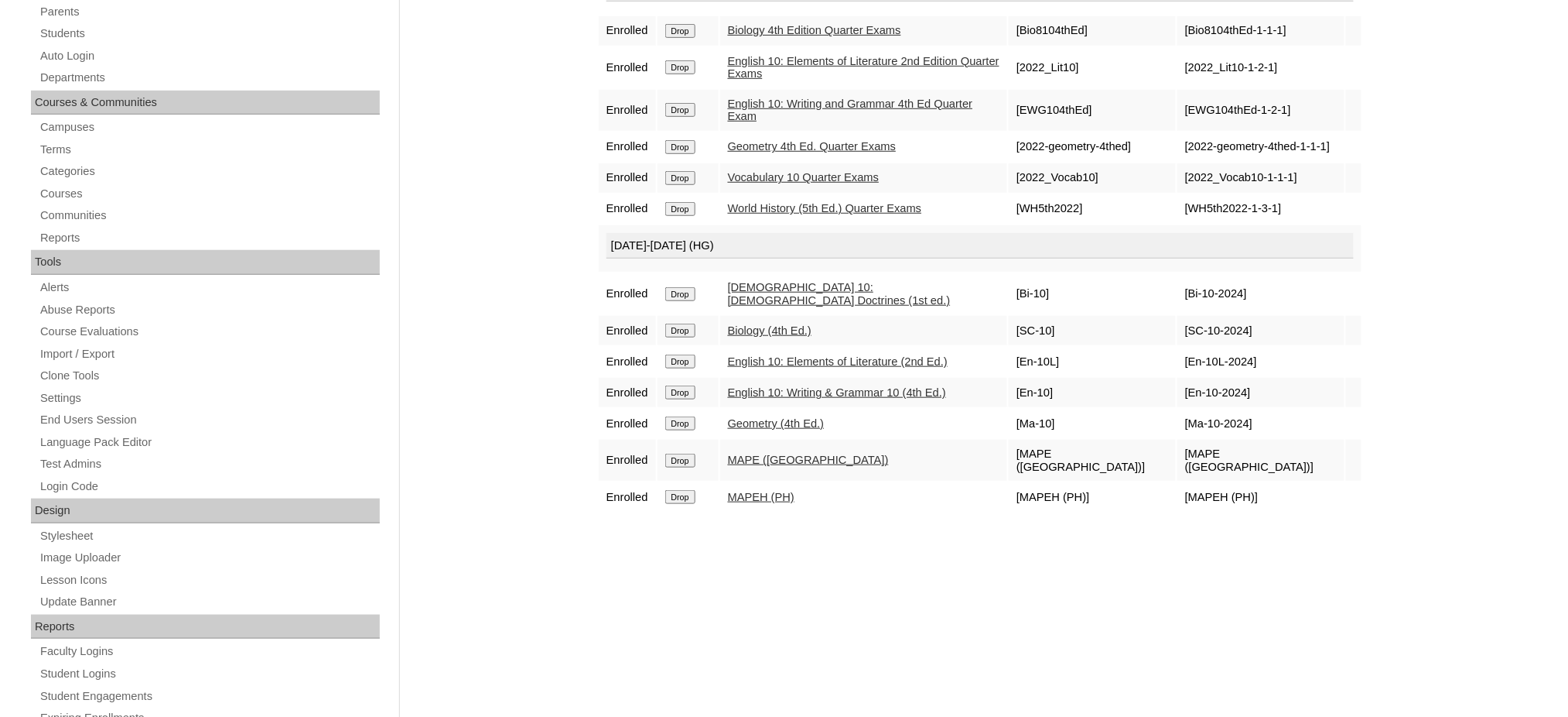
click at [686, 490] on input "Drop" at bounding box center [680, 497] width 30 height 14
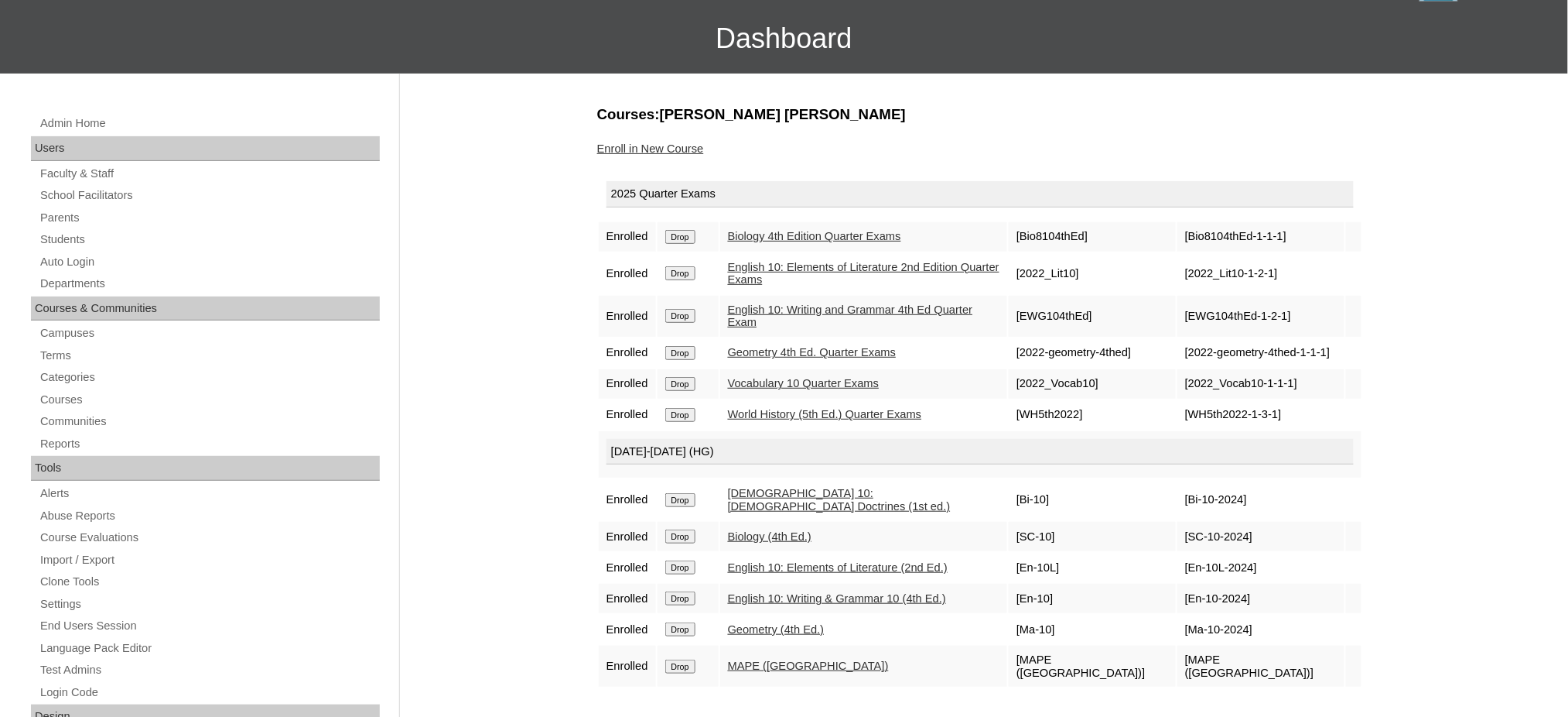
scroll to position [103, 0]
click at [682, 145] on link "Enroll in New Course" at bounding box center [651, 149] width 107 height 13
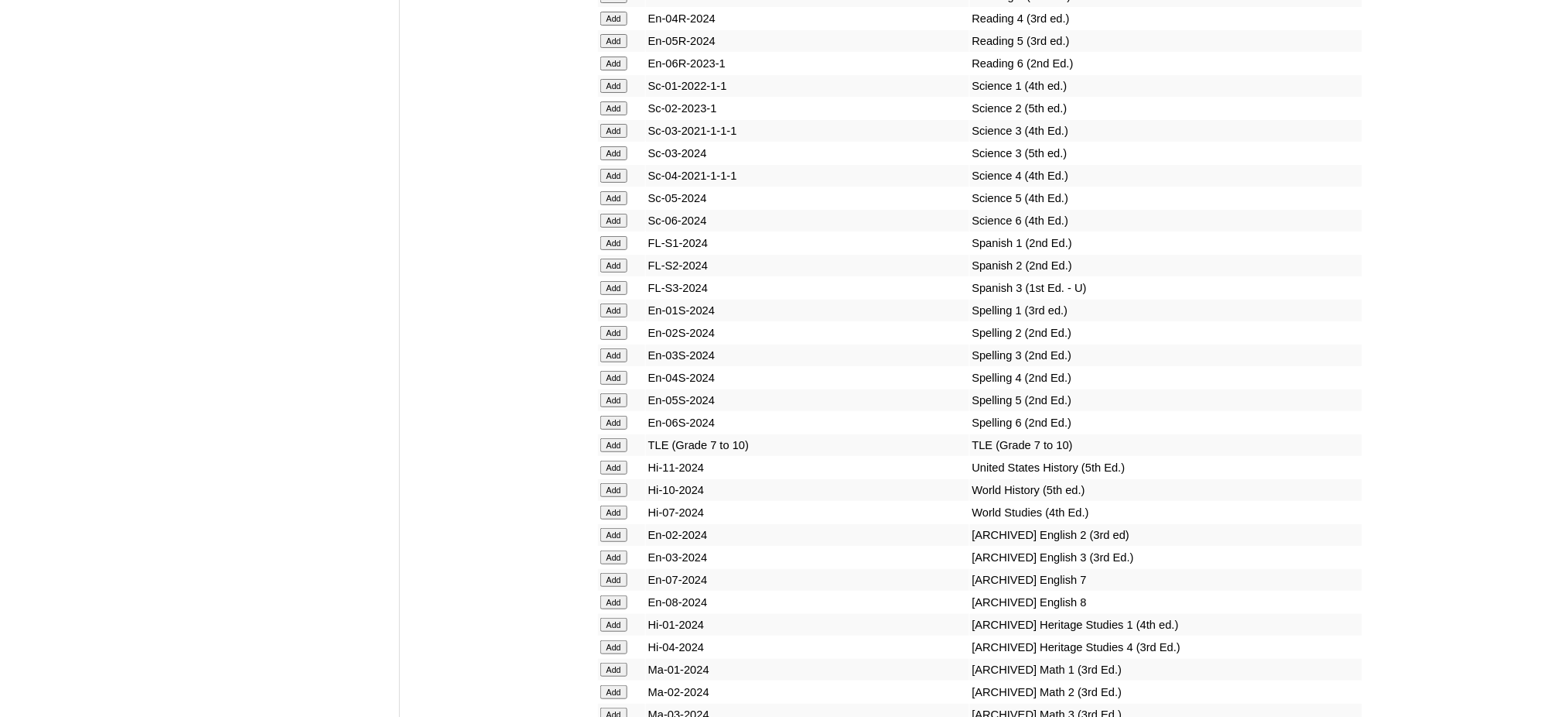
scroll to position [6502, 0]
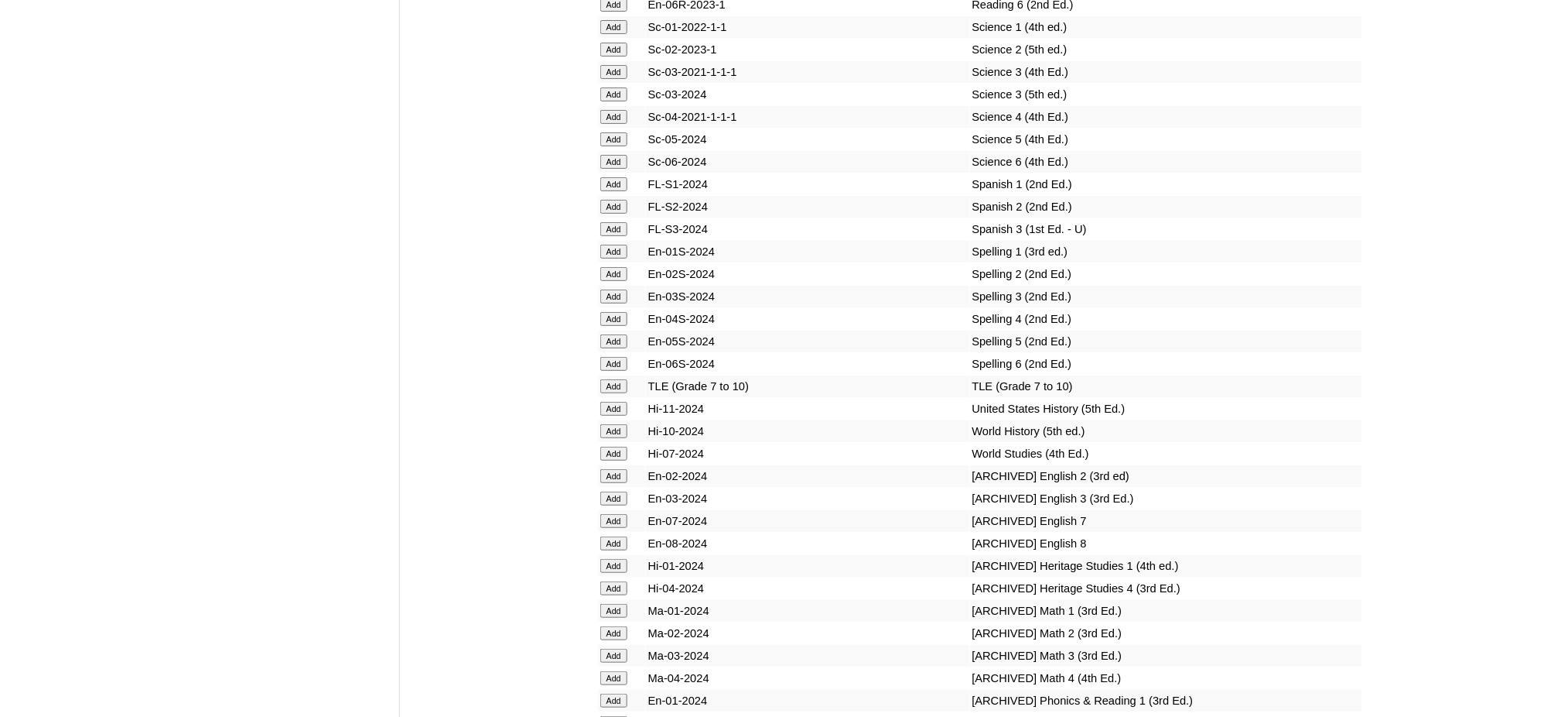
click at [614, 424] on input "Add" at bounding box center [614, 431] width 27 height 14
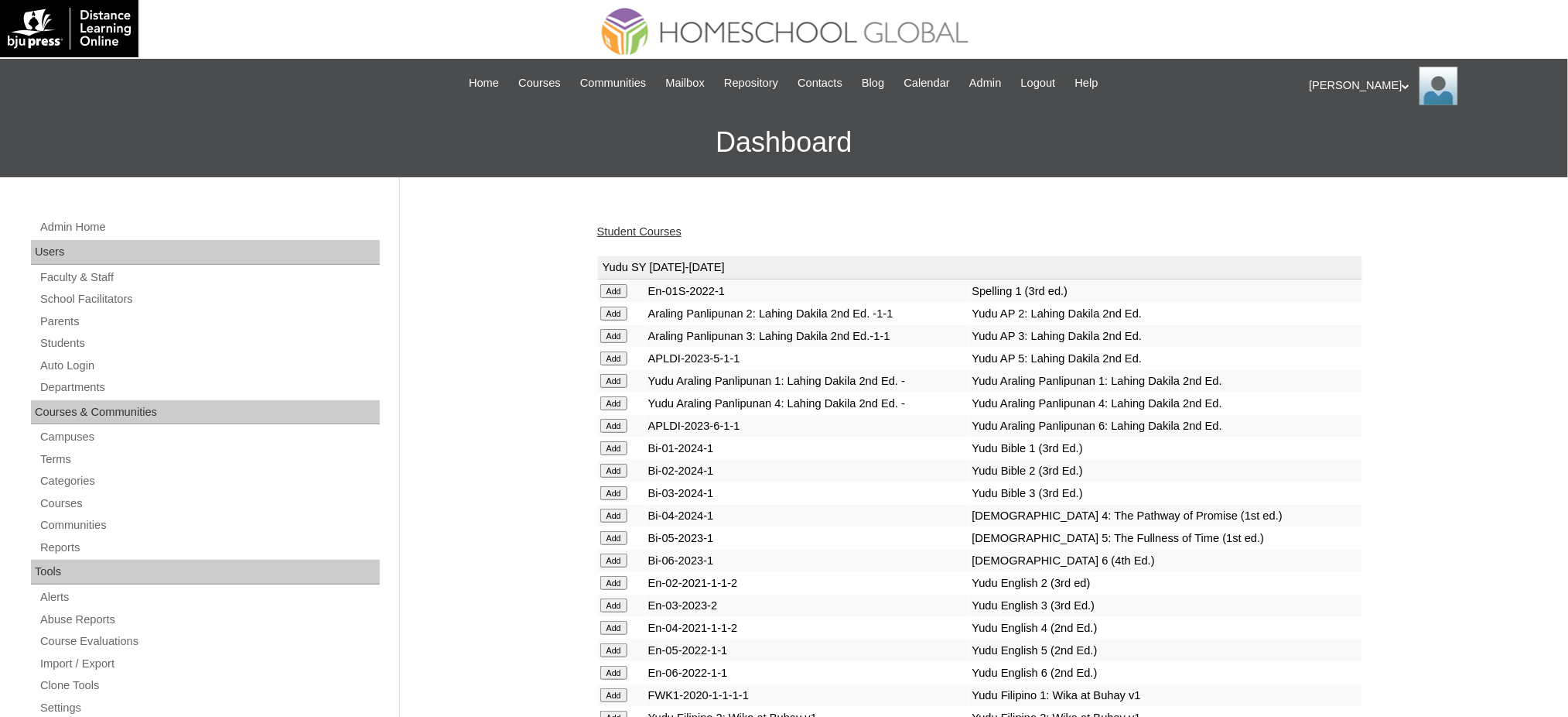
click at [641, 228] on link "Student Courses" at bounding box center [639, 231] width 84 height 13
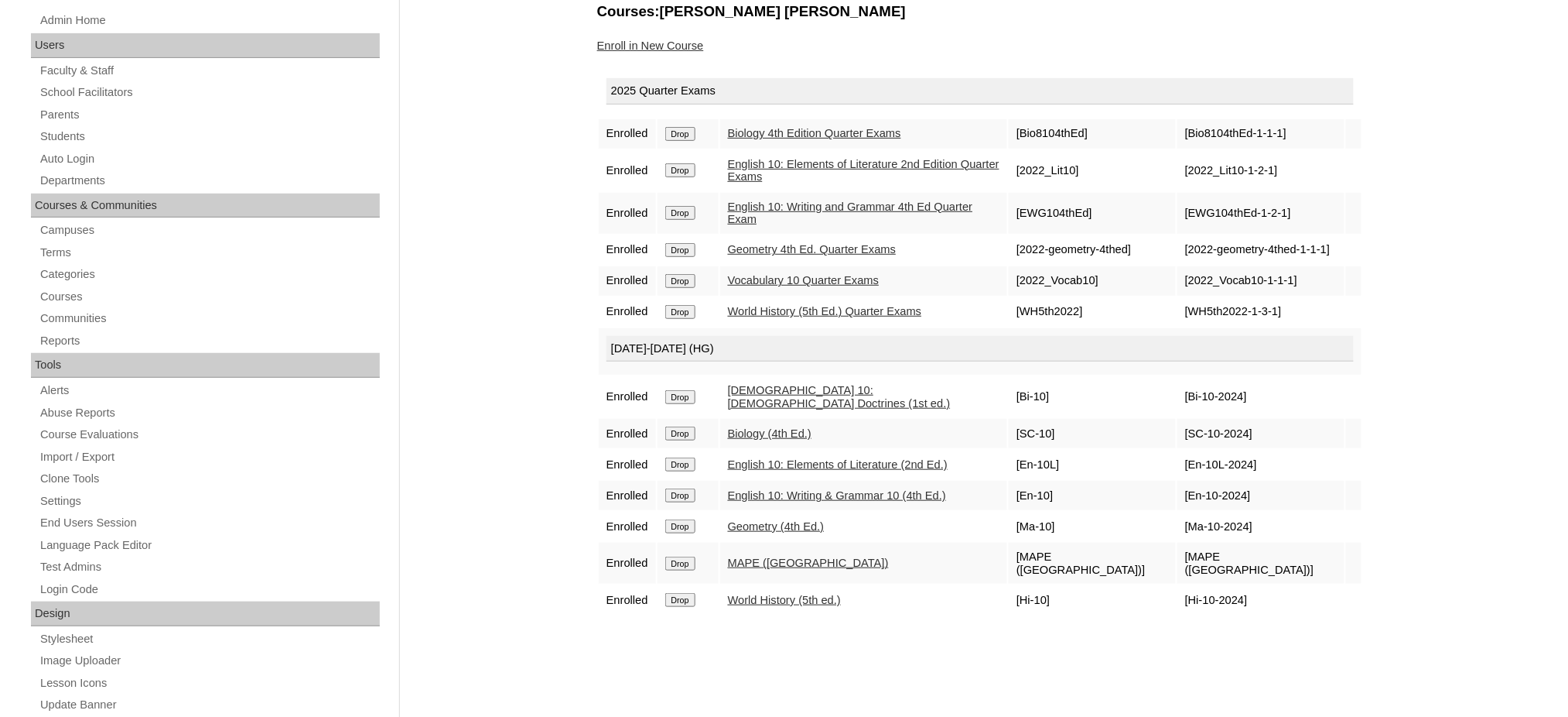
scroll to position [206, 0]
